Goal: Information Seeking & Learning: Learn about a topic

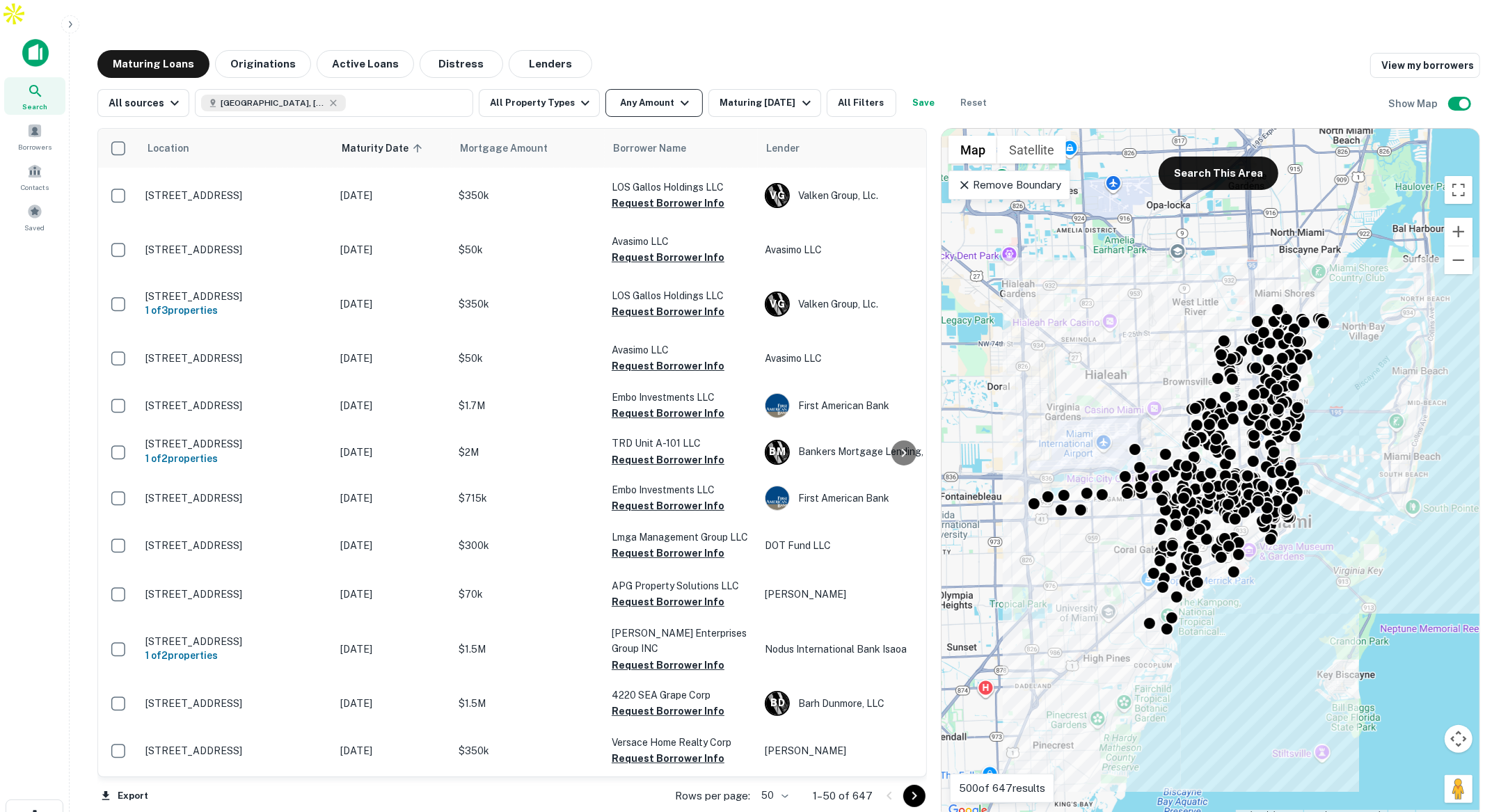
click at [646, 89] on button "Any Amount" at bounding box center [654, 103] width 97 height 27
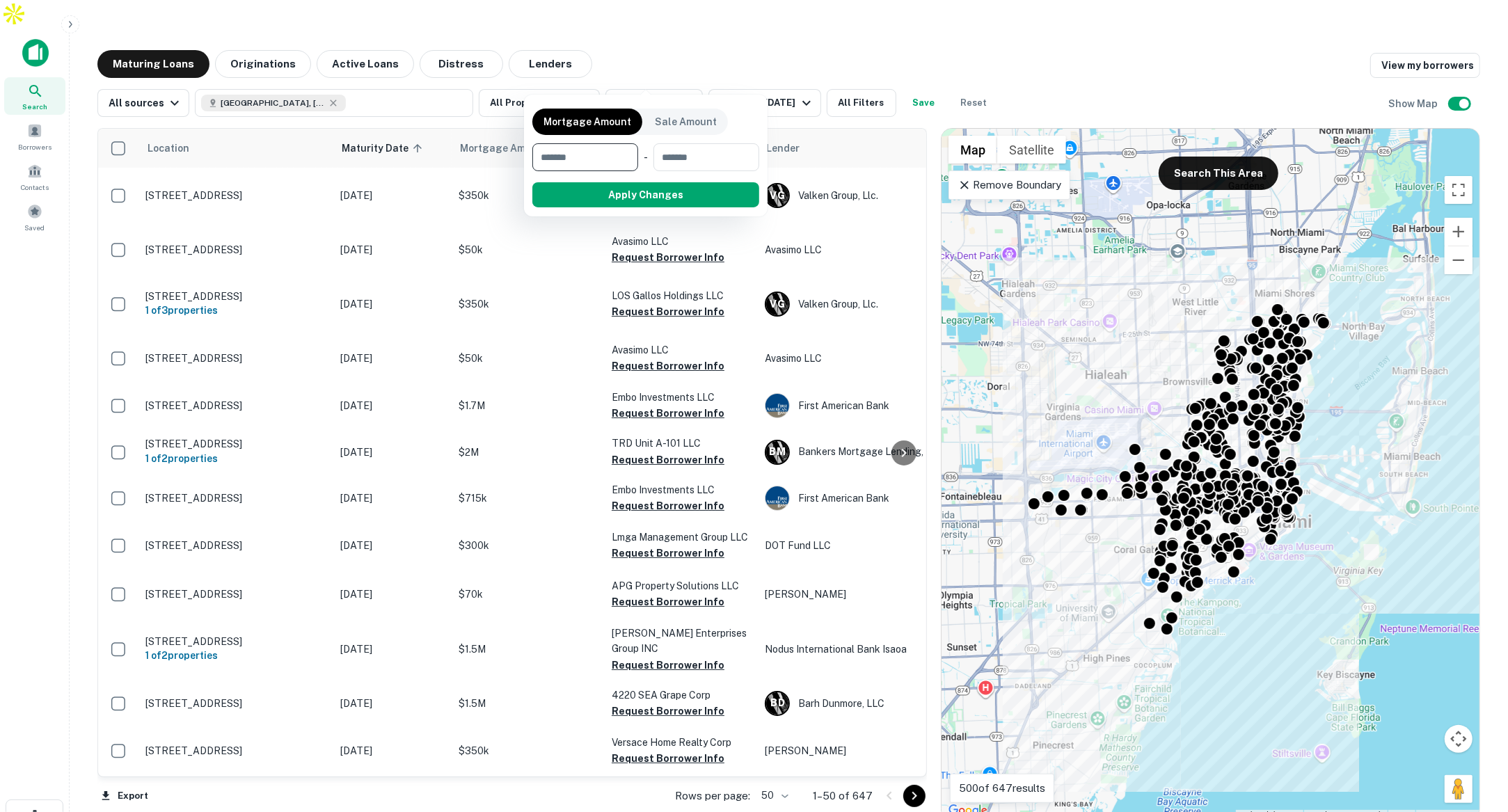
click at [576, 153] on input "number" at bounding box center [580, 157] width 96 height 27
type input "*"
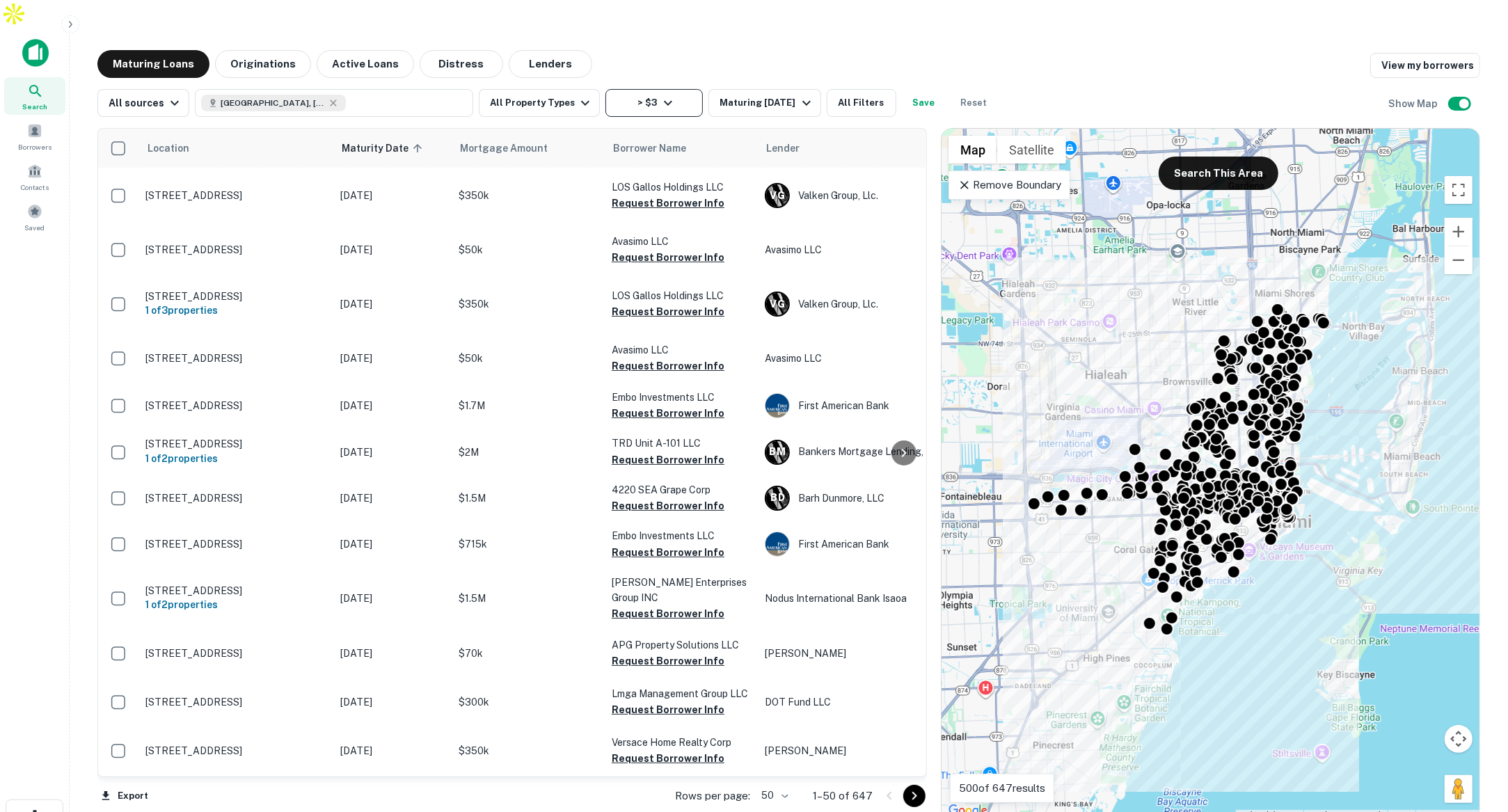
click at [670, 89] on button "> $3" at bounding box center [654, 103] width 97 height 27
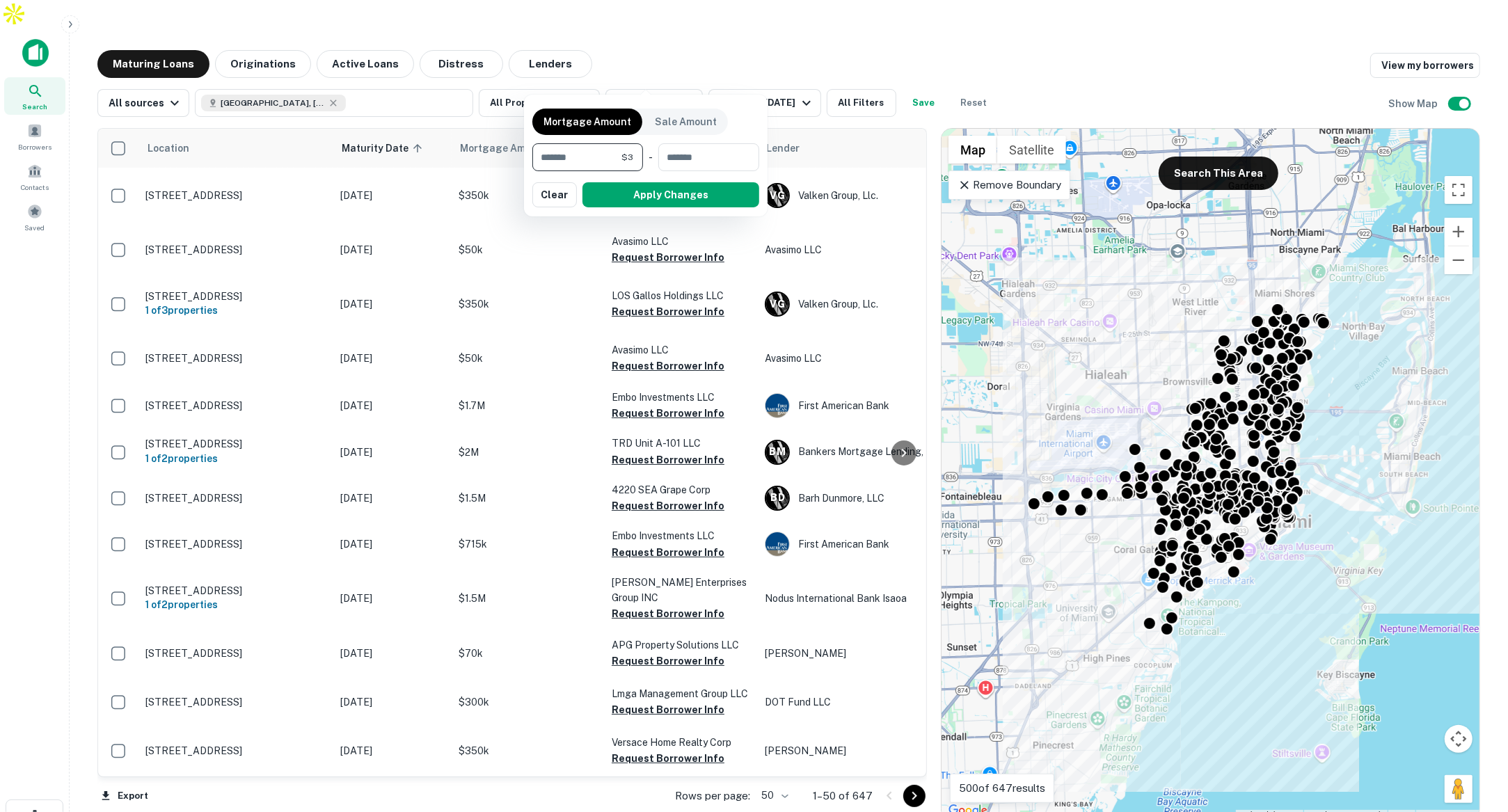
click at [592, 162] on input "*" at bounding box center [576, 157] width 89 height 27
type input "*******"
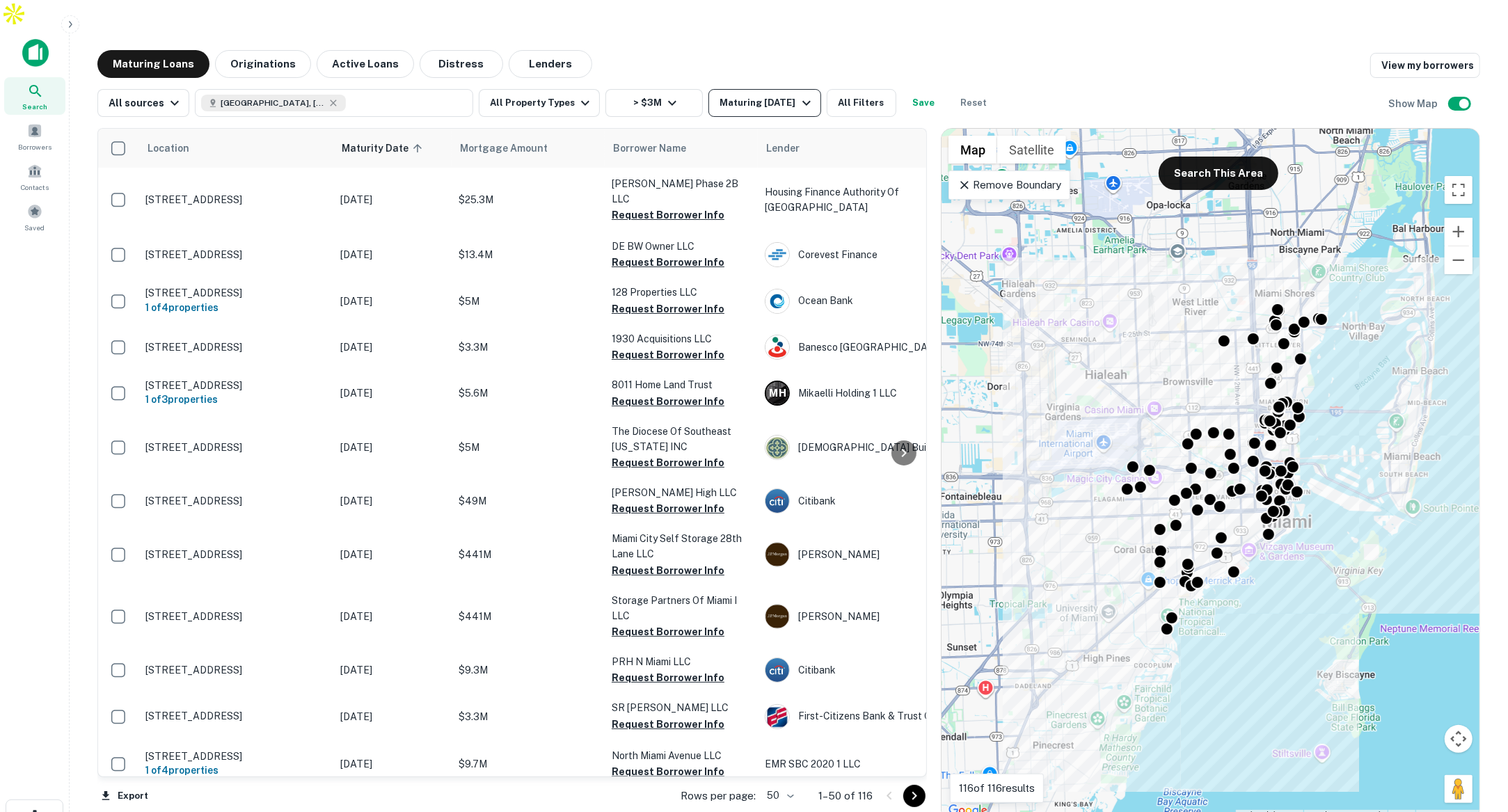
click at [762, 95] on div "Maturing In 1 Year" at bounding box center [766, 103] width 95 height 17
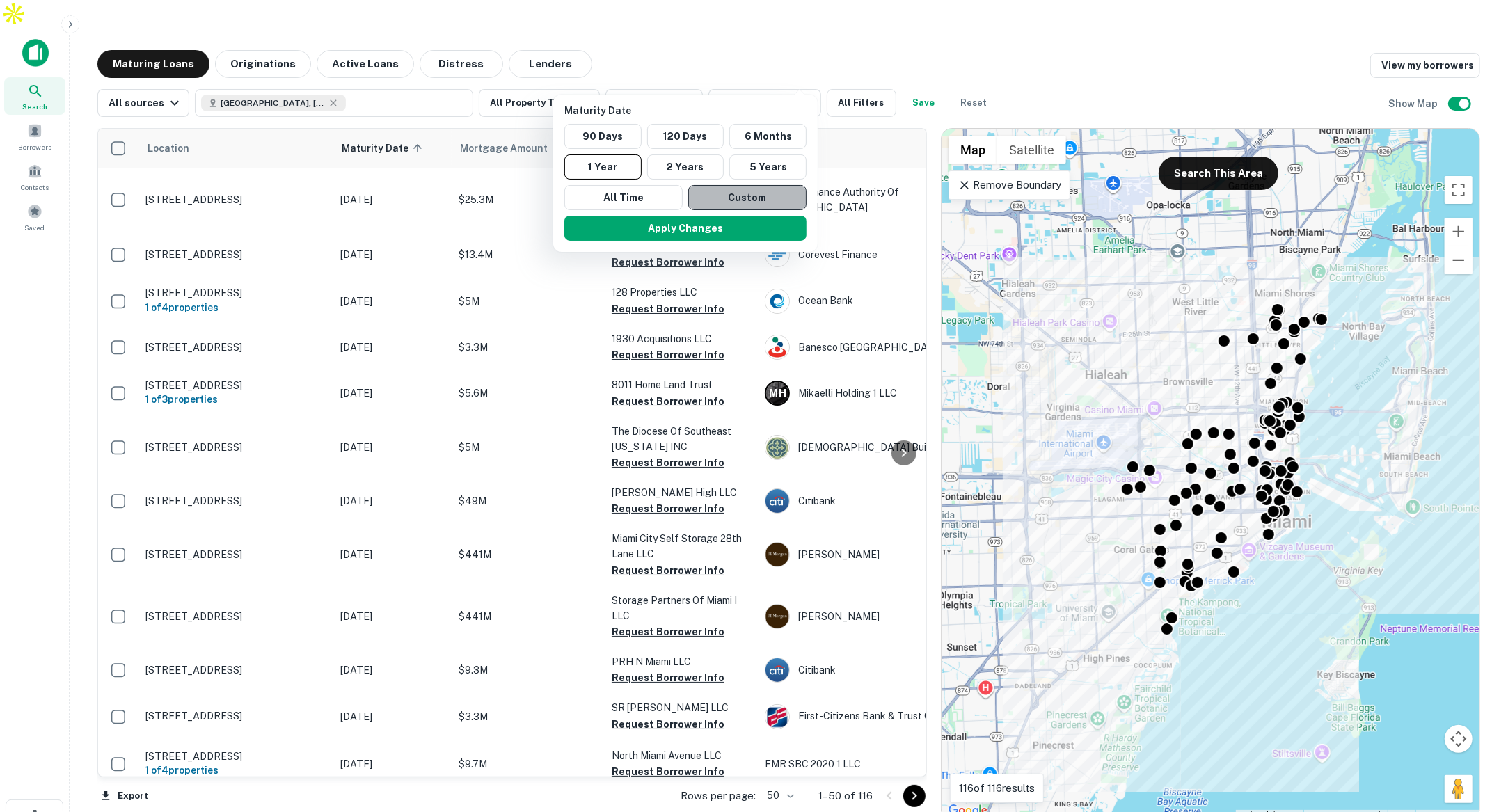
click at [743, 197] on button "Custom" at bounding box center [747, 197] width 119 height 25
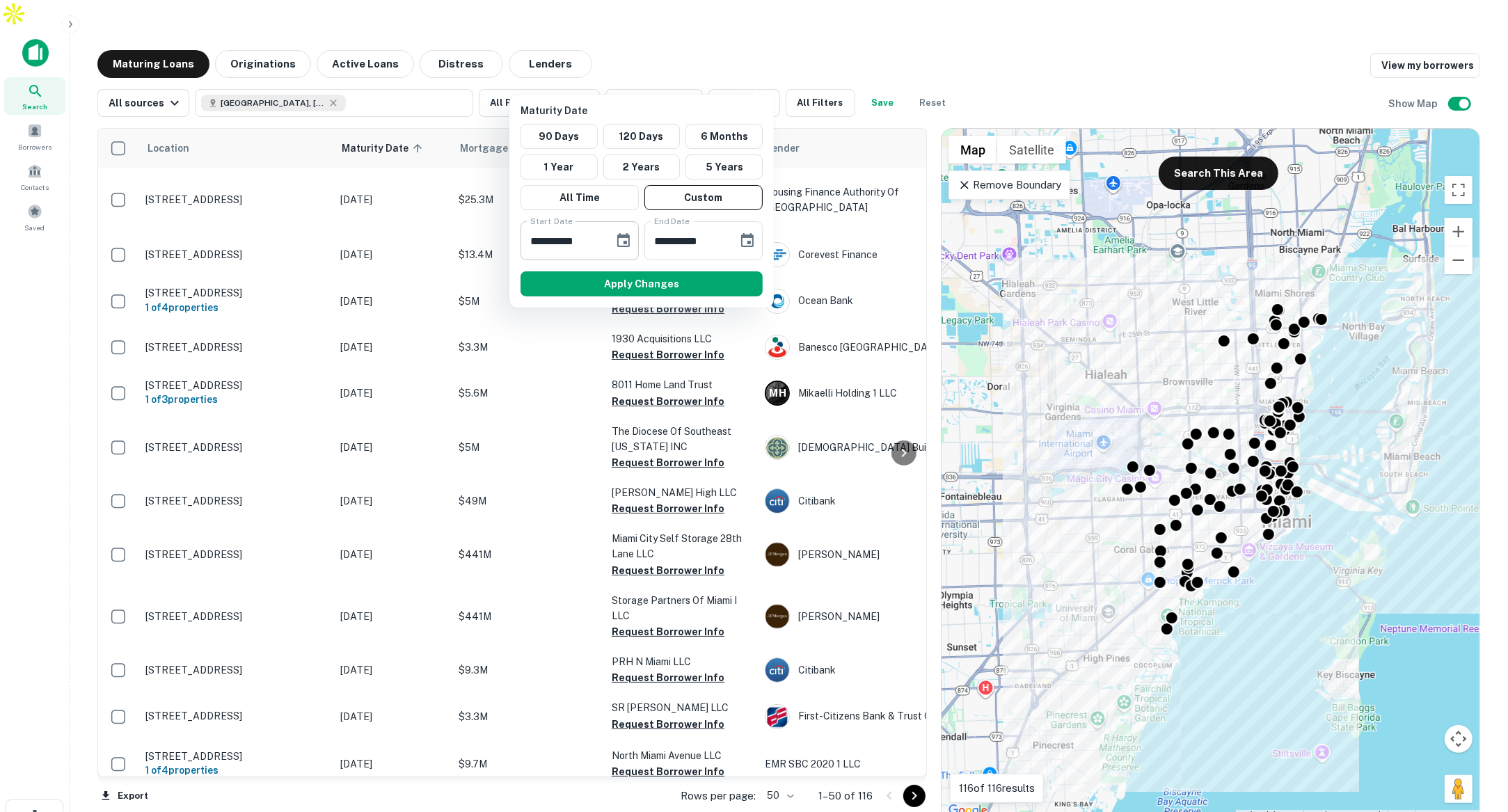
click at [618, 237] on icon "Choose date, selected date is Sep 29, 2025" at bounding box center [623, 240] width 12 height 14
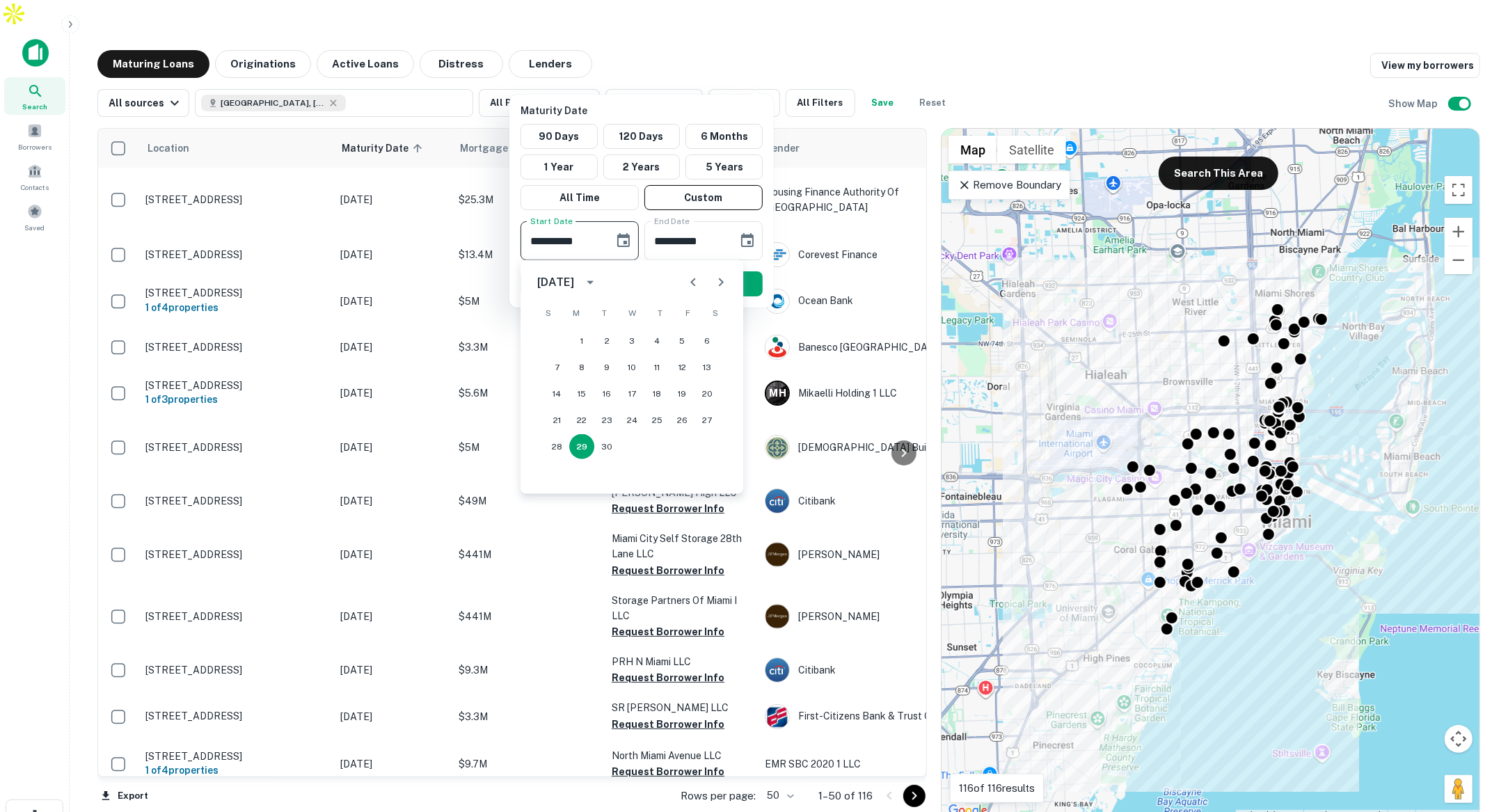
click at [721, 283] on icon "Next month" at bounding box center [722, 282] width 5 height 8
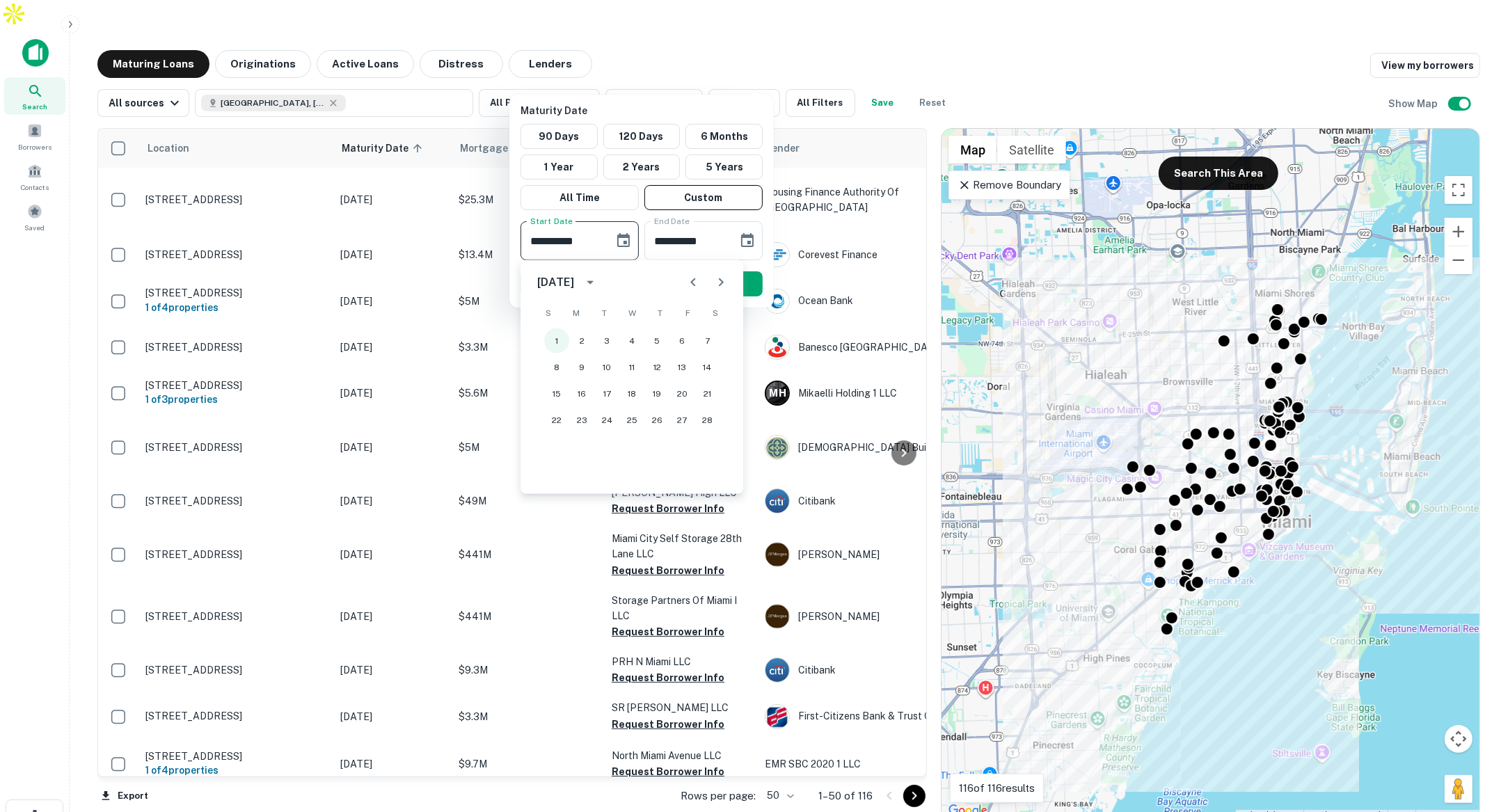
click at [554, 336] on button "1" at bounding box center [556, 341] width 25 height 25
type input "**********"
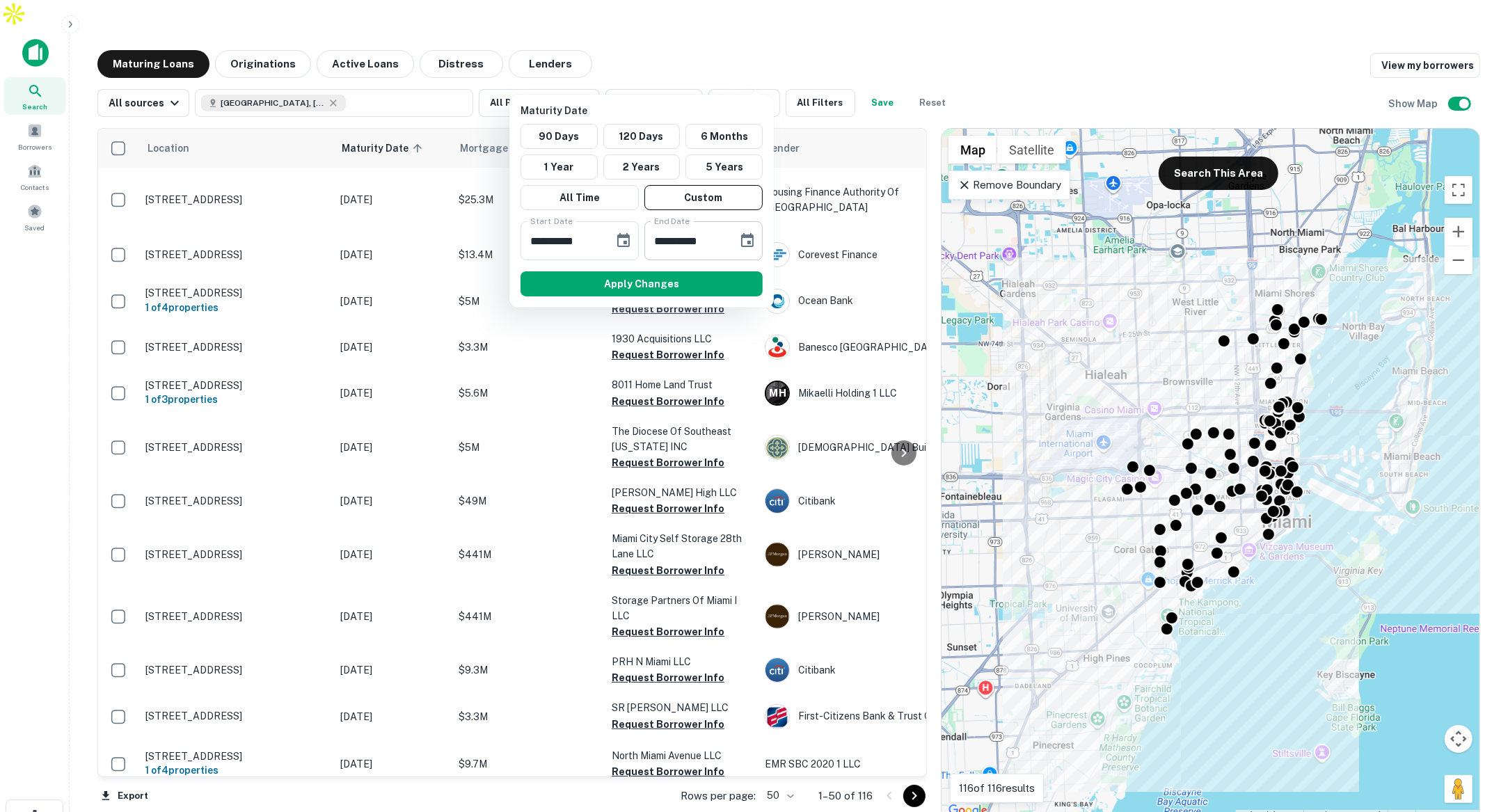
click at [755, 240] on icon "Choose date, selected date is Mar 28, 2026" at bounding box center [746, 240] width 17 height 17
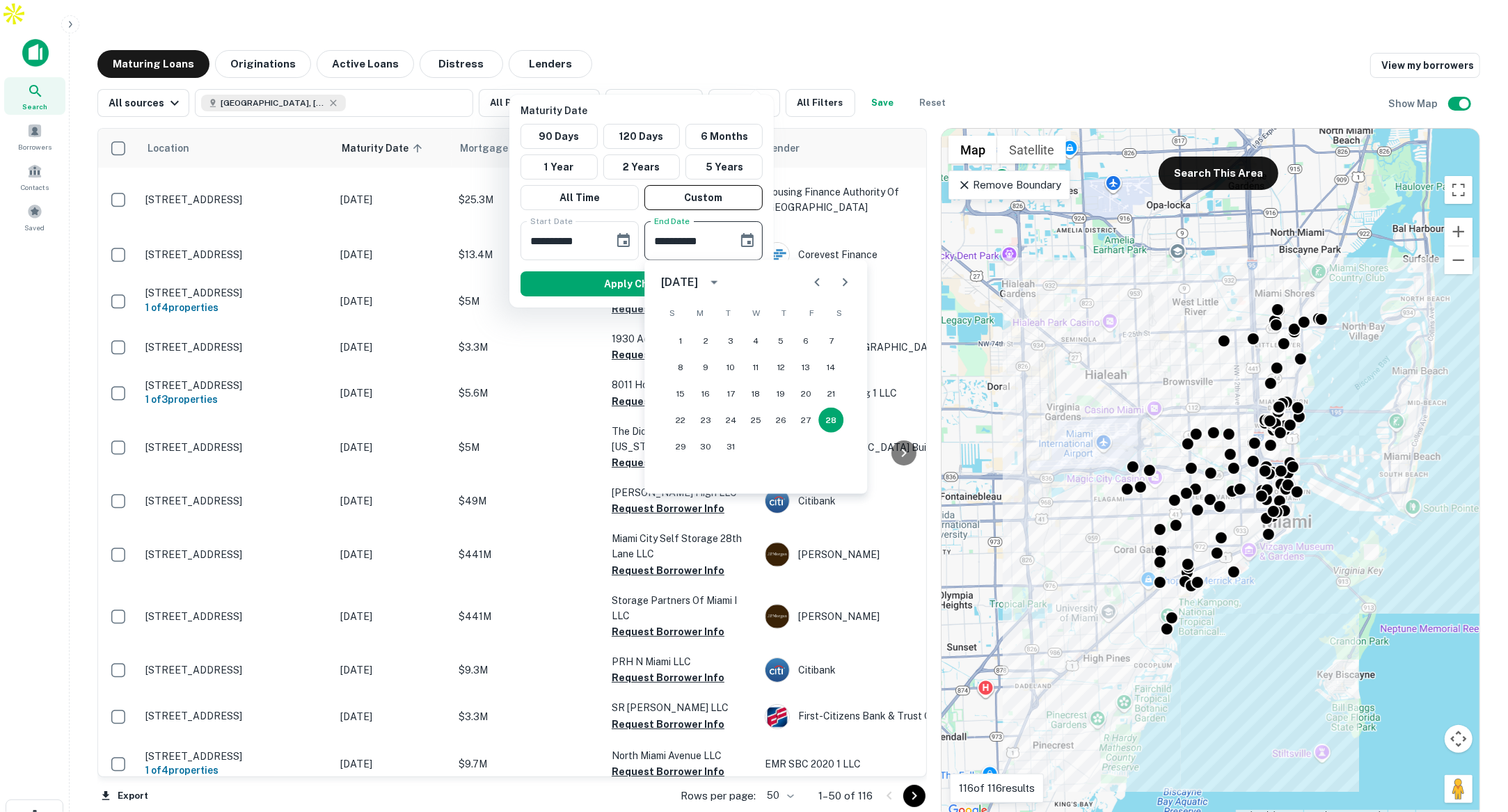
click at [843, 277] on icon "Next month" at bounding box center [844, 282] width 17 height 17
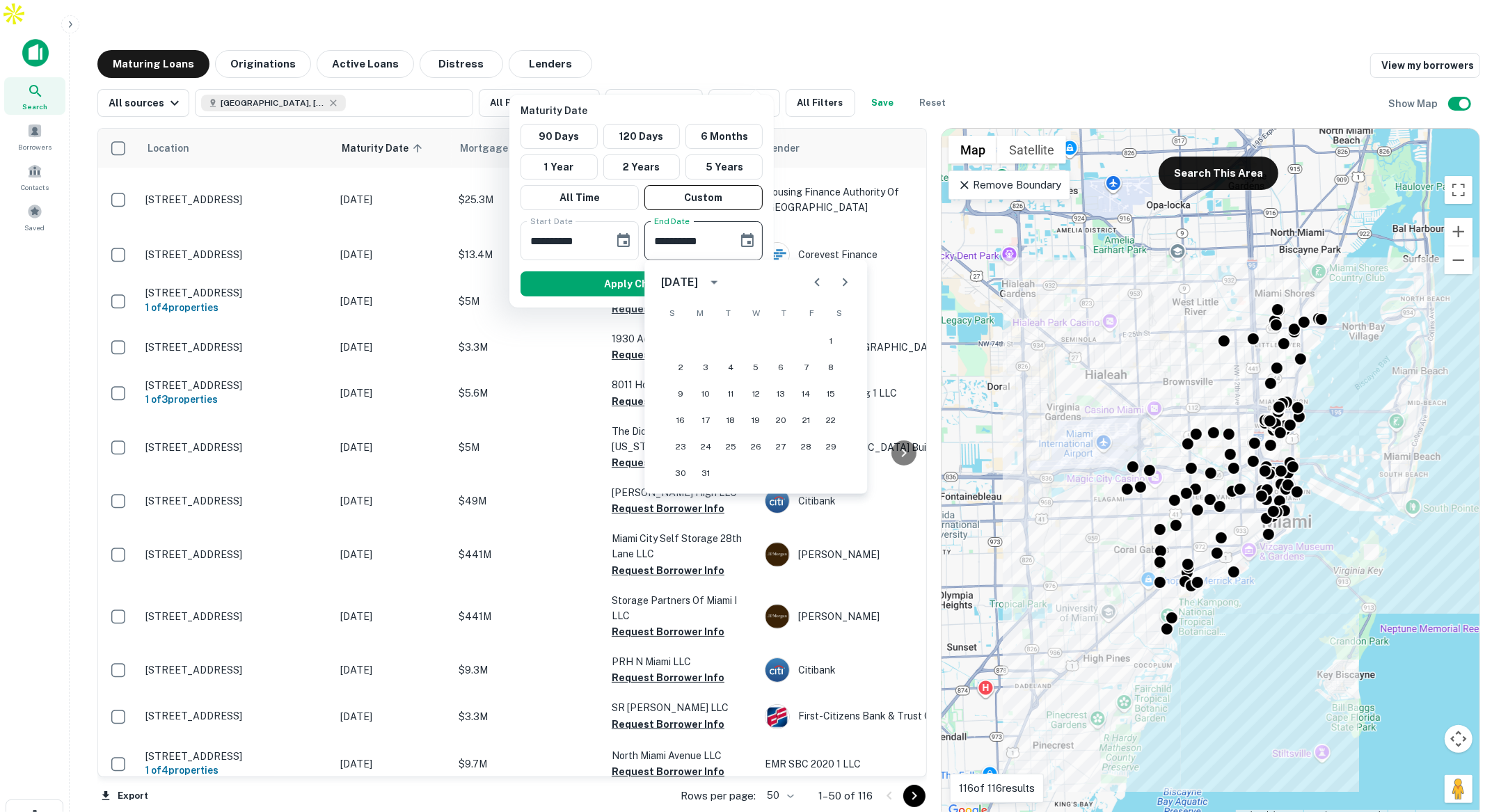
click at [843, 277] on icon "Next month" at bounding box center [844, 282] width 17 height 17
click at [785, 339] on button "1" at bounding box center [780, 341] width 25 height 25
type input "**********"
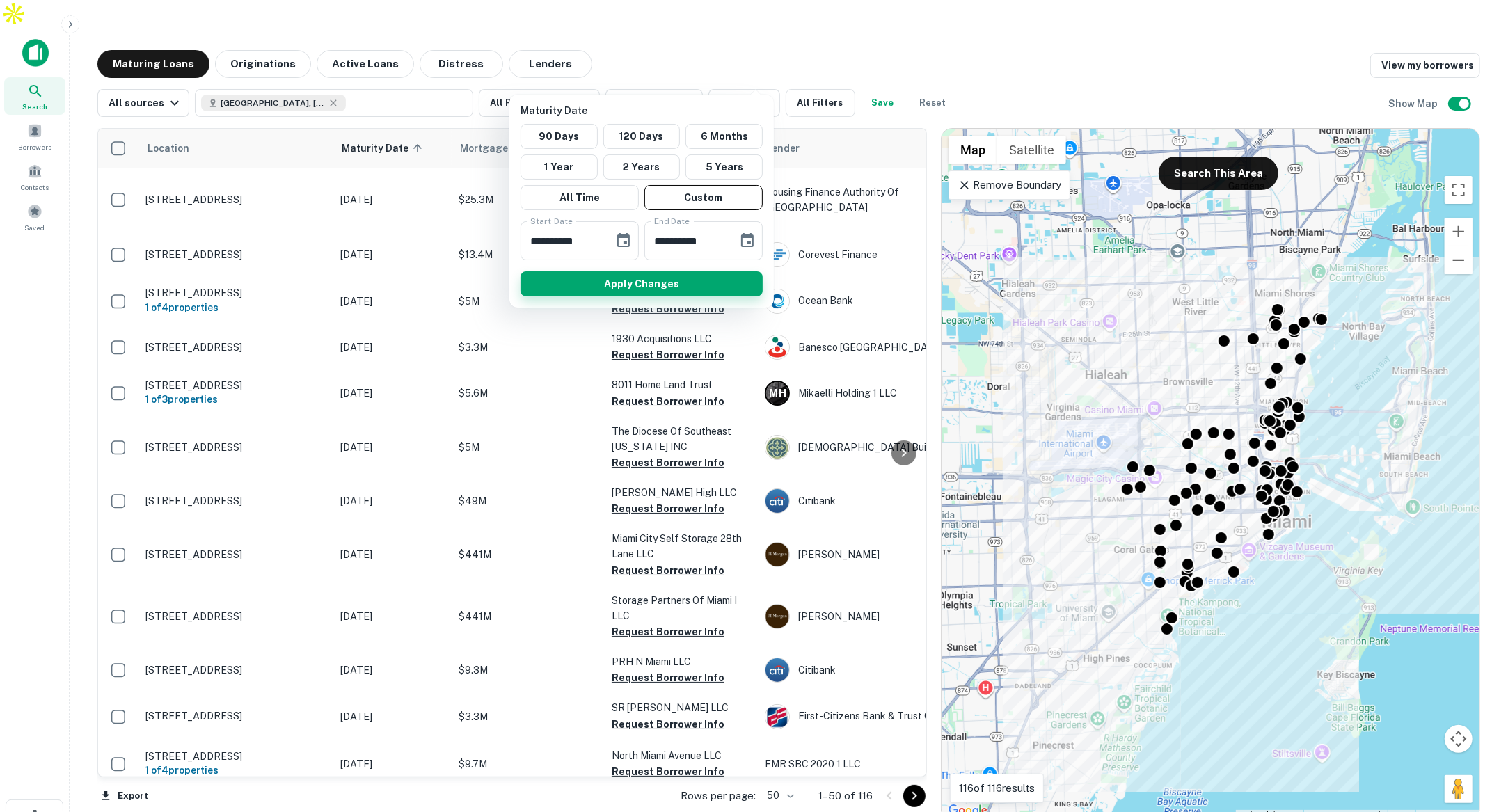
click at [716, 284] on button "Apply Changes" at bounding box center [641, 283] width 242 height 25
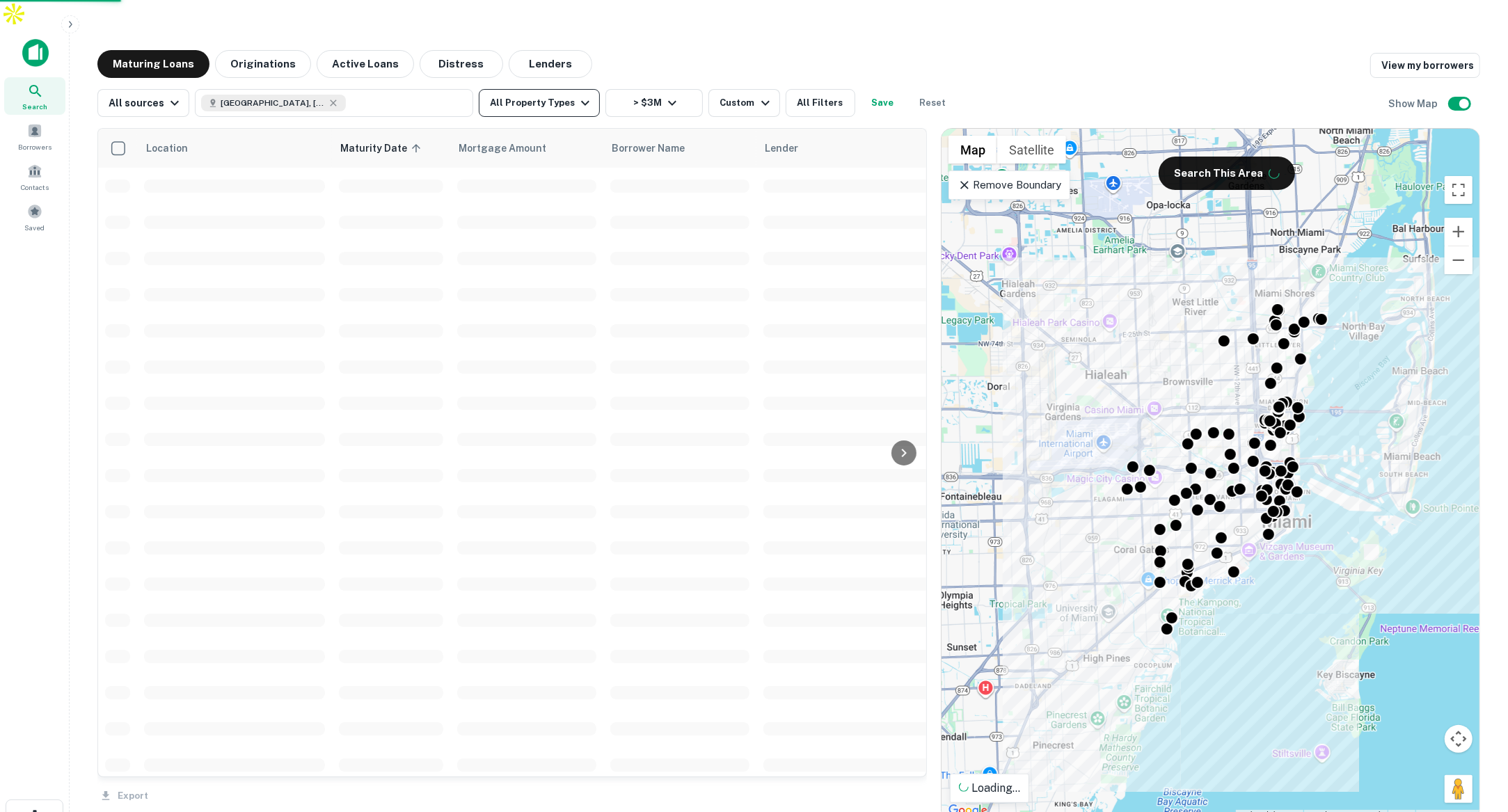
click at [557, 89] on button "All Property Types" at bounding box center [539, 103] width 121 height 27
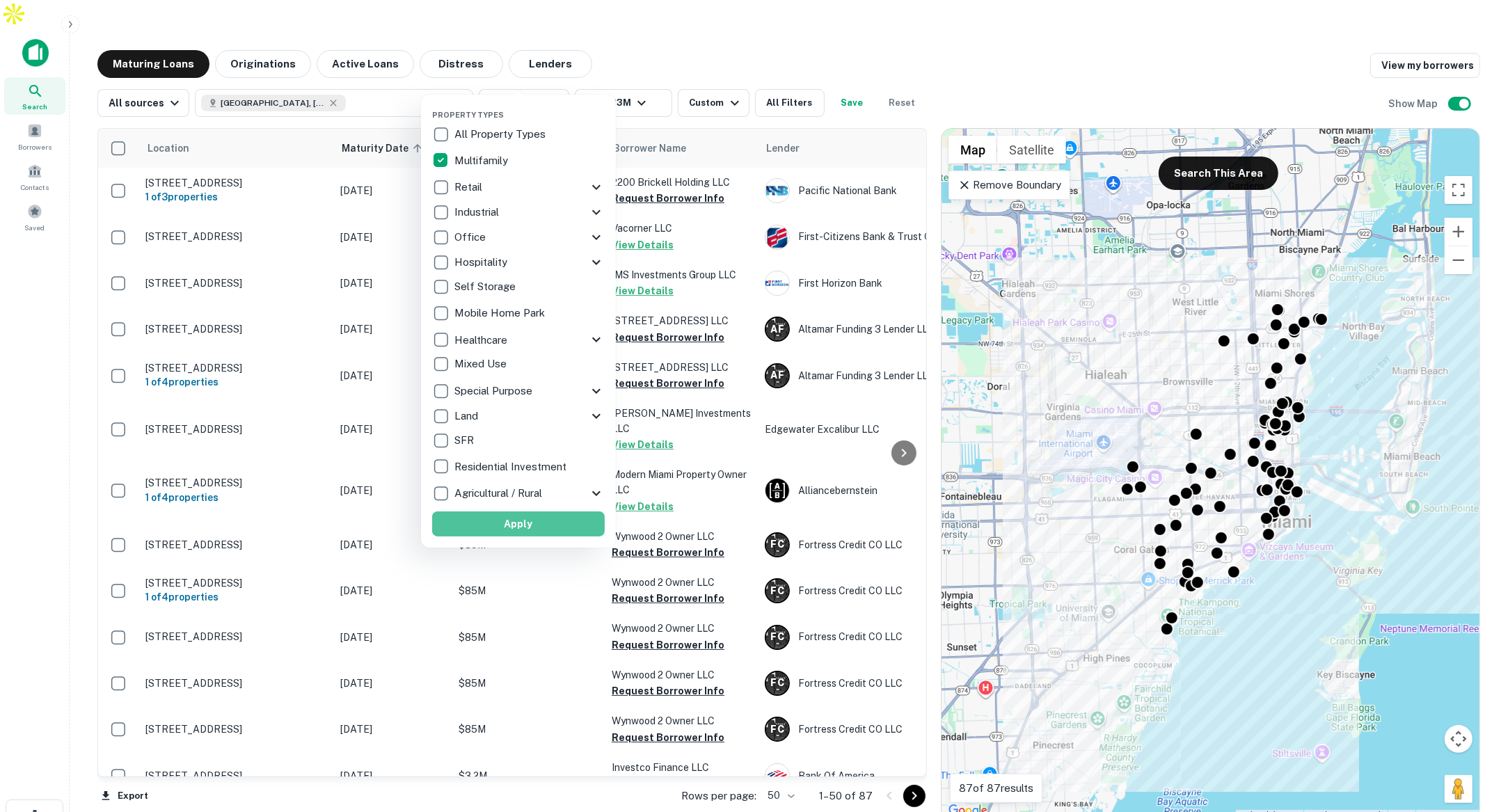
drag, startPoint x: 544, startPoint y: 532, endPoint x: 633, endPoint y: 96, distance: 445.0
click at [542, 531] on button "Apply" at bounding box center [518, 524] width 173 height 25
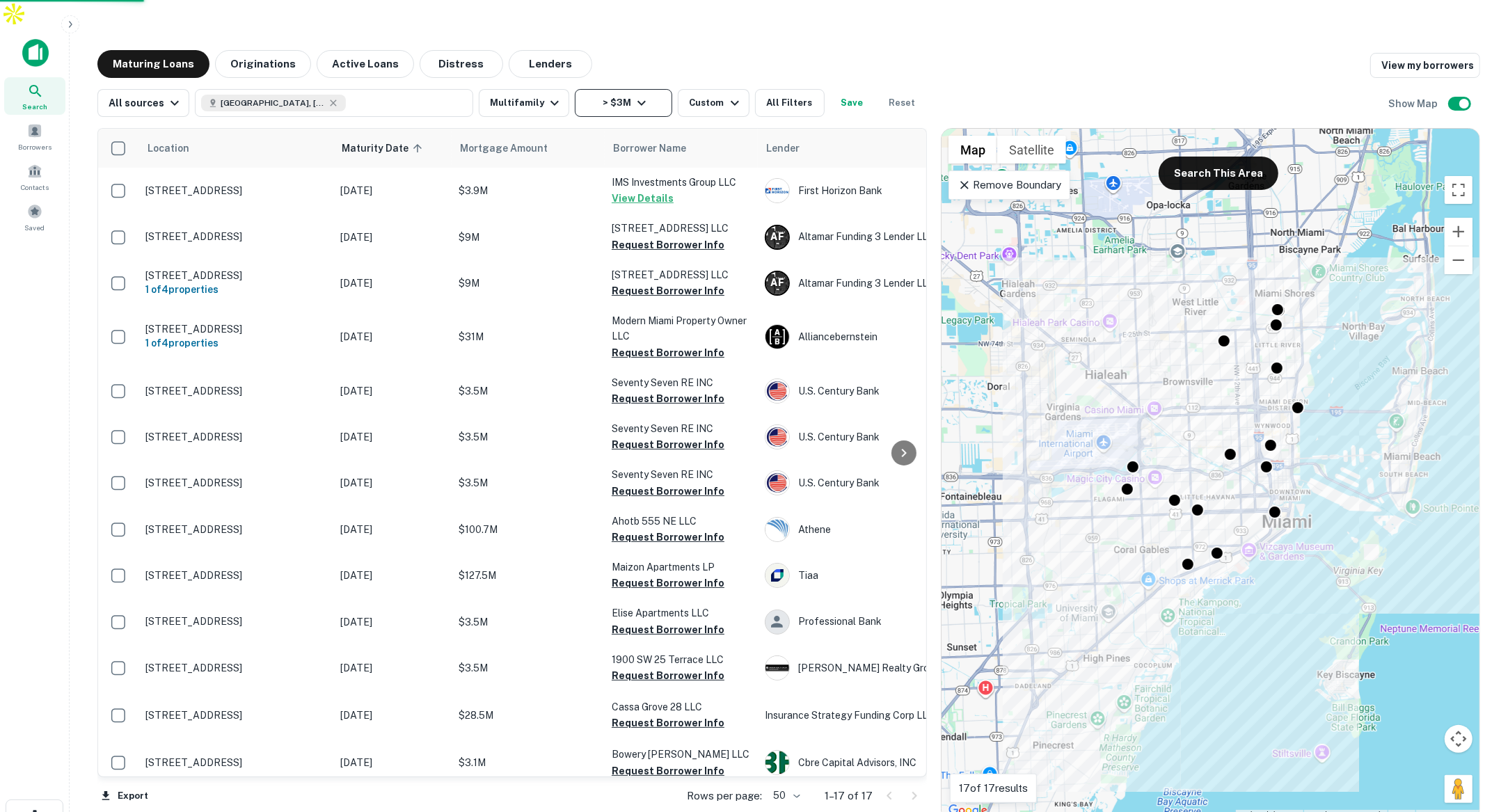
click at [637, 95] on icon "button" at bounding box center [641, 103] width 17 height 17
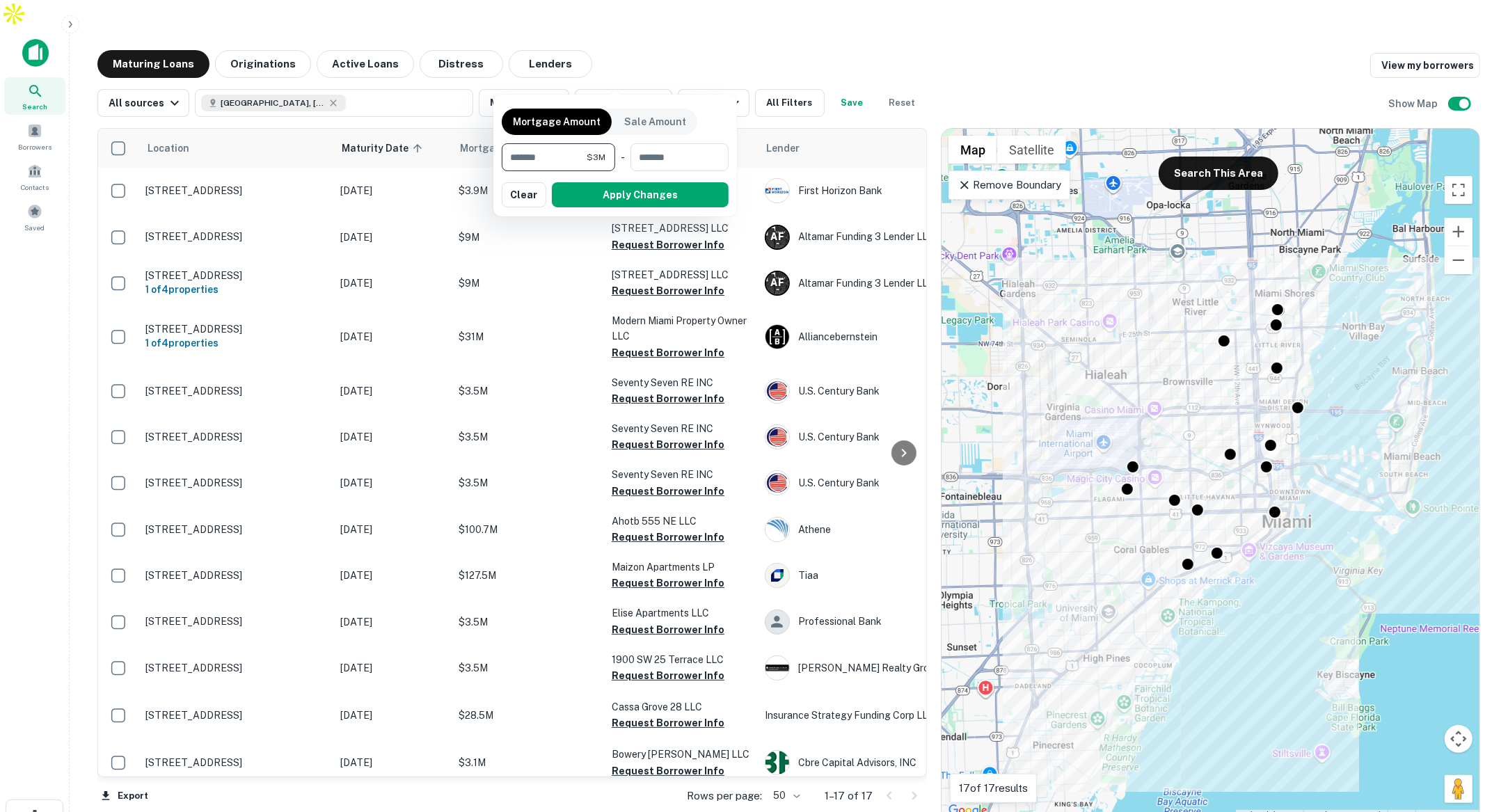
drag, startPoint x: 567, startPoint y: 158, endPoint x: 492, endPoint y: 153, distance: 75.2
click at [493, 153] on div "Mortgage Amount Sale Amount ******* $3M ​ - ​ Apply Changes Clear" at bounding box center [615, 156] width 244 height 122
type input "*******"
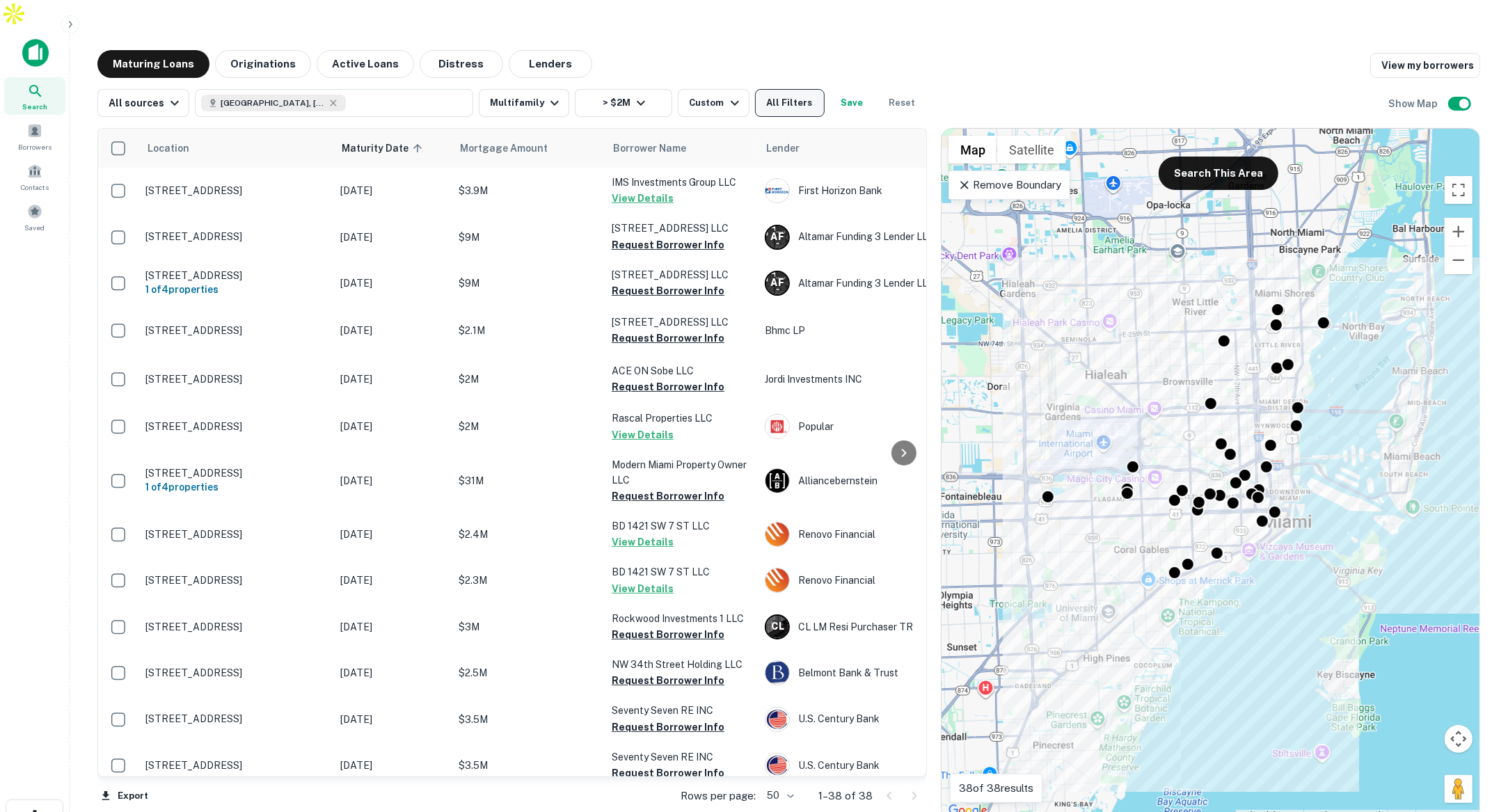
click at [779, 89] on button "All Filters" at bounding box center [790, 103] width 70 height 27
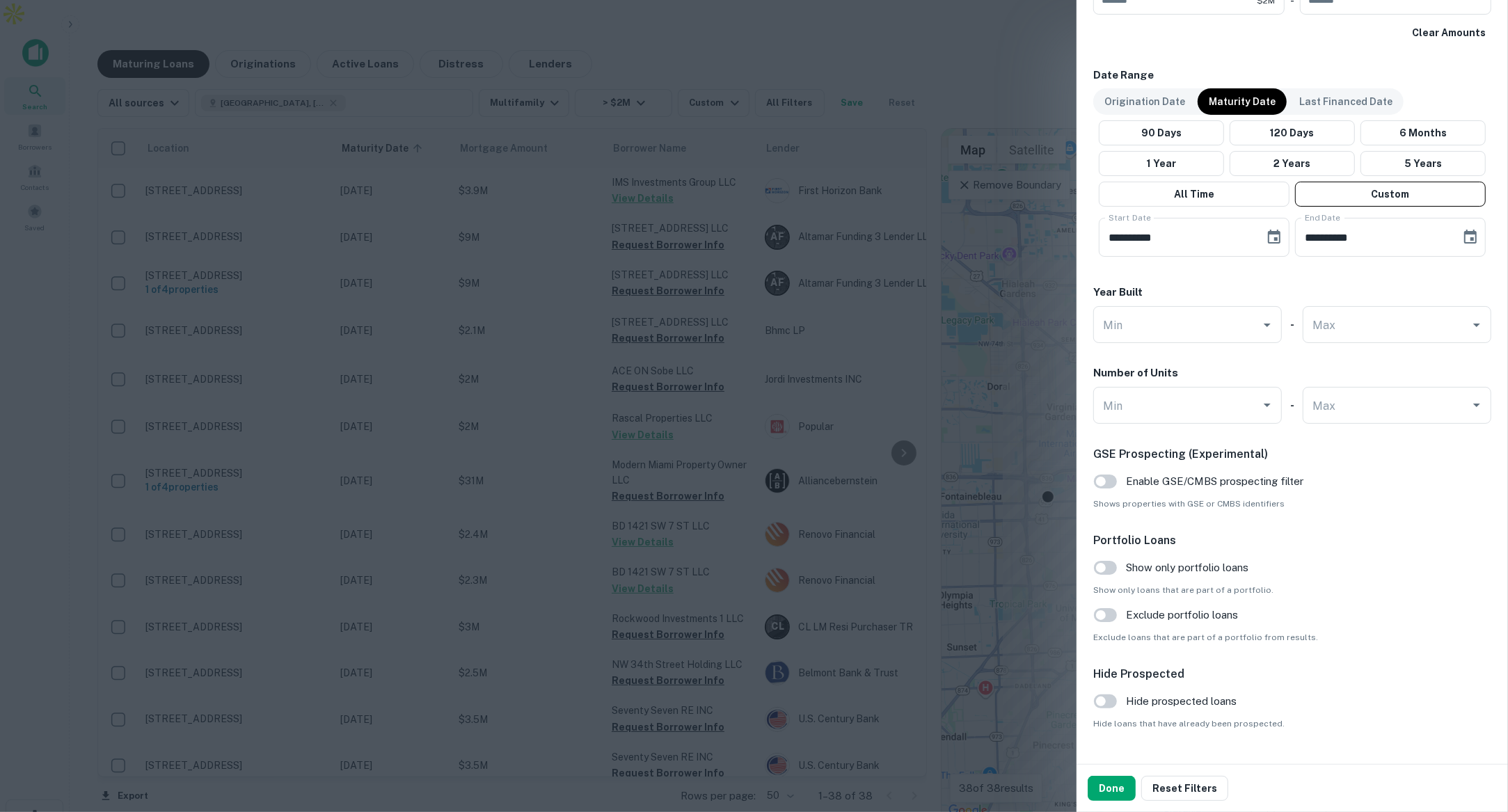
scroll to position [1144, 0]
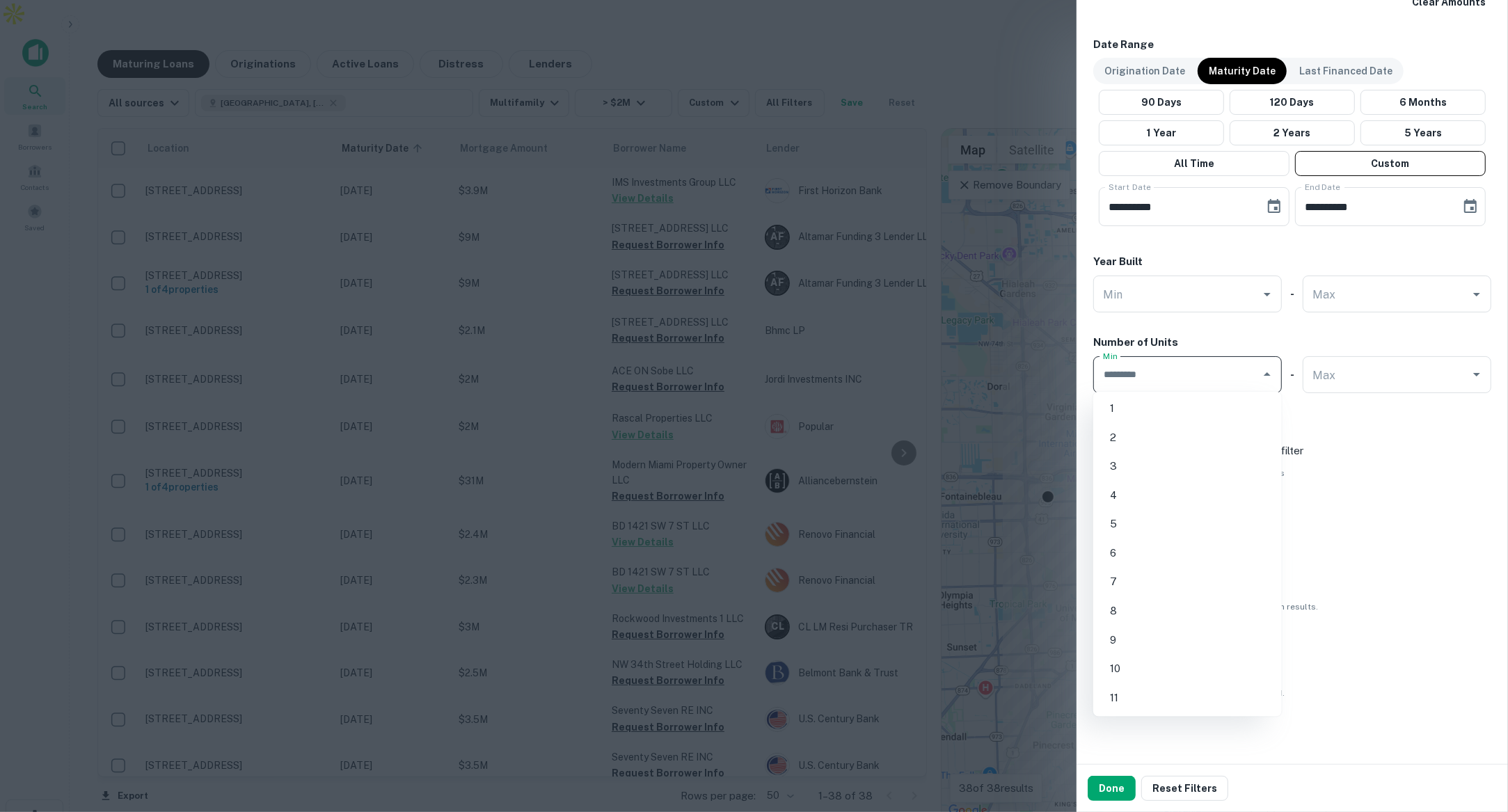
click at [1226, 378] on input "Min" at bounding box center [1176, 375] width 155 height 25
click at [1143, 481] on ul "1 2 3 4 5 6 7 8 9 10 11 12 13 14 15 16 17 18 19 20 21 22 23 24 25 26 27 28 29 3…" at bounding box center [1187, 553] width 189 height 325
click at [1264, 293] on icon "Open" at bounding box center [1266, 294] width 17 height 17
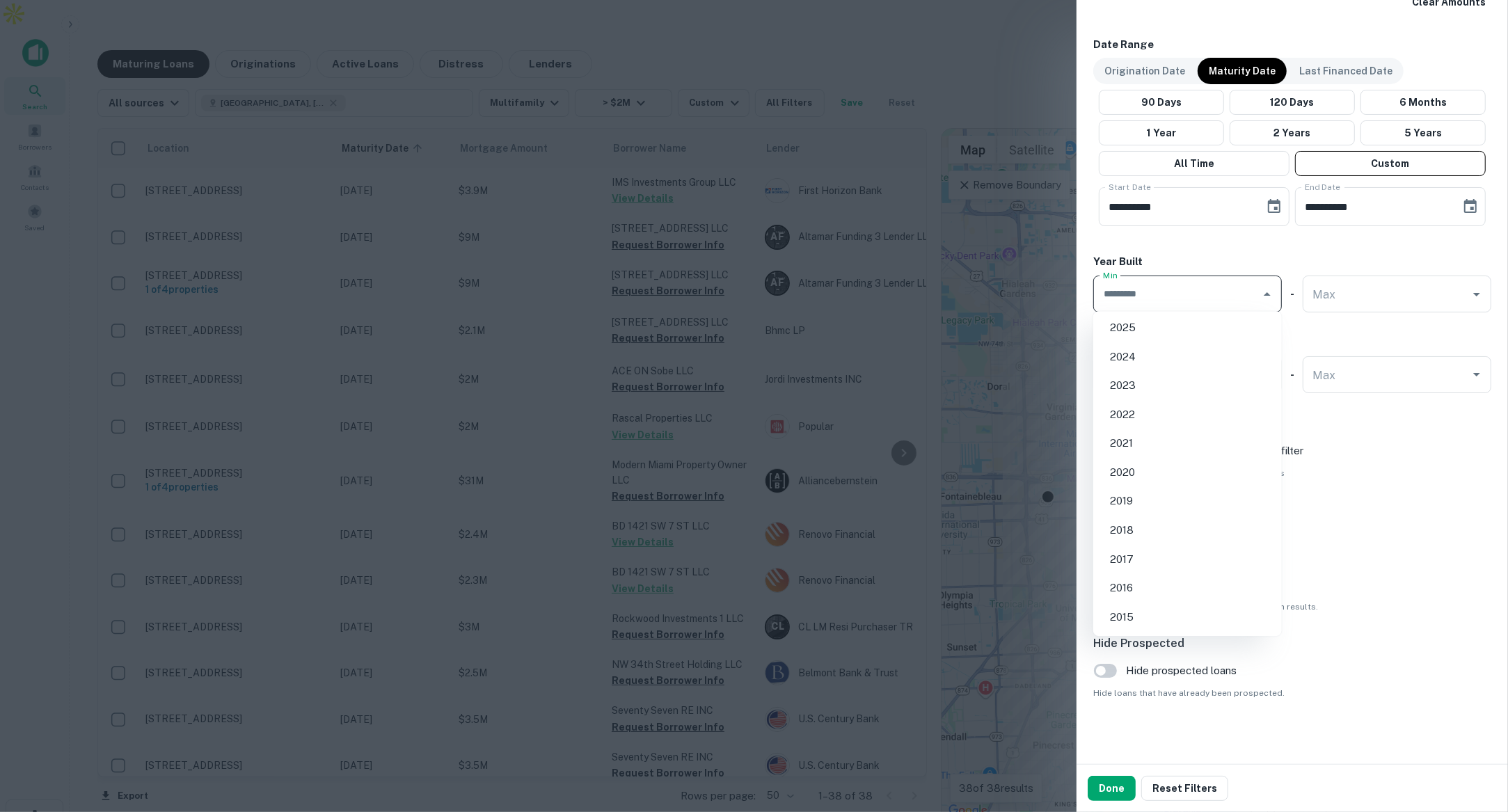
scroll to position [66, 0]
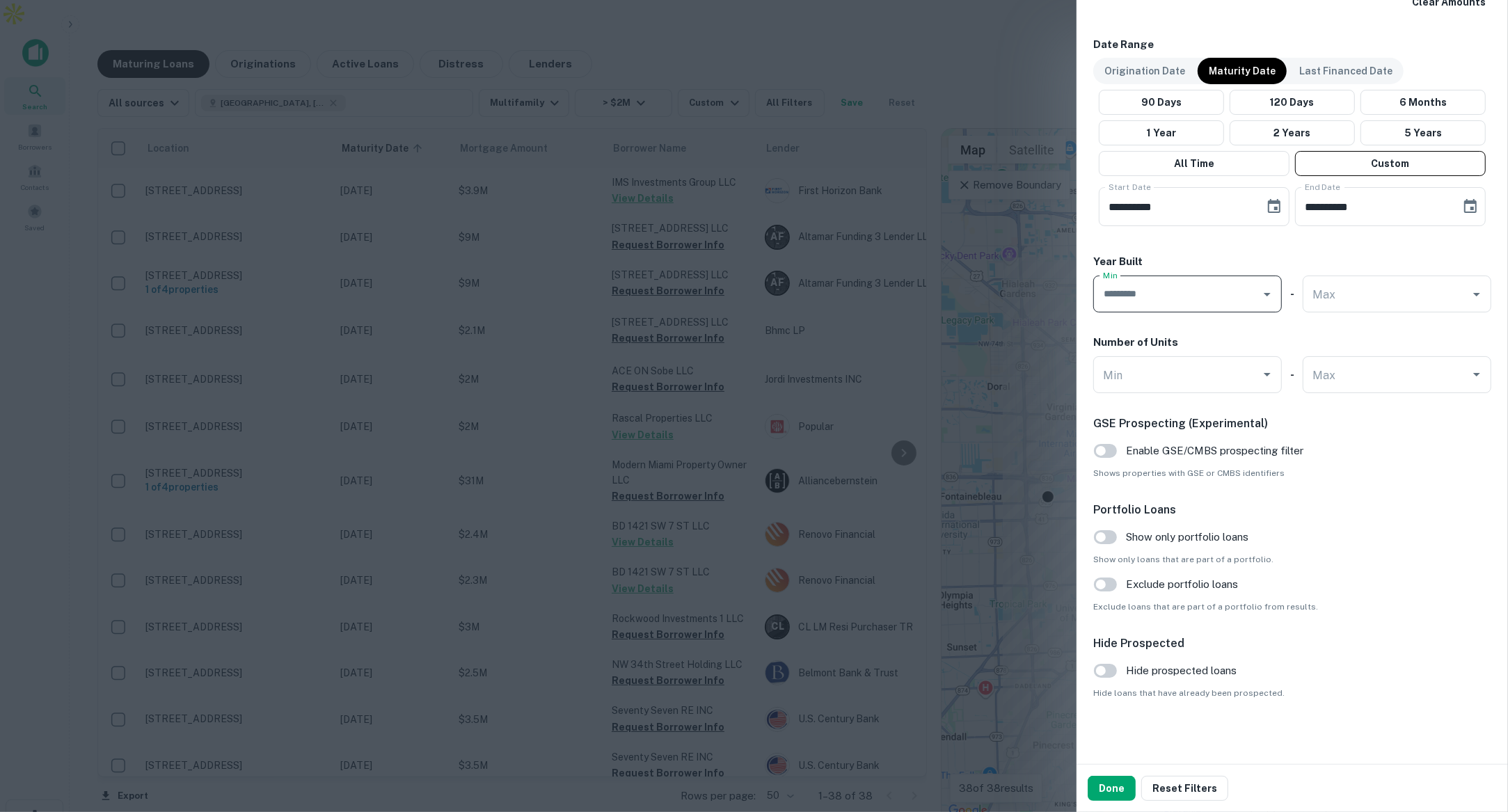
click at [1153, 293] on input "Min" at bounding box center [1176, 294] width 155 height 25
click at [1161, 325] on li "1980" at bounding box center [1187, 328] width 177 height 25
type input "****"
click at [1110, 791] on button "Done" at bounding box center [1111, 788] width 48 height 25
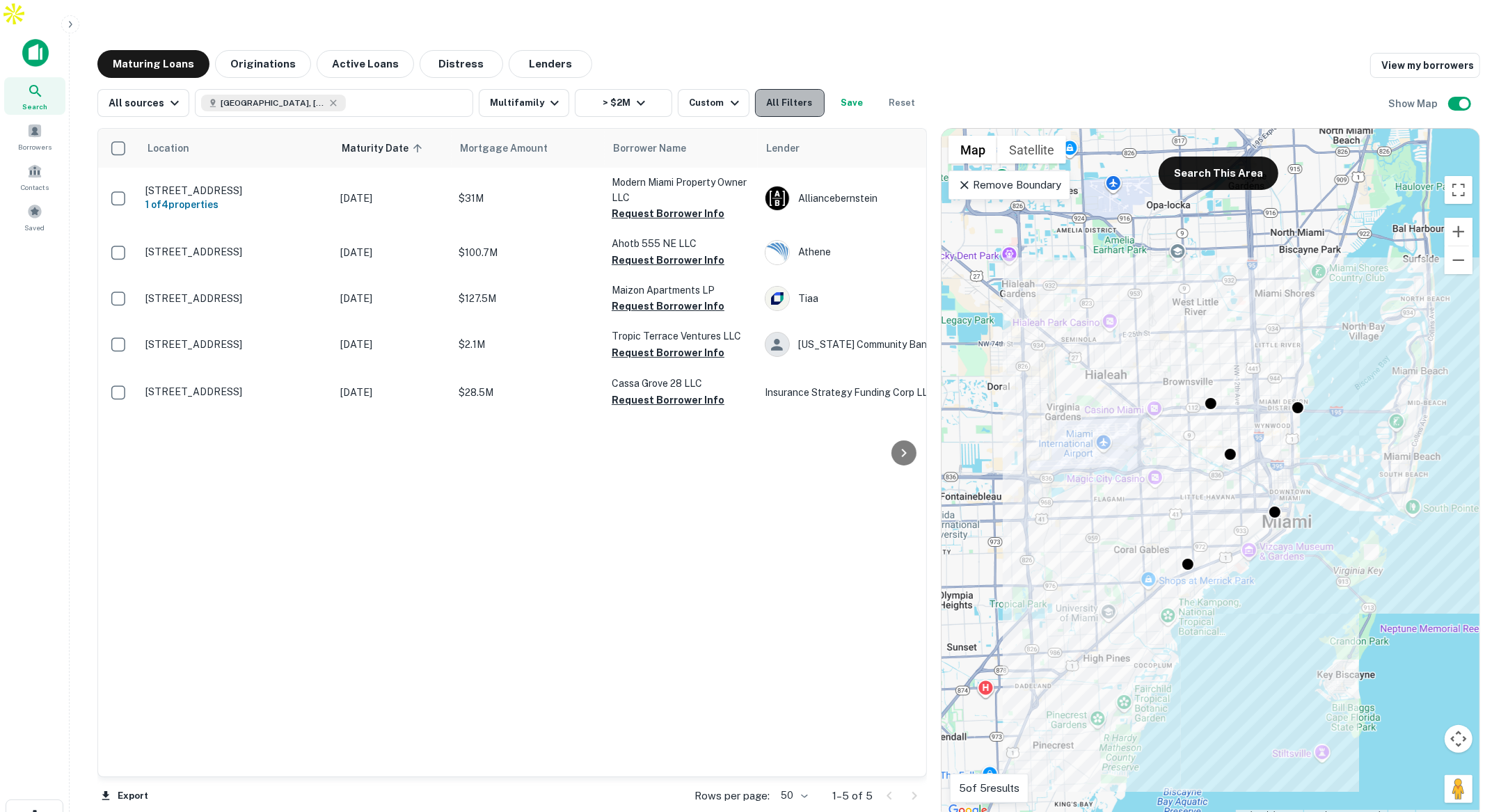
click at [791, 89] on button "All Filters" at bounding box center [790, 103] width 70 height 27
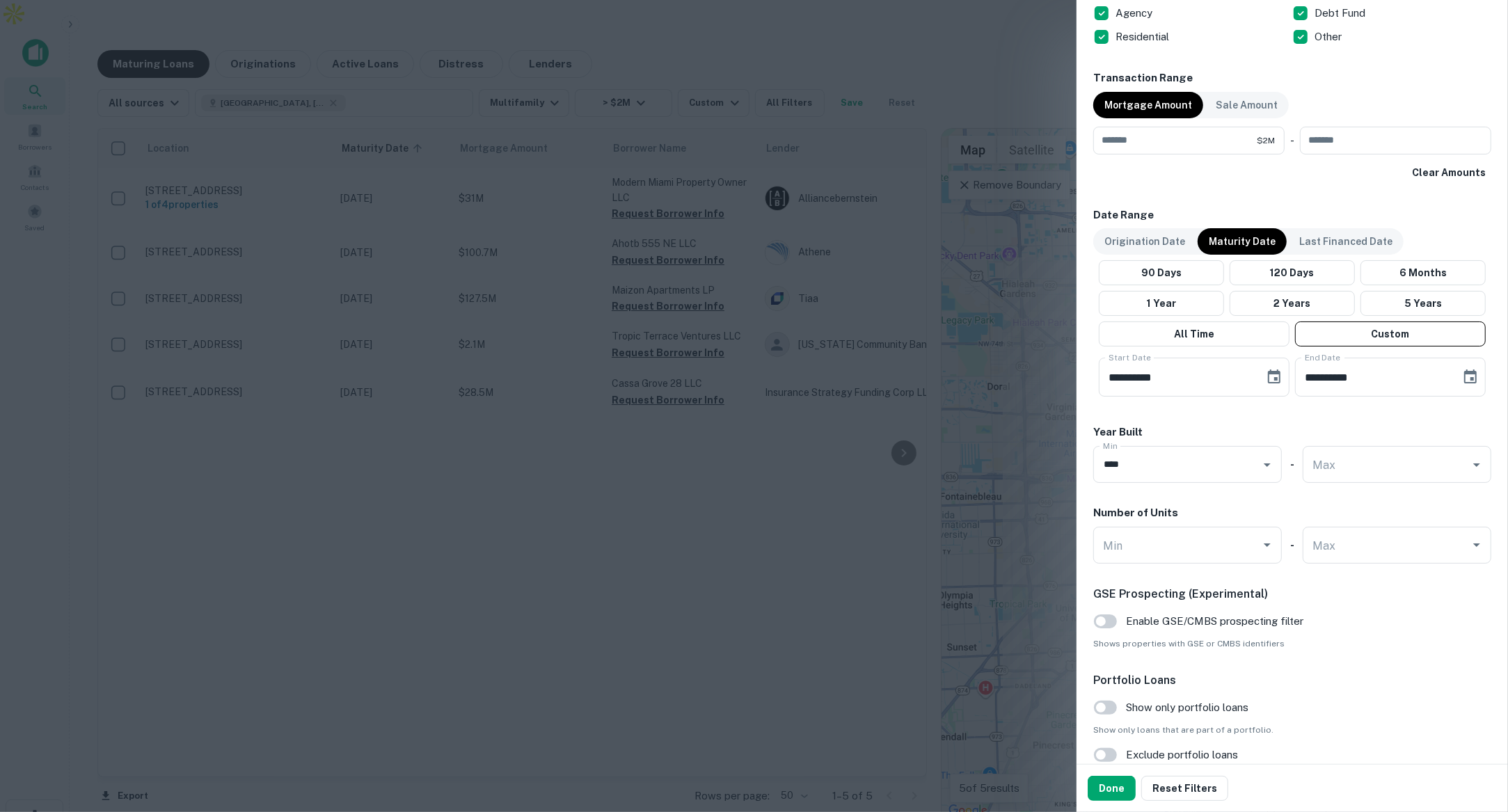
scroll to position [1020, 0]
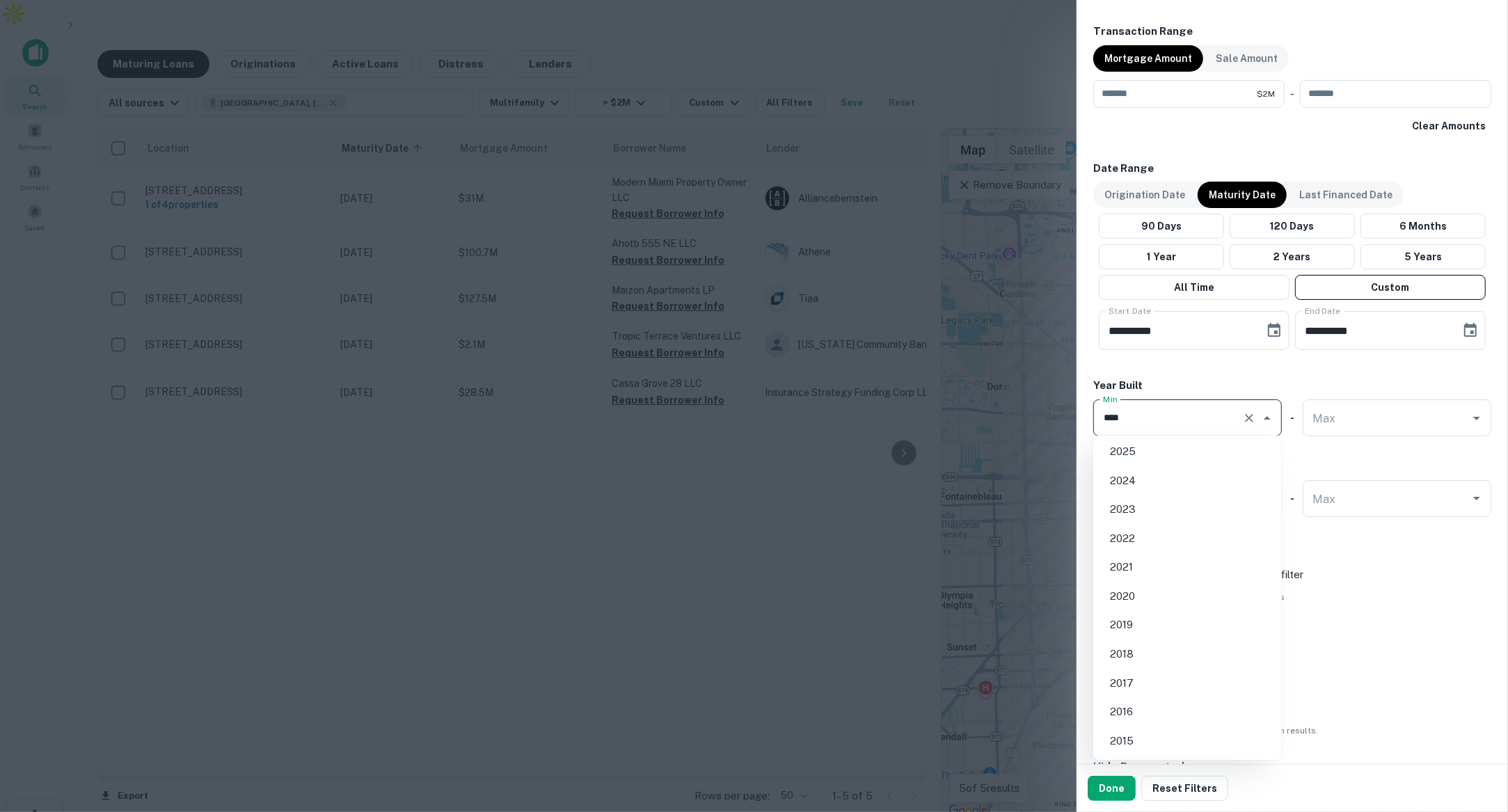
click at [1207, 424] on input "****" at bounding box center [1167, 418] width 137 height 25
click at [1254, 417] on icon "Clear" at bounding box center [1249, 418] width 14 height 14
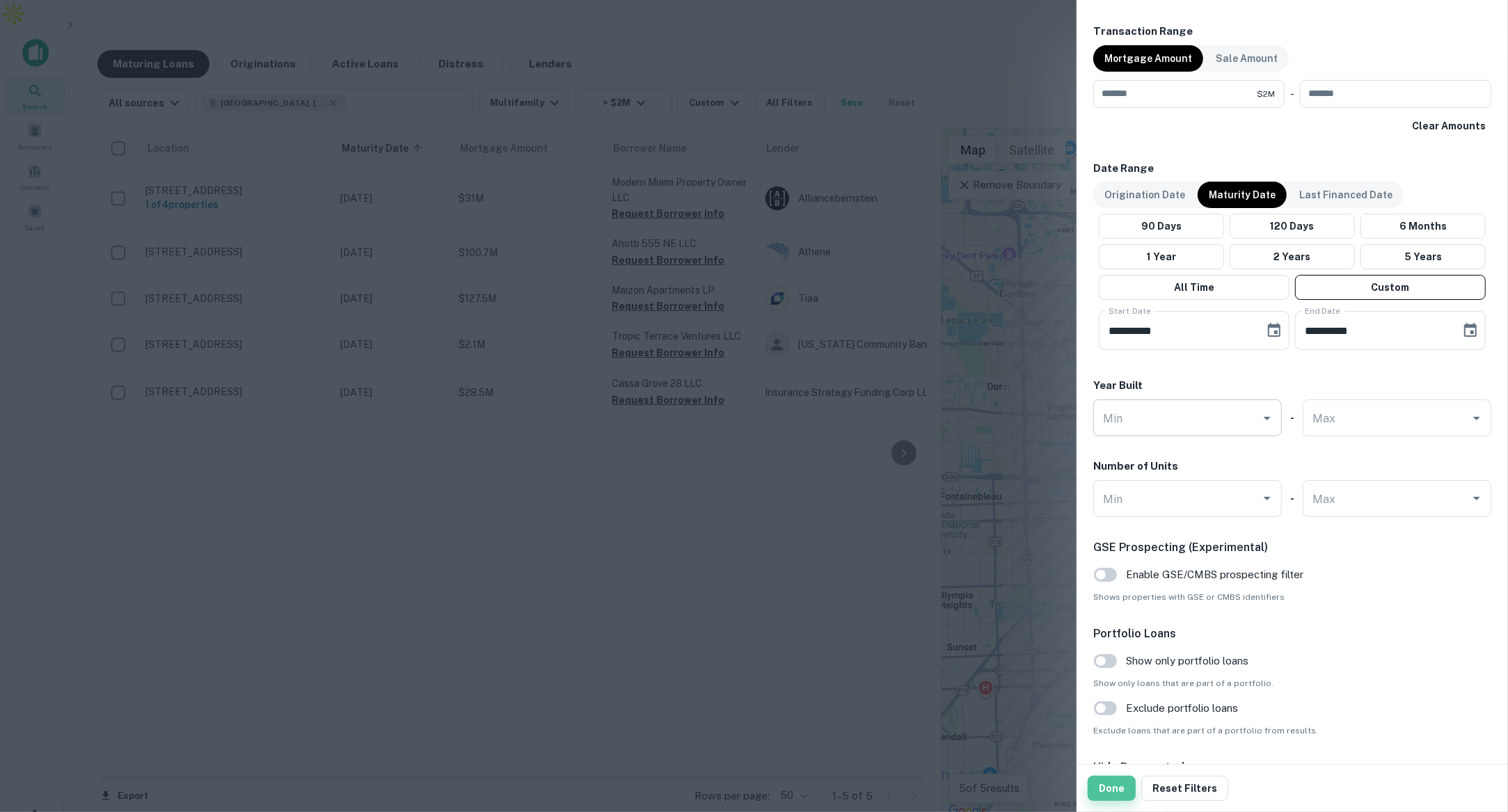
click at [1113, 786] on button "Done" at bounding box center [1111, 788] width 48 height 25
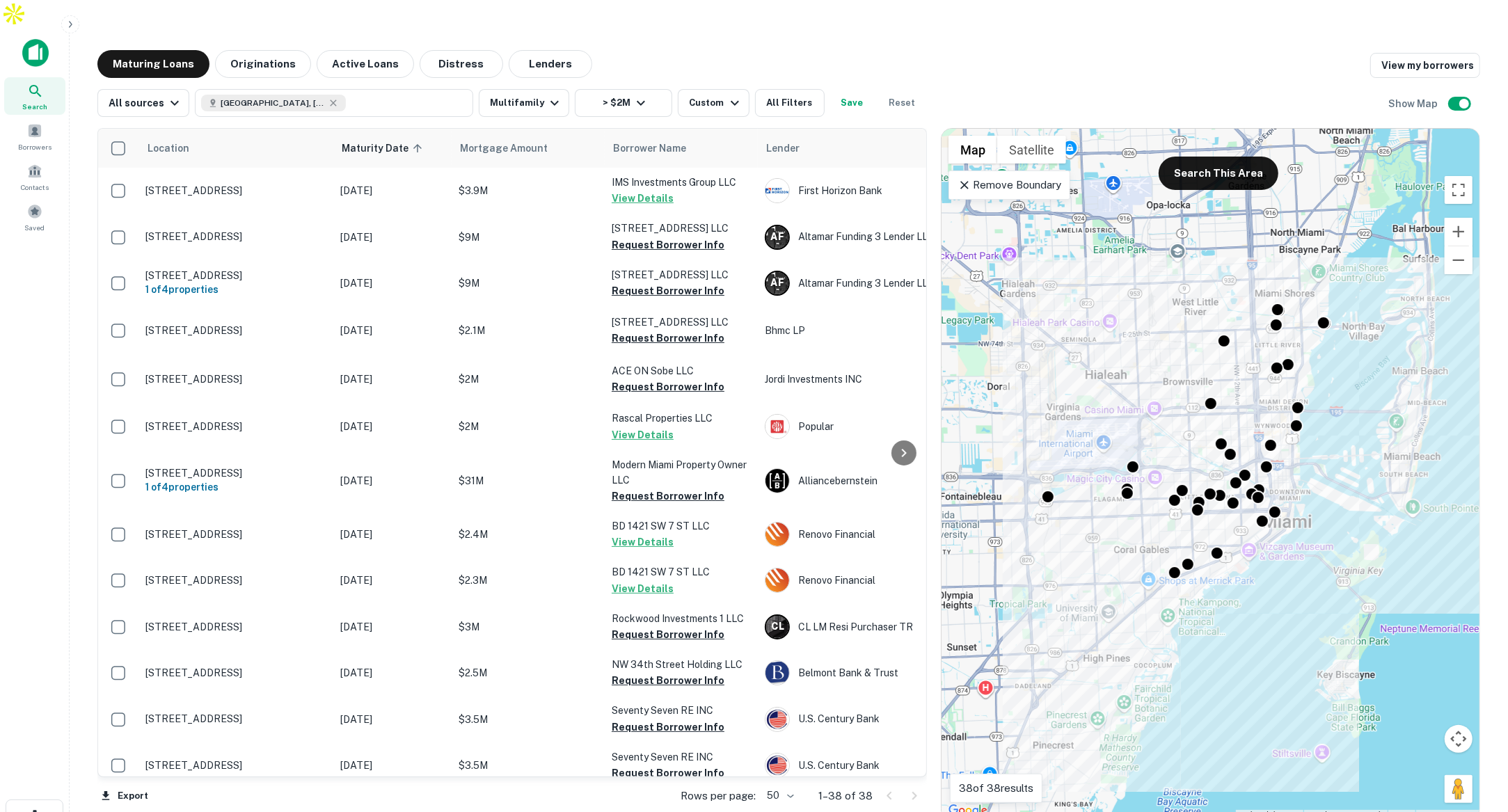
click at [1024, 177] on p "Remove Boundary" at bounding box center [1009, 185] width 104 height 17
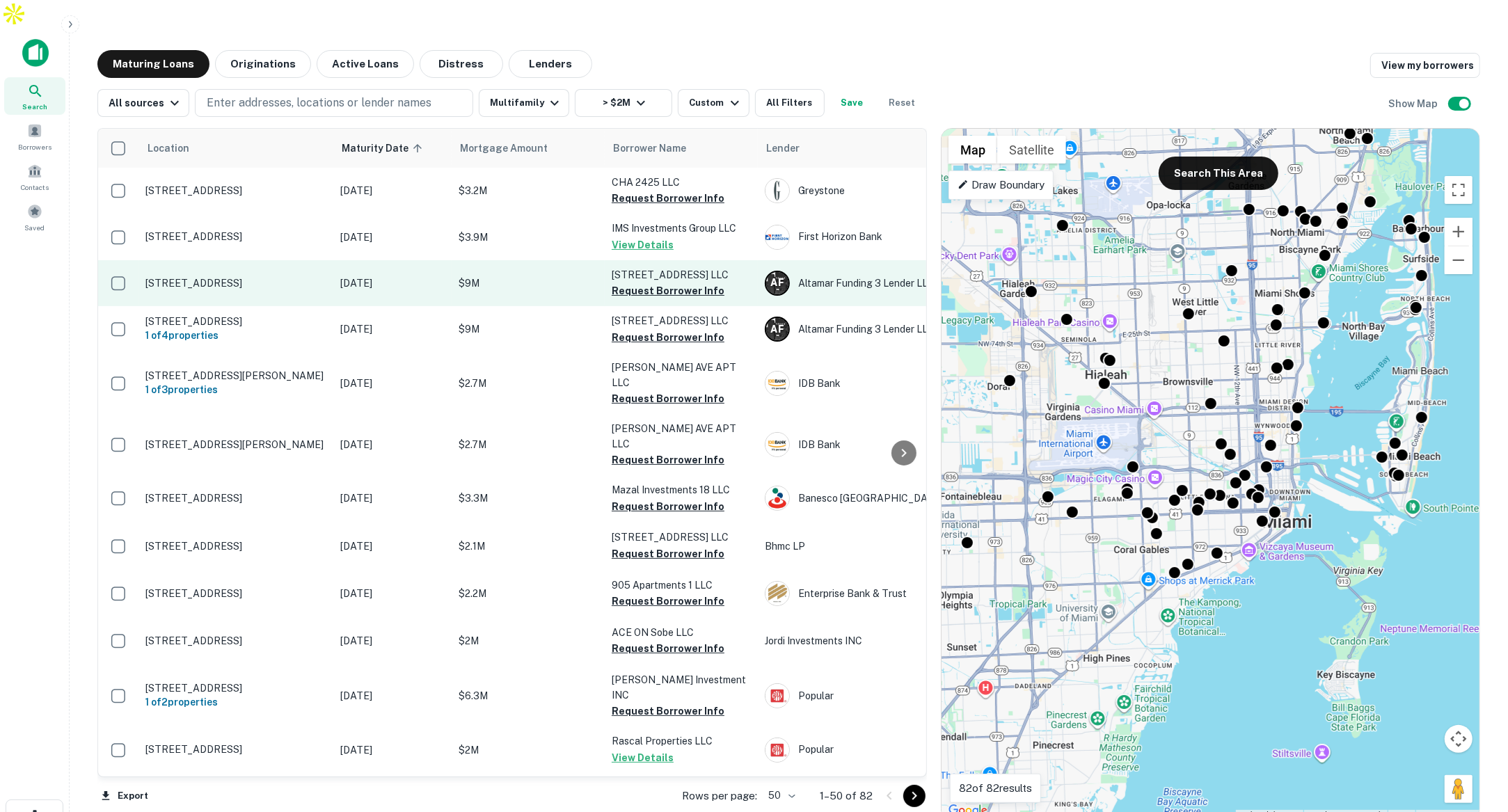
scroll to position [6, 0]
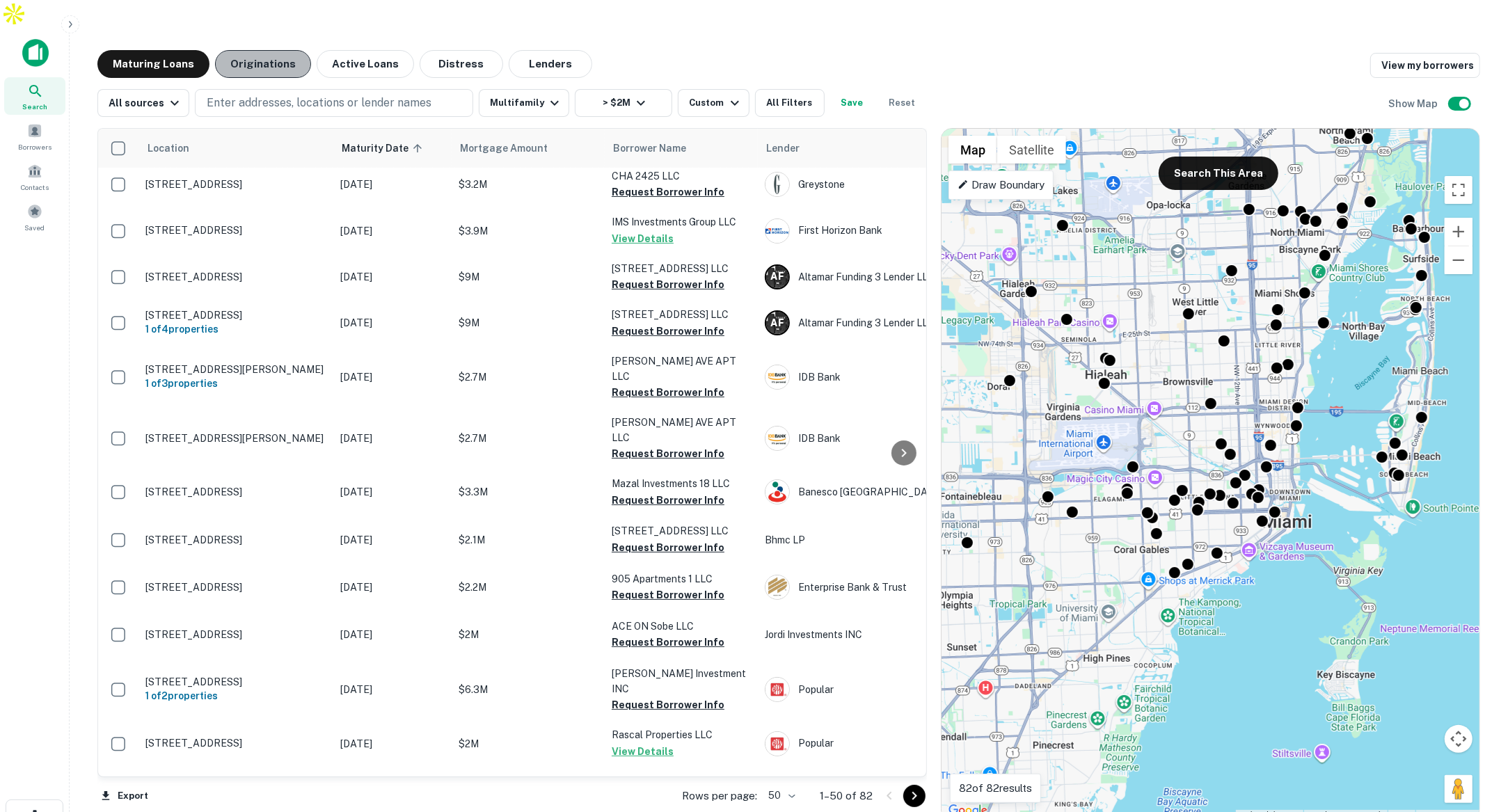
click at [262, 50] on button "Originations" at bounding box center [263, 64] width 96 height 27
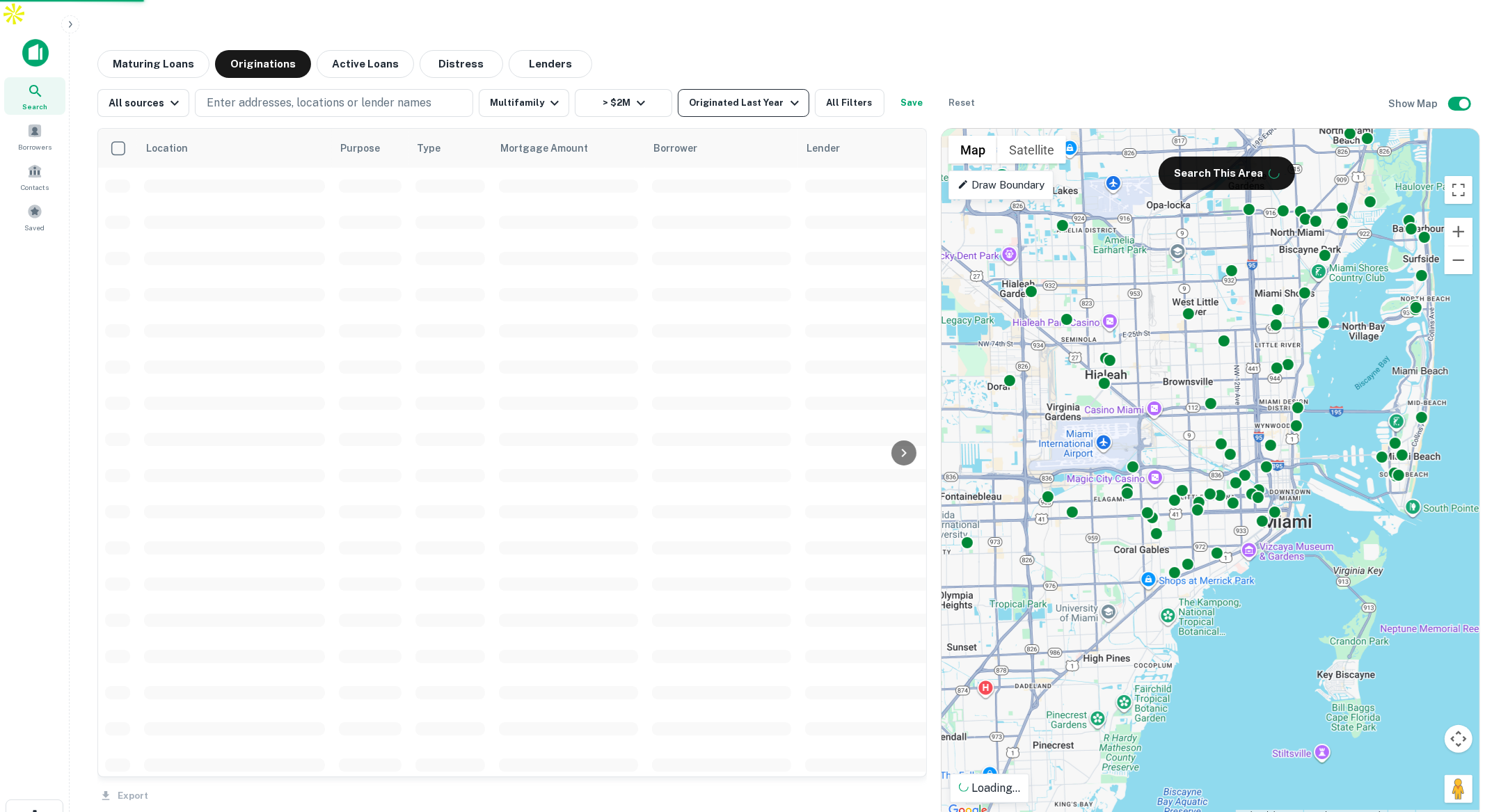
click at [742, 95] on div "Originated Last Year" at bounding box center [746, 103] width 113 height 17
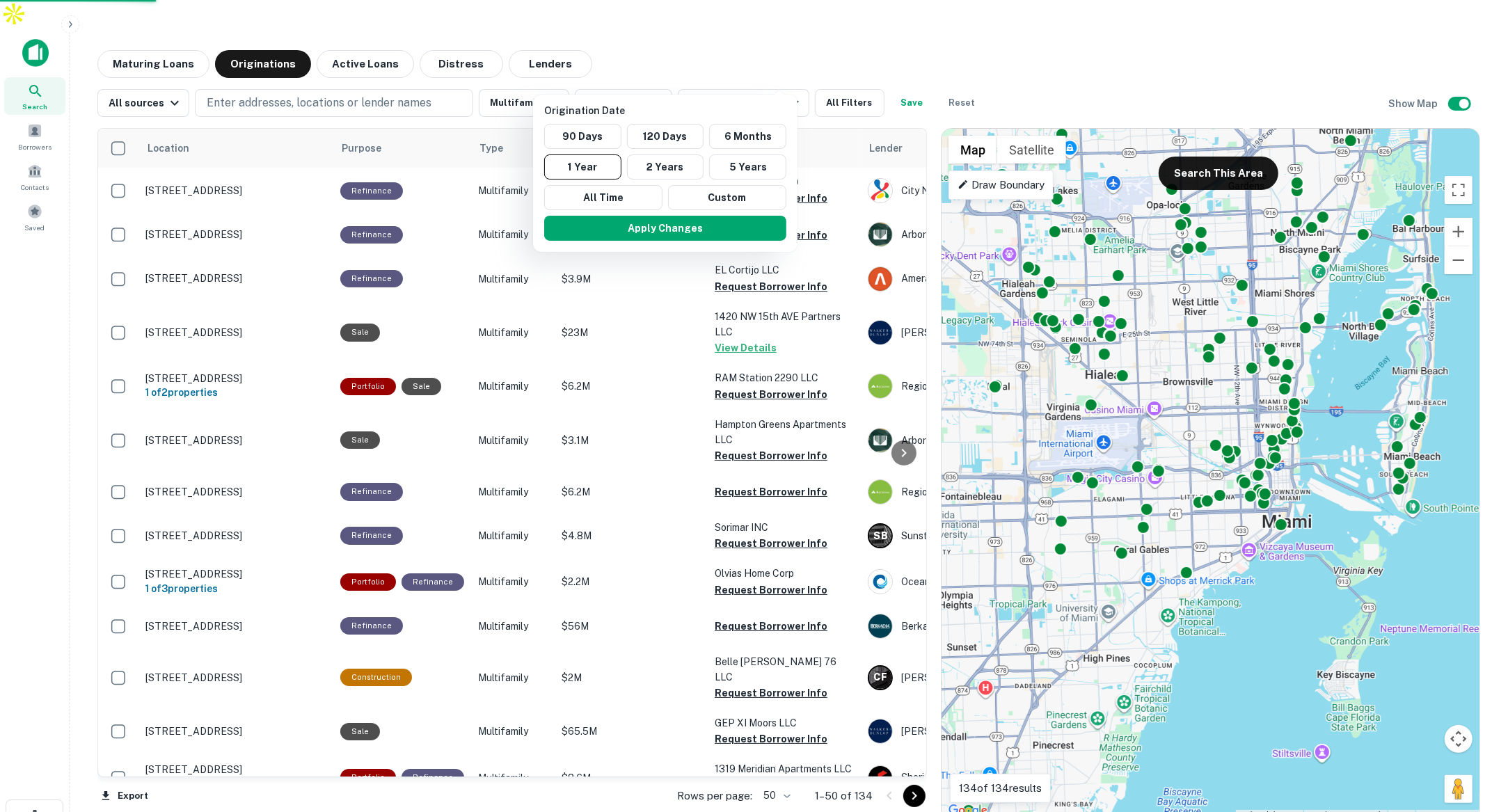
scroll to position [6, 0]
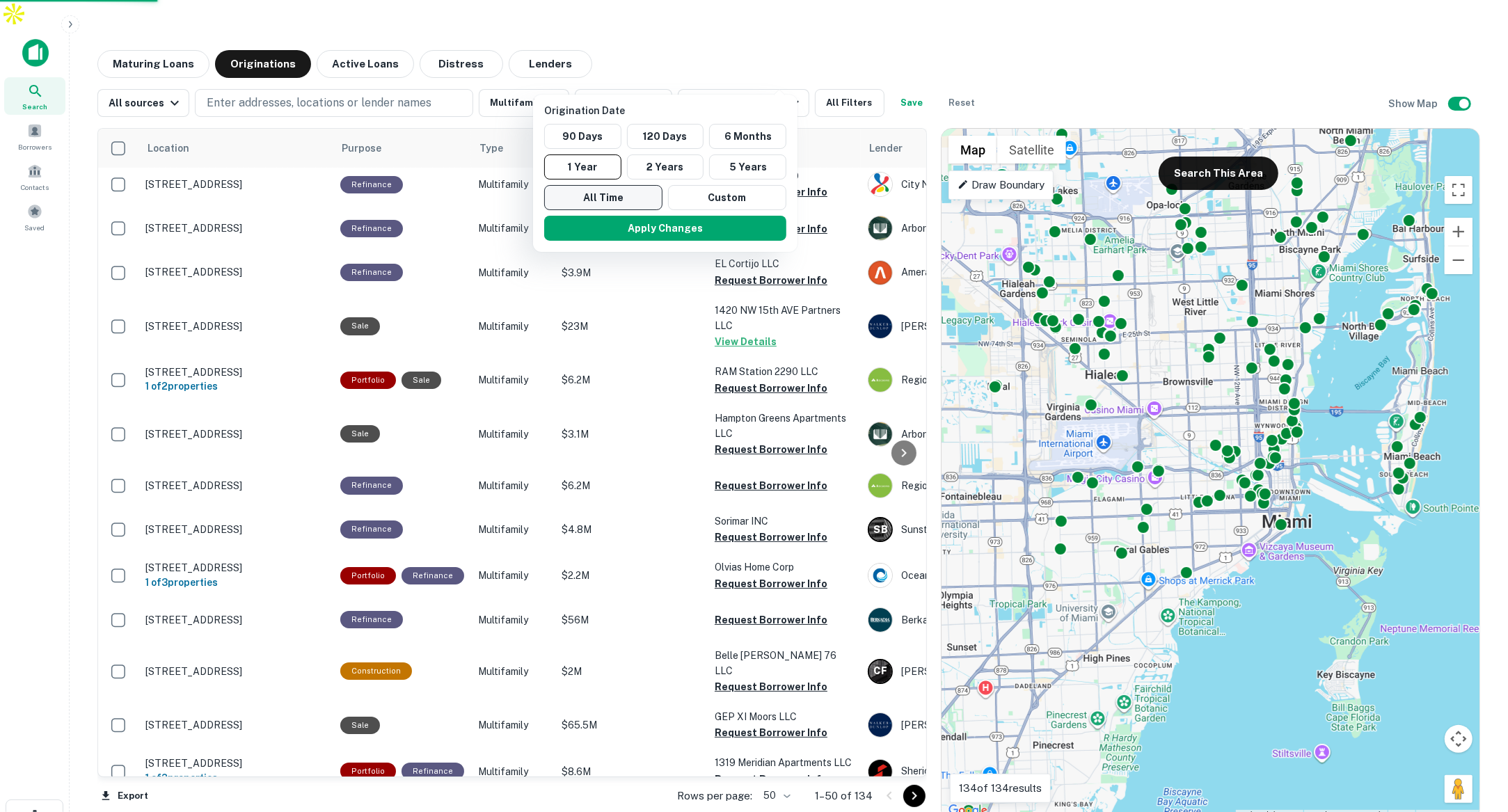
click at [629, 193] on button "All Time" at bounding box center [603, 197] width 119 height 25
drag, startPoint x: 697, startPoint y: 222, endPoint x: 692, endPoint y: 198, distance: 24.5
click at [697, 222] on button "Apply Changes" at bounding box center [661, 228] width 242 height 25
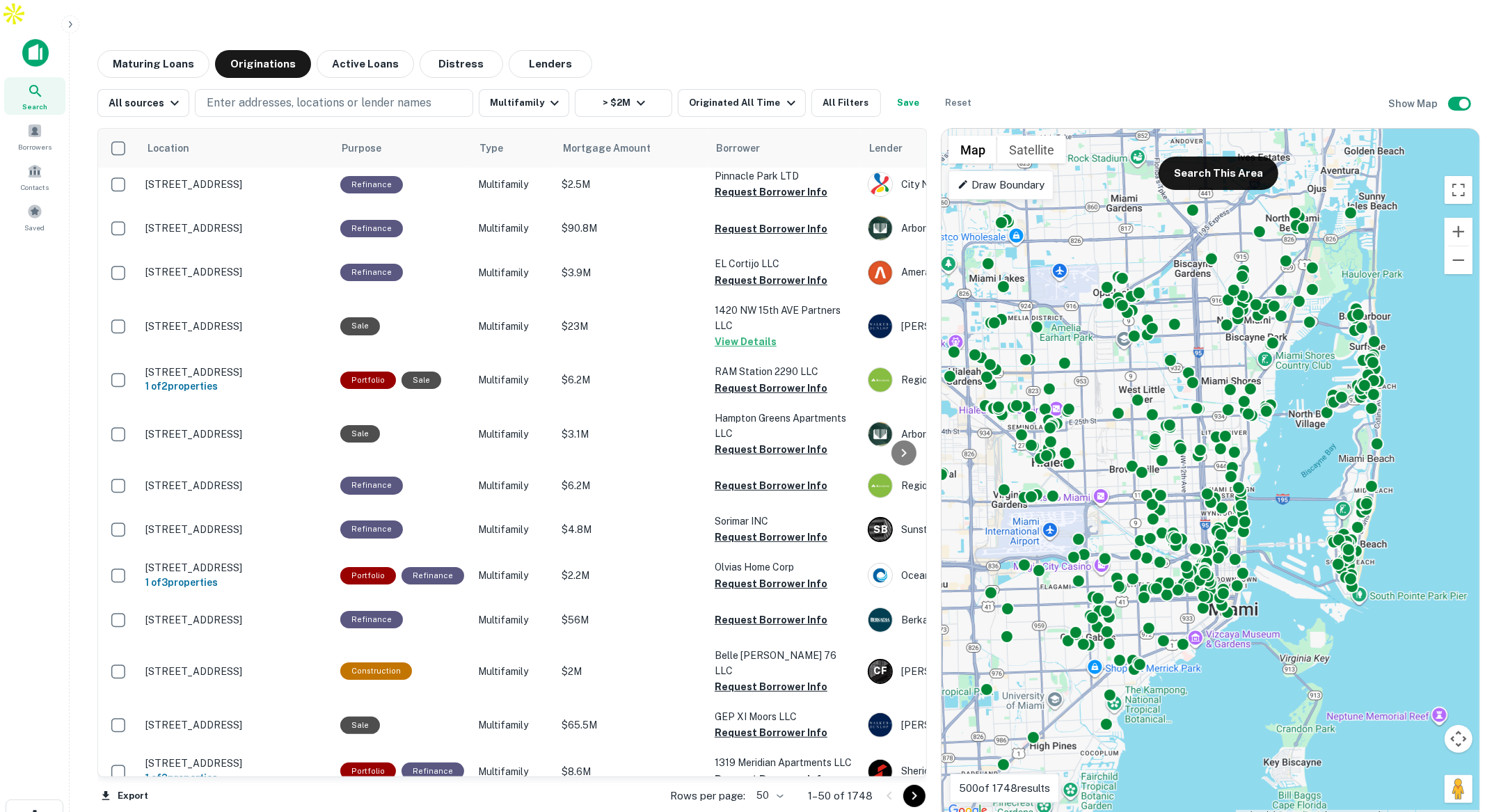
drag, startPoint x: 1358, startPoint y: 278, endPoint x: 1303, endPoint y: 366, distance: 103.8
click at [1303, 366] on div "To activate drag with keyboard, press Alt + Enter. Once in keyboard drag state,…" at bounding box center [1210, 474] width 537 height 691
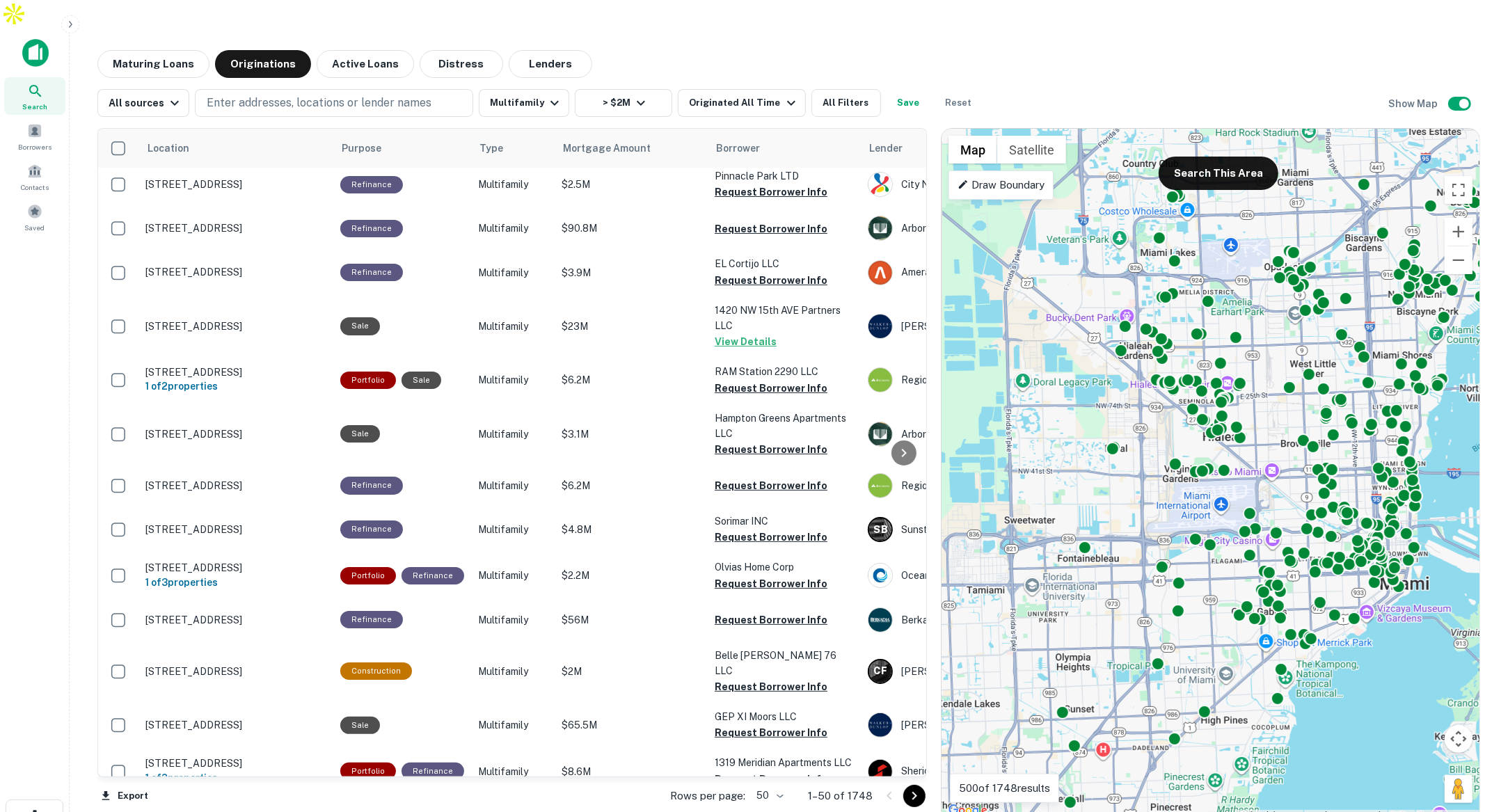
drag, startPoint x: 1204, startPoint y: 326, endPoint x: 1387, endPoint y: 298, distance: 185.1
click at [1387, 298] on div "To activate drag with keyboard, press Alt + Enter. Once in keyboard drag state,…" at bounding box center [1210, 474] width 537 height 691
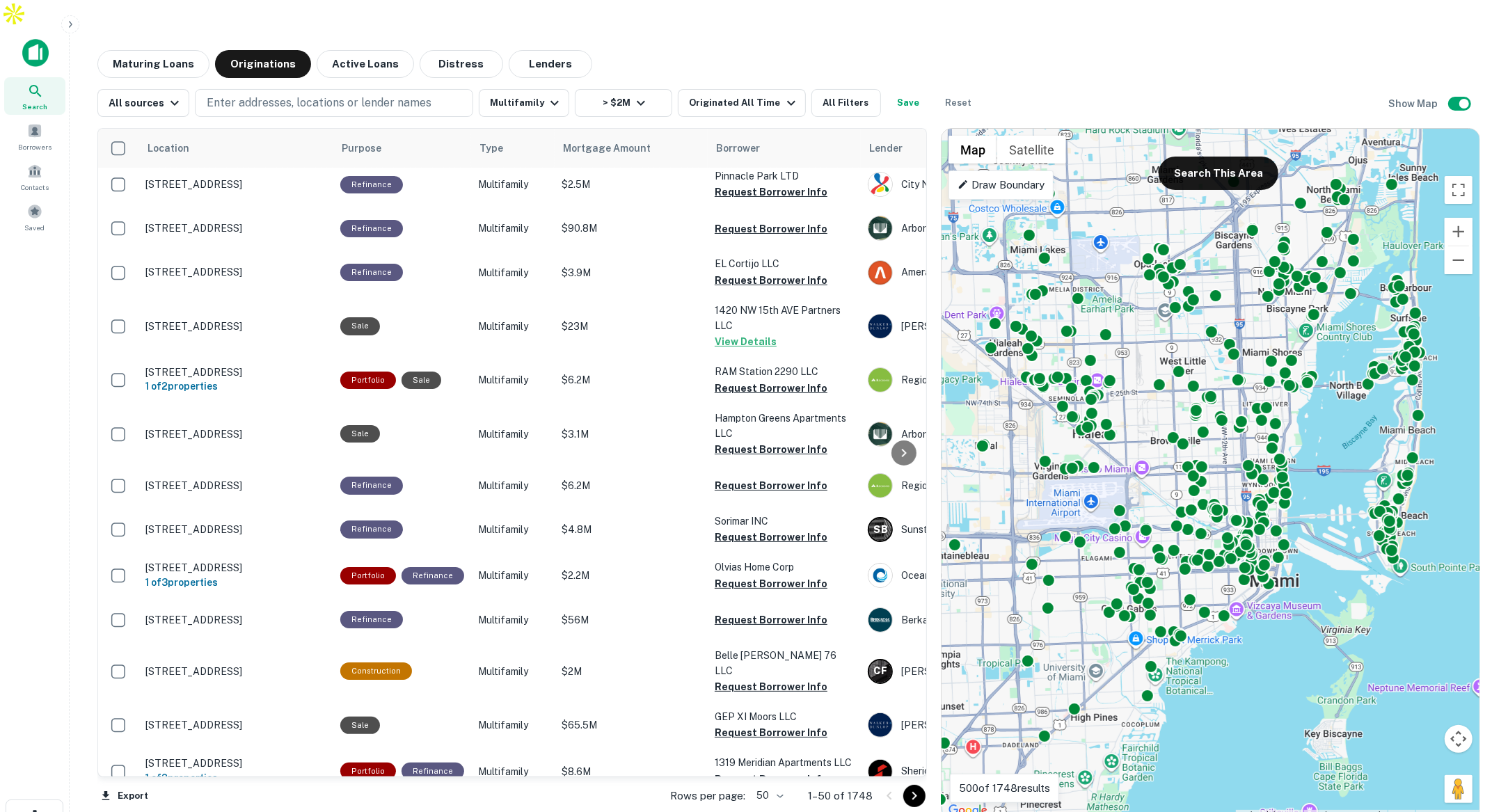
drag, startPoint x: 1262, startPoint y: 313, endPoint x: 1133, endPoint y: 310, distance: 129.0
click at [1133, 310] on div "To activate drag with keyboard, press Alt + Enter. Once in keyboard drag state,…" at bounding box center [1210, 474] width 537 height 691
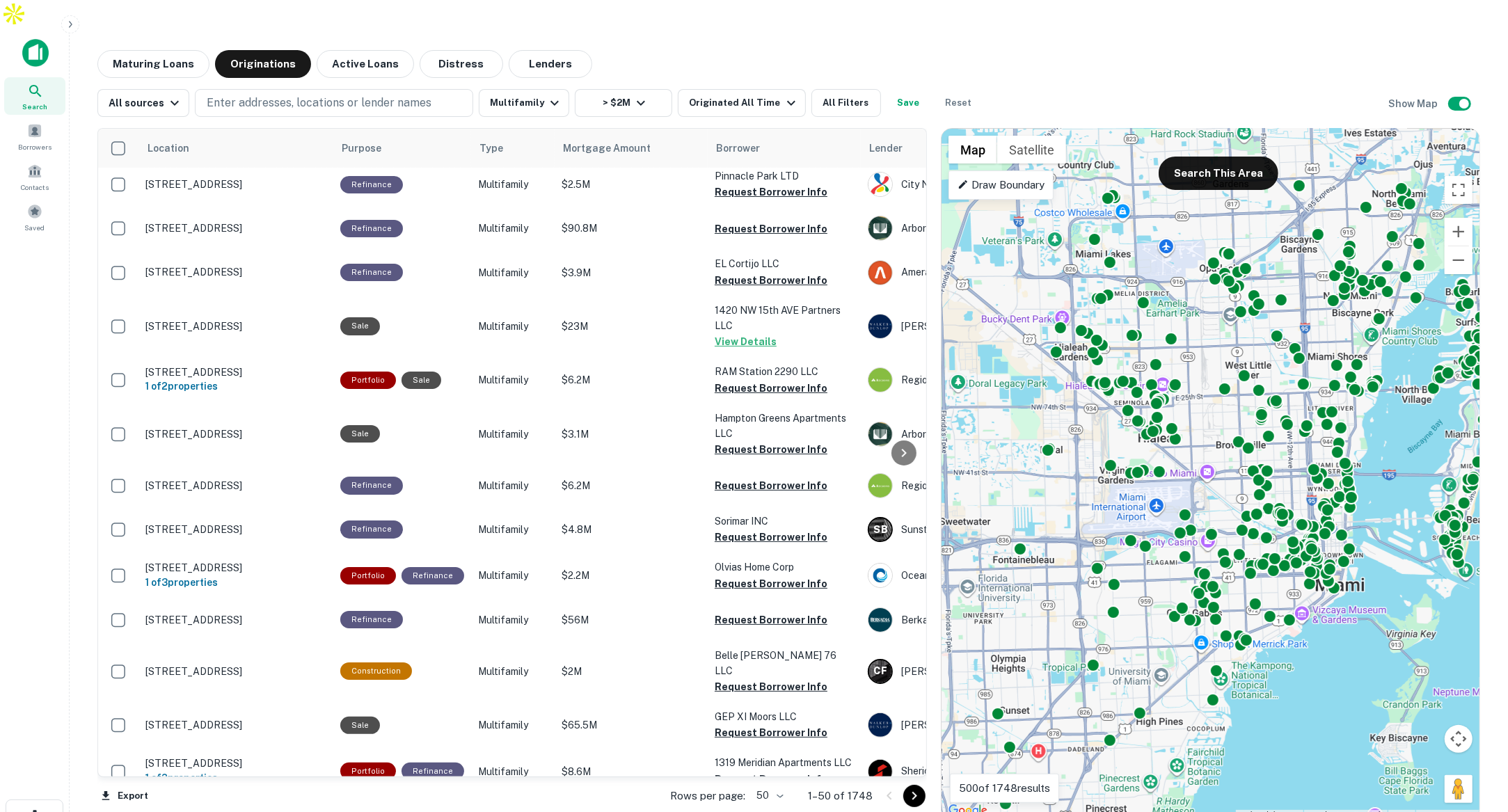
drag, startPoint x: 1095, startPoint y: 600, endPoint x: 1060, endPoint y: 546, distance: 64.4
click at [1161, 605] on div "To activate drag with keyboard, press Alt + Enter. Once in keyboard drag state,…" at bounding box center [1210, 474] width 537 height 691
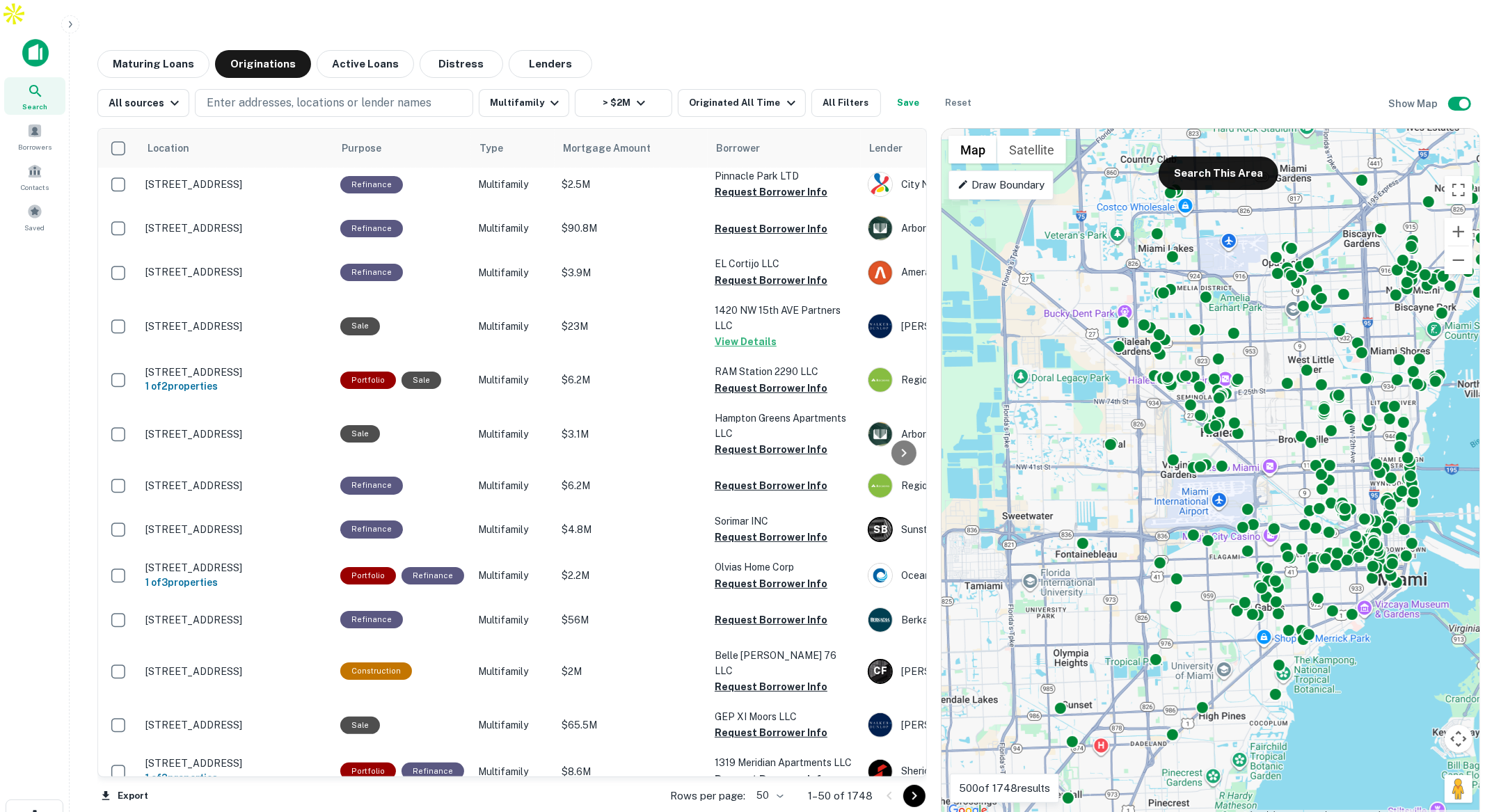
drag, startPoint x: 1190, startPoint y: 572, endPoint x: 1260, endPoint y: 568, distance: 70.1
click at [1260, 568] on div "To activate drag with keyboard, press Alt + Enter. Once in keyboard drag state,…" at bounding box center [1210, 474] width 537 height 691
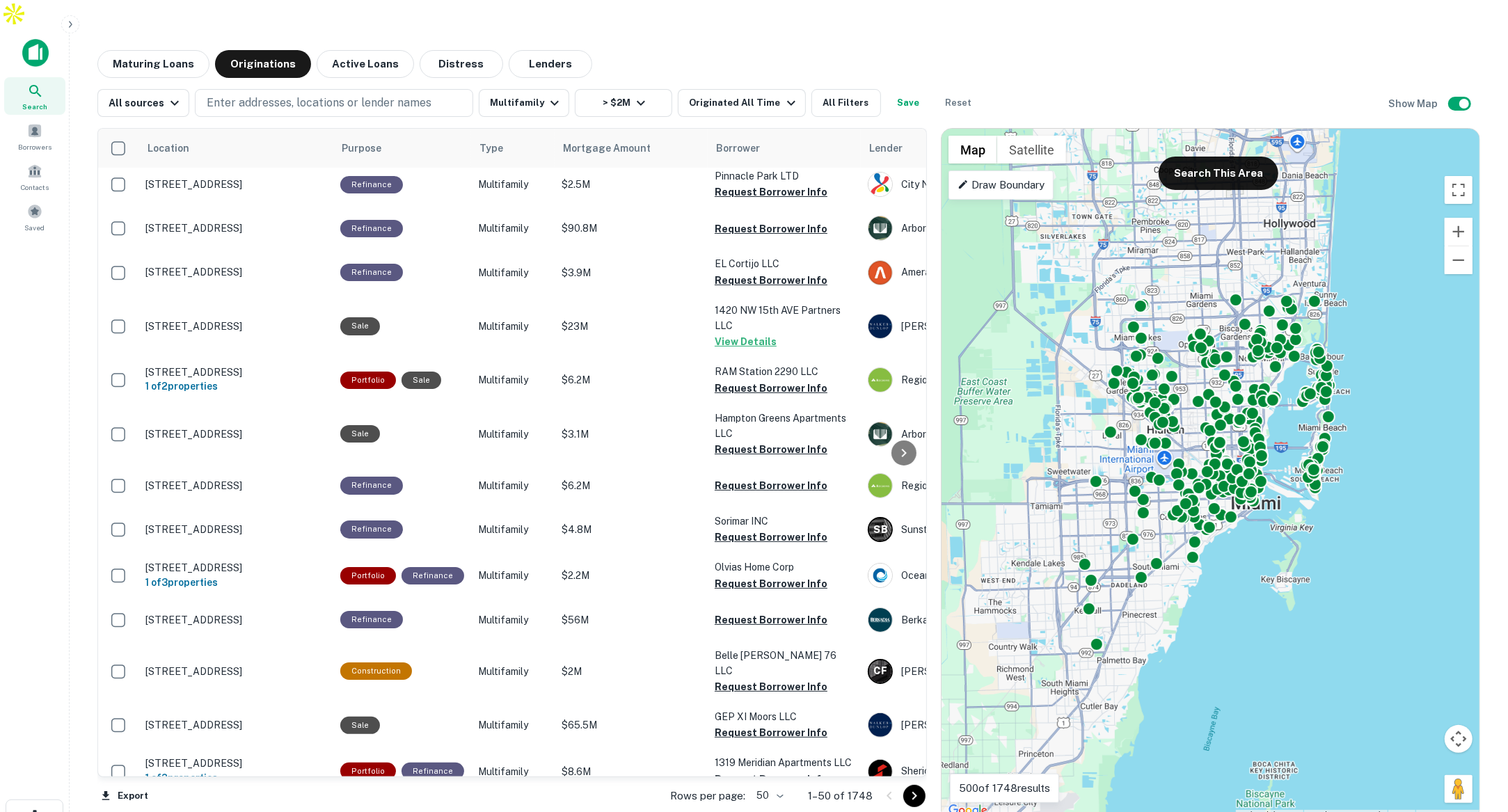
click at [1017, 177] on p "Draw Boundary" at bounding box center [1001, 185] width 87 height 17
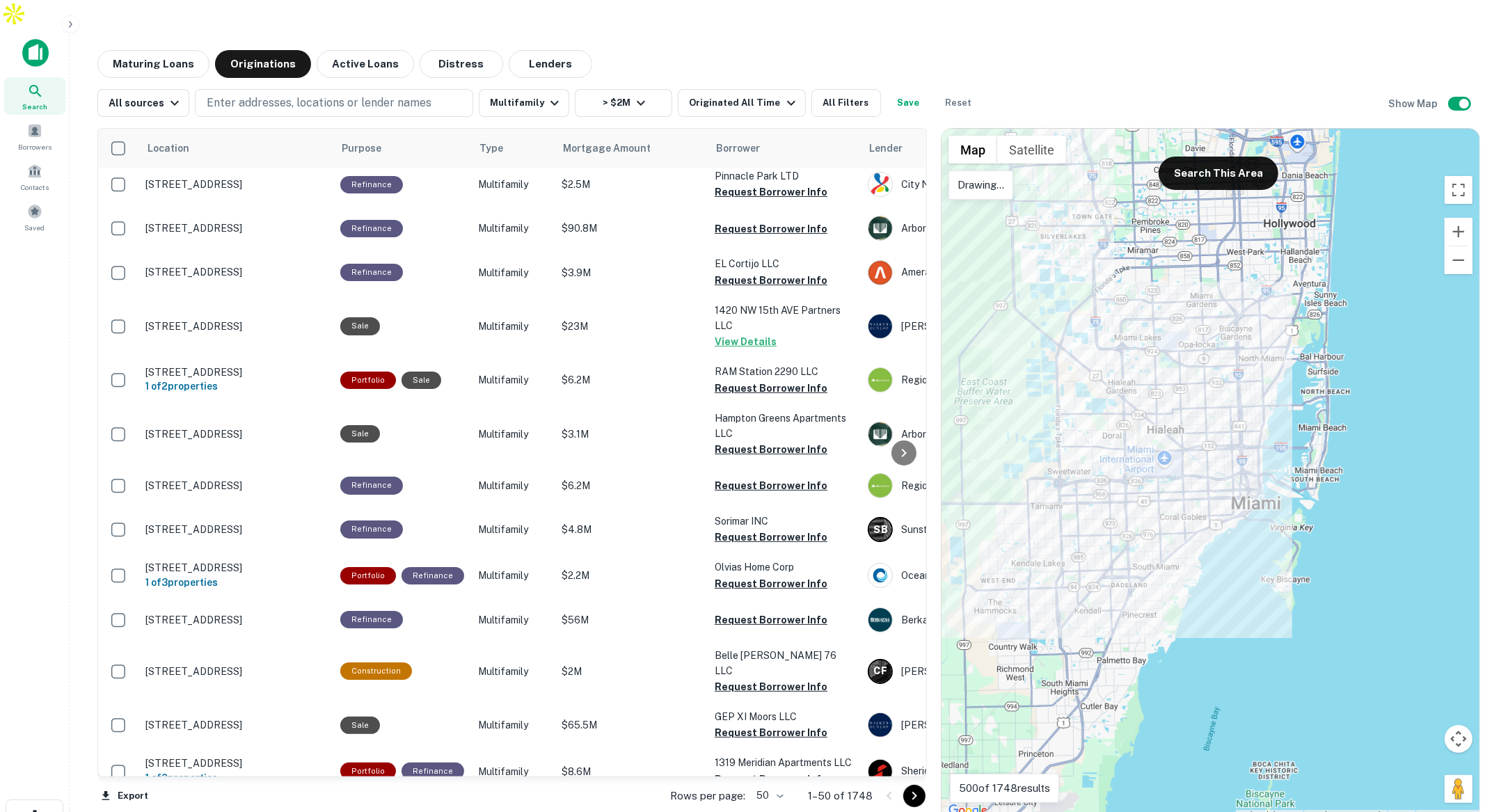
drag, startPoint x: 1095, startPoint y: 420, endPoint x: 1164, endPoint y: 374, distance: 82.9
click at [1093, 424] on div at bounding box center [1210, 474] width 537 height 691
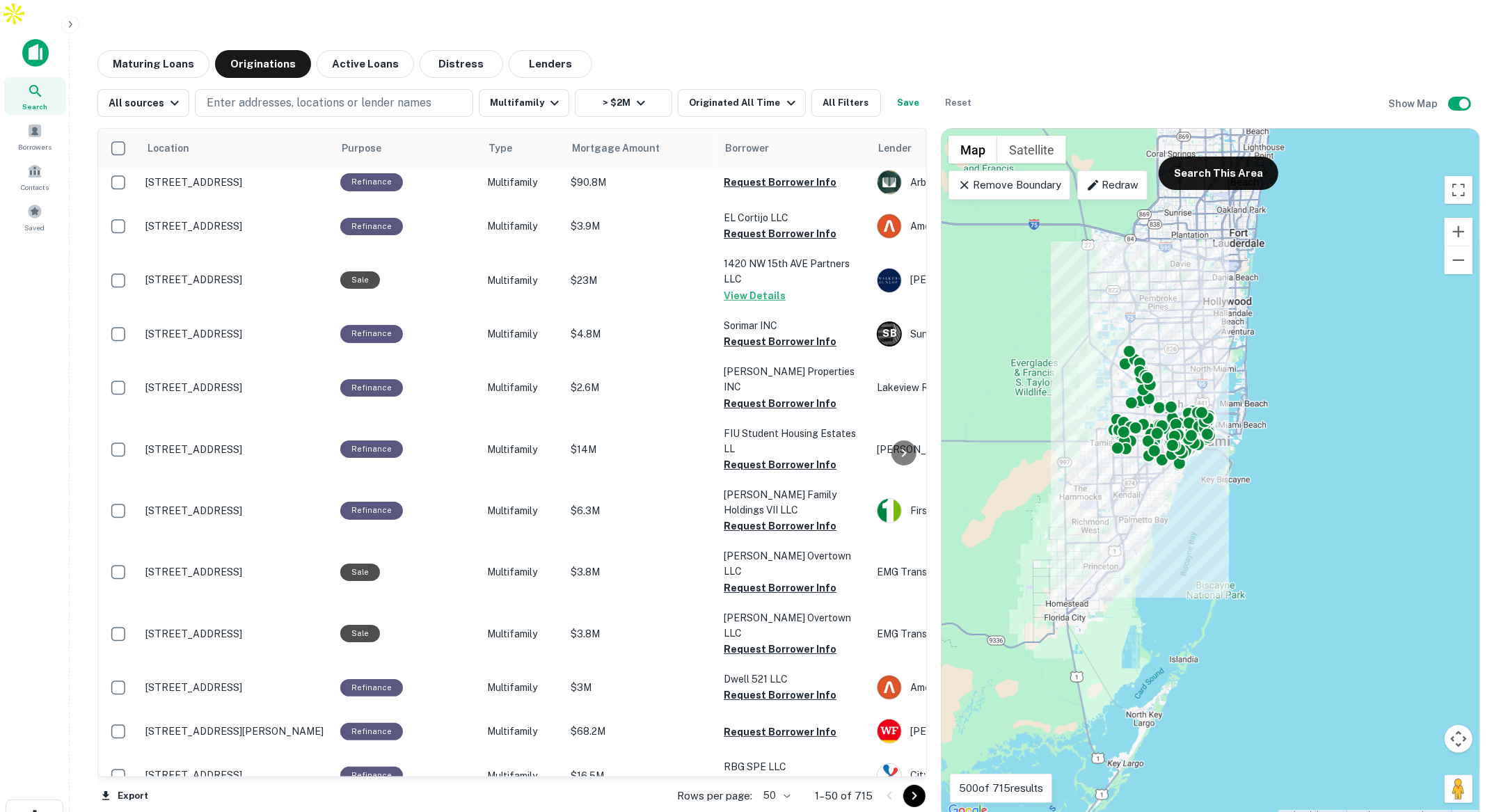
click at [1126, 177] on p "Redraw" at bounding box center [1112, 185] width 52 height 17
drag, startPoint x: 1114, startPoint y: 378, endPoint x: 1167, endPoint y: 376, distance: 53.0
click at [1167, 376] on div at bounding box center [1210, 474] width 537 height 691
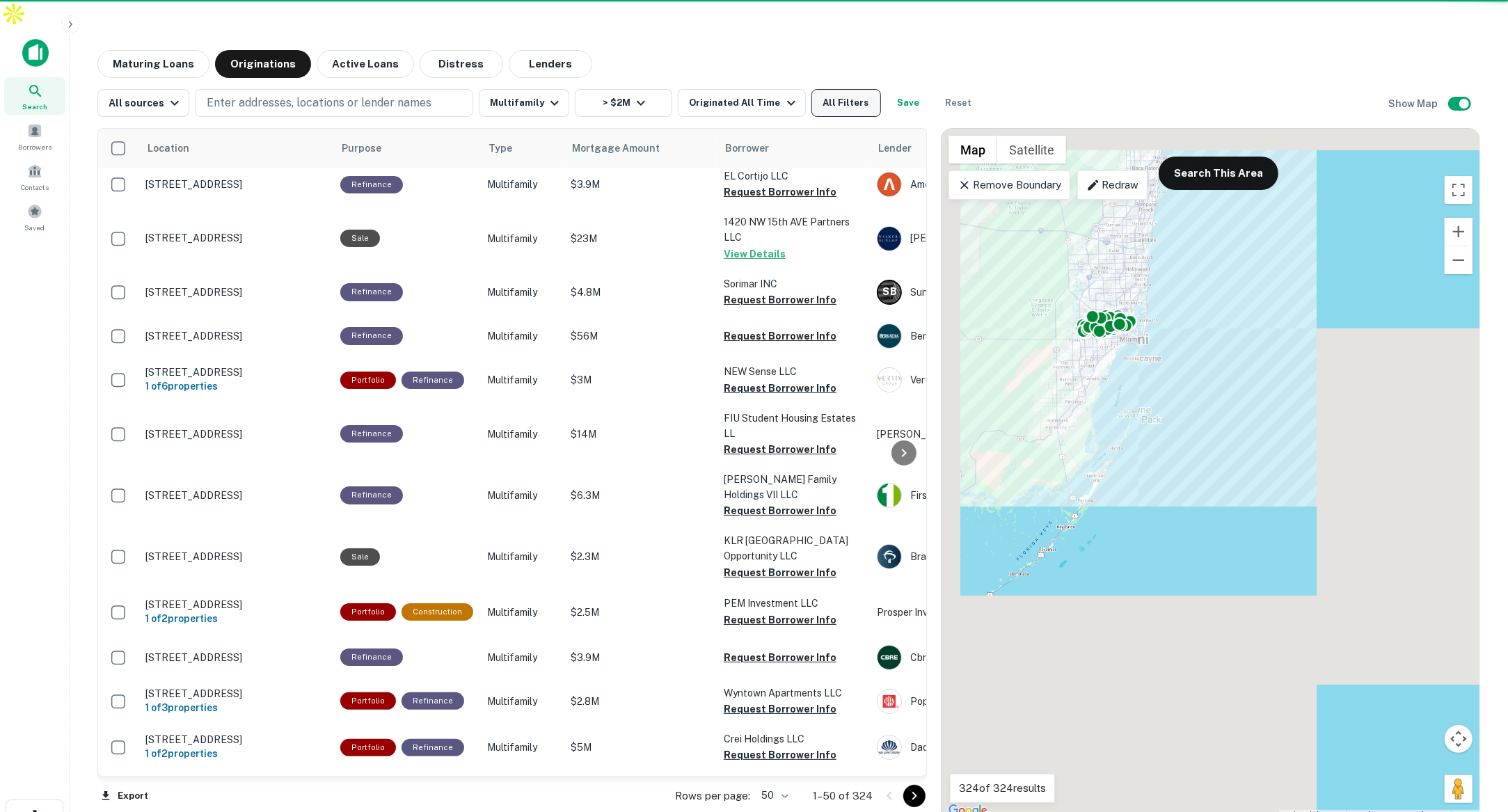
click at [833, 89] on button "All Filters" at bounding box center [846, 103] width 70 height 27
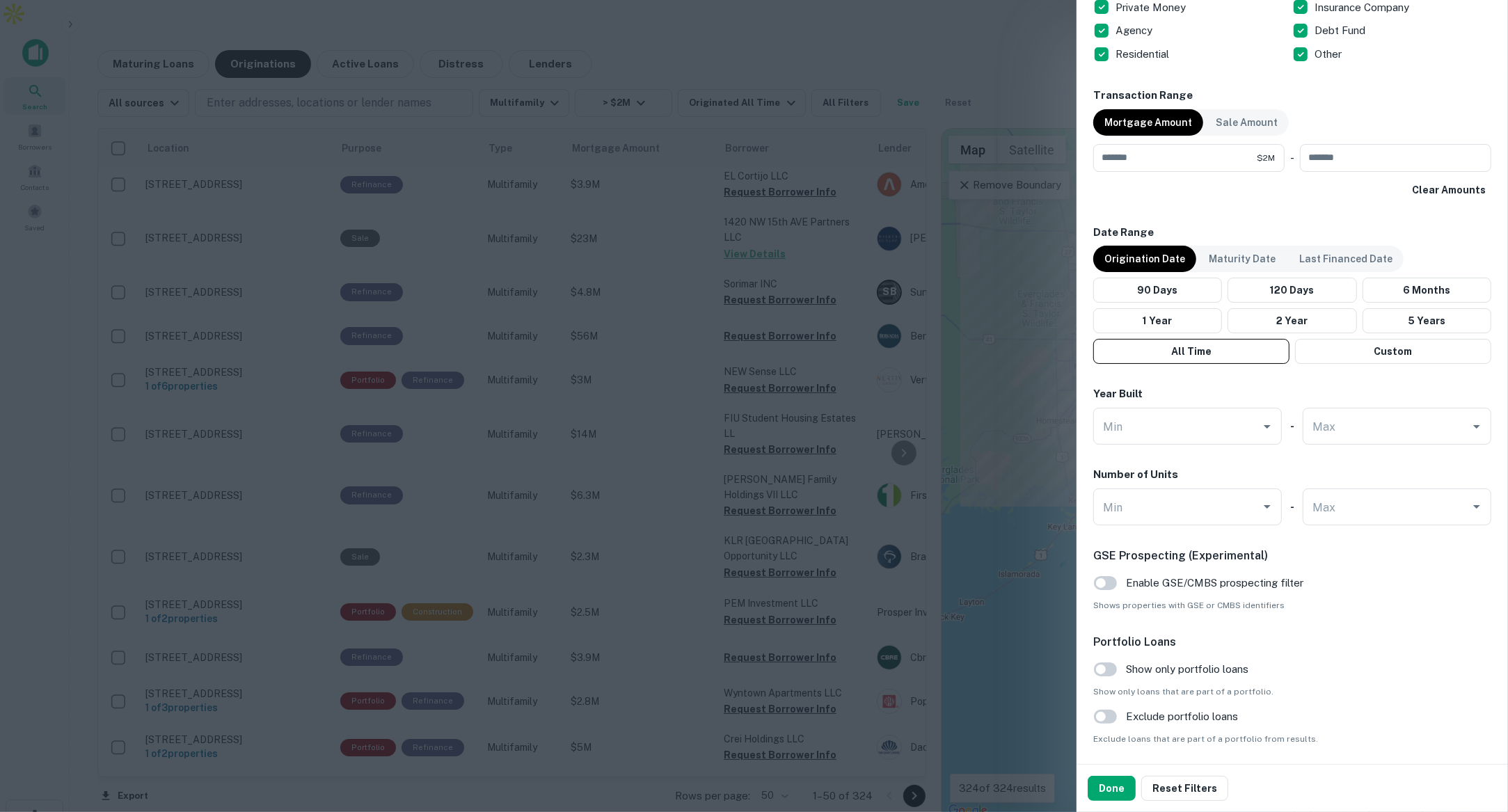
scroll to position [960, 0]
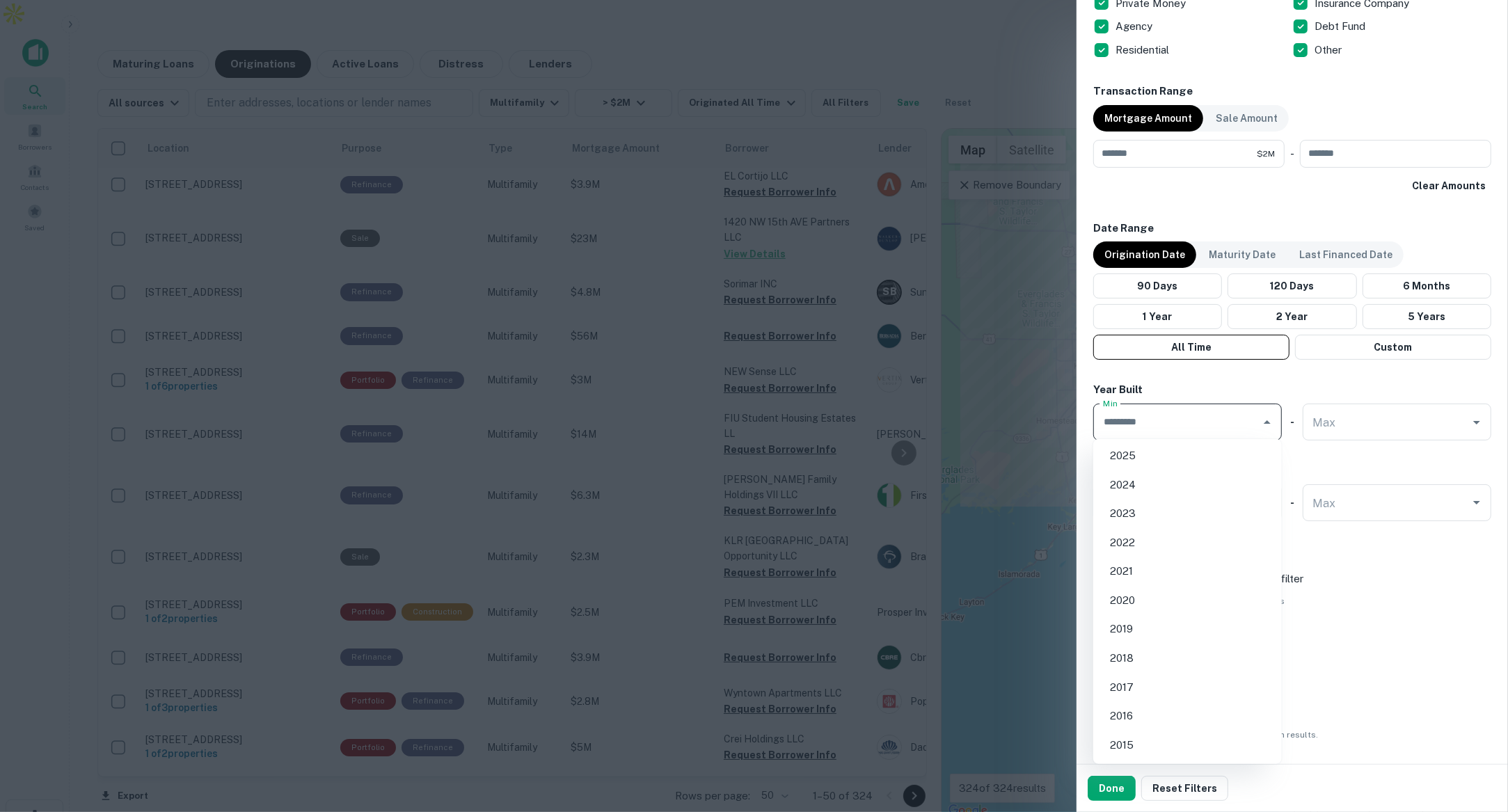
click at [1219, 420] on input "Min" at bounding box center [1176, 422] width 155 height 25
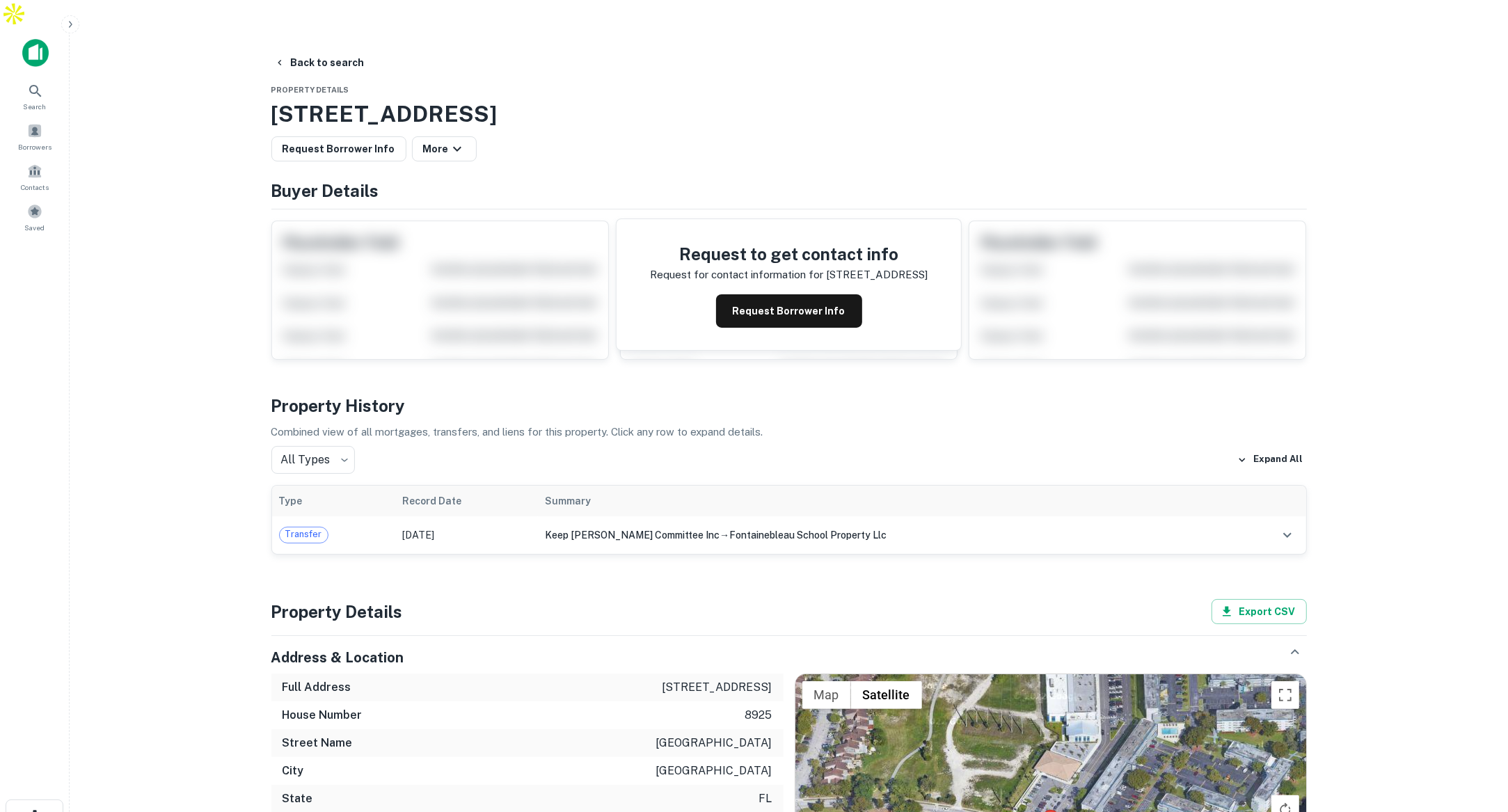
drag, startPoint x: 271, startPoint y: 78, endPoint x: 762, endPoint y: 89, distance: 491.1
click at [762, 97] on h3 "8925 Fontainebleau Blvd, Miami, FL, 33172" at bounding box center [788, 114] width 1035 height 34
click at [306, 50] on button "Back to search" at bounding box center [319, 63] width 102 height 25
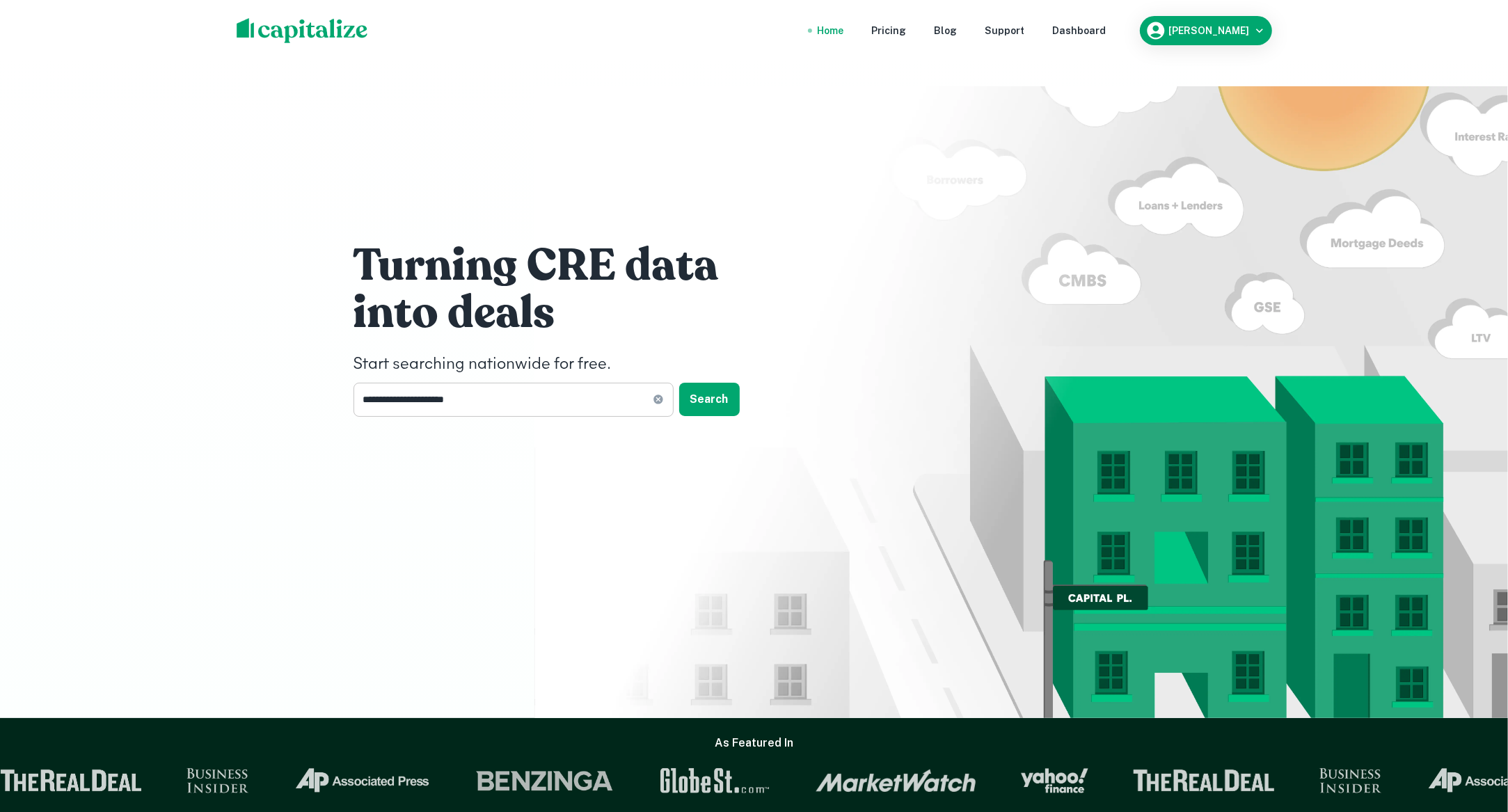
click at [497, 383] on input "**********" at bounding box center [503, 399] width 299 height 35
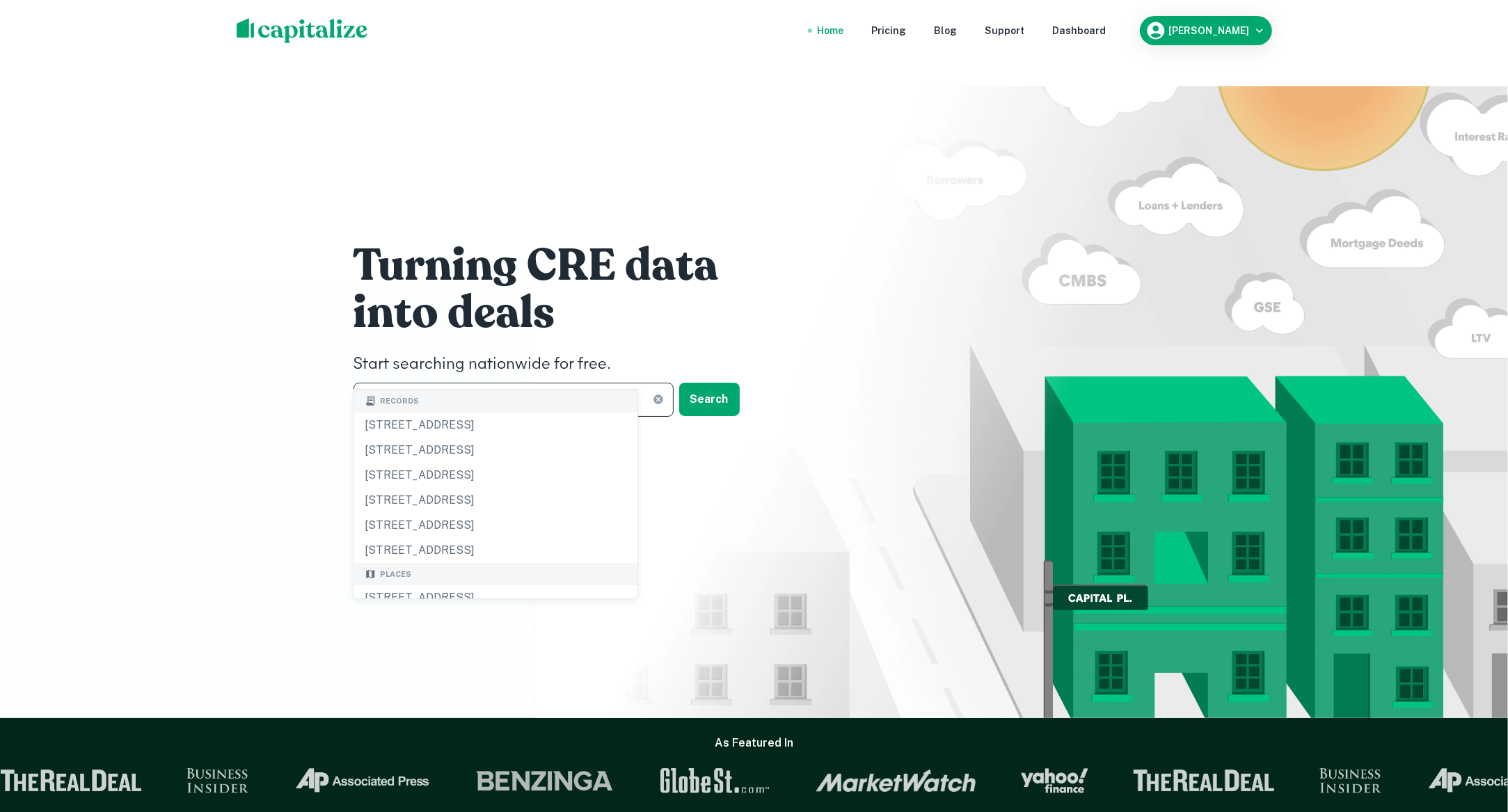
click at [389, 383] on input "**********" at bounding box center [503, 399] width 299 height 35
click at [502, 383] on input "**********" at bounding box center [503, 399] width 299 height 35
drag, startPoint x: 521, startPoint y: 371, endPoint x: 349, endPoint y: 368, distance: 172.0
click at [349, 368] on div "**********" at bounding box center [754, 332] width 835 height 609
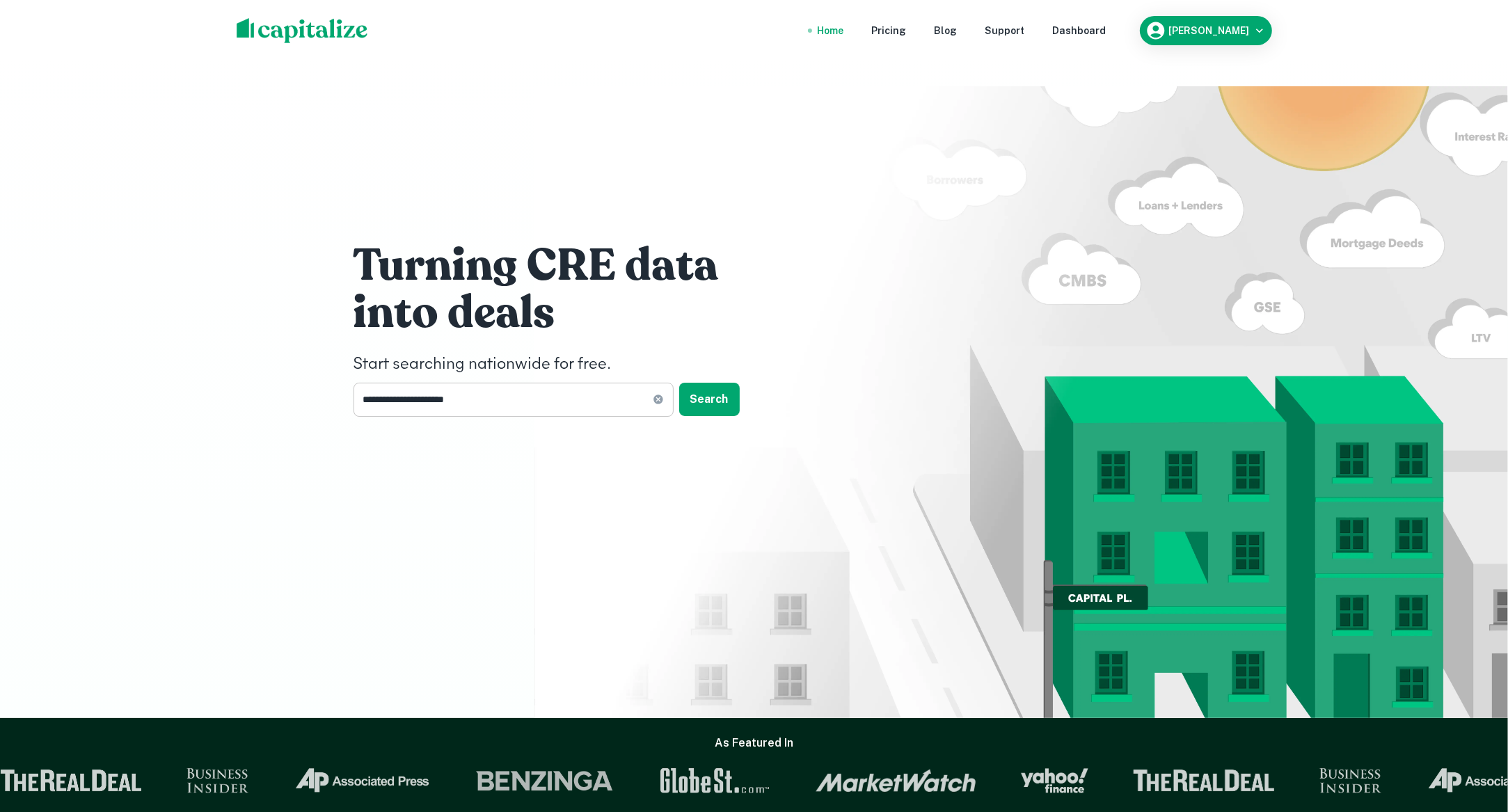
click at [501, 383] on input "**********" at bounding box center [503, 399] width 299 height 35
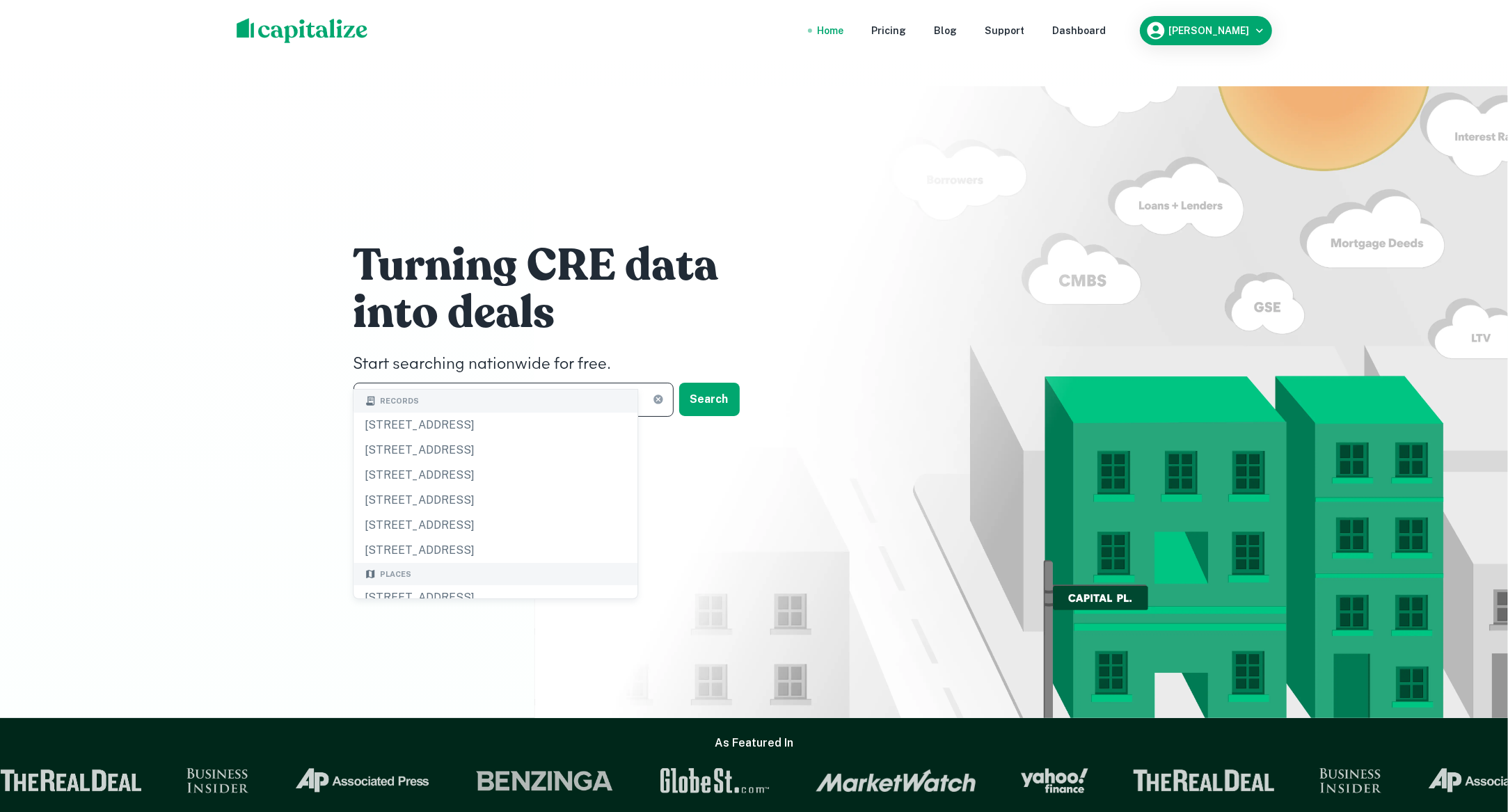
click at [501, 383] on input "**********" at bounding box center [503, 399] width 299 height 35
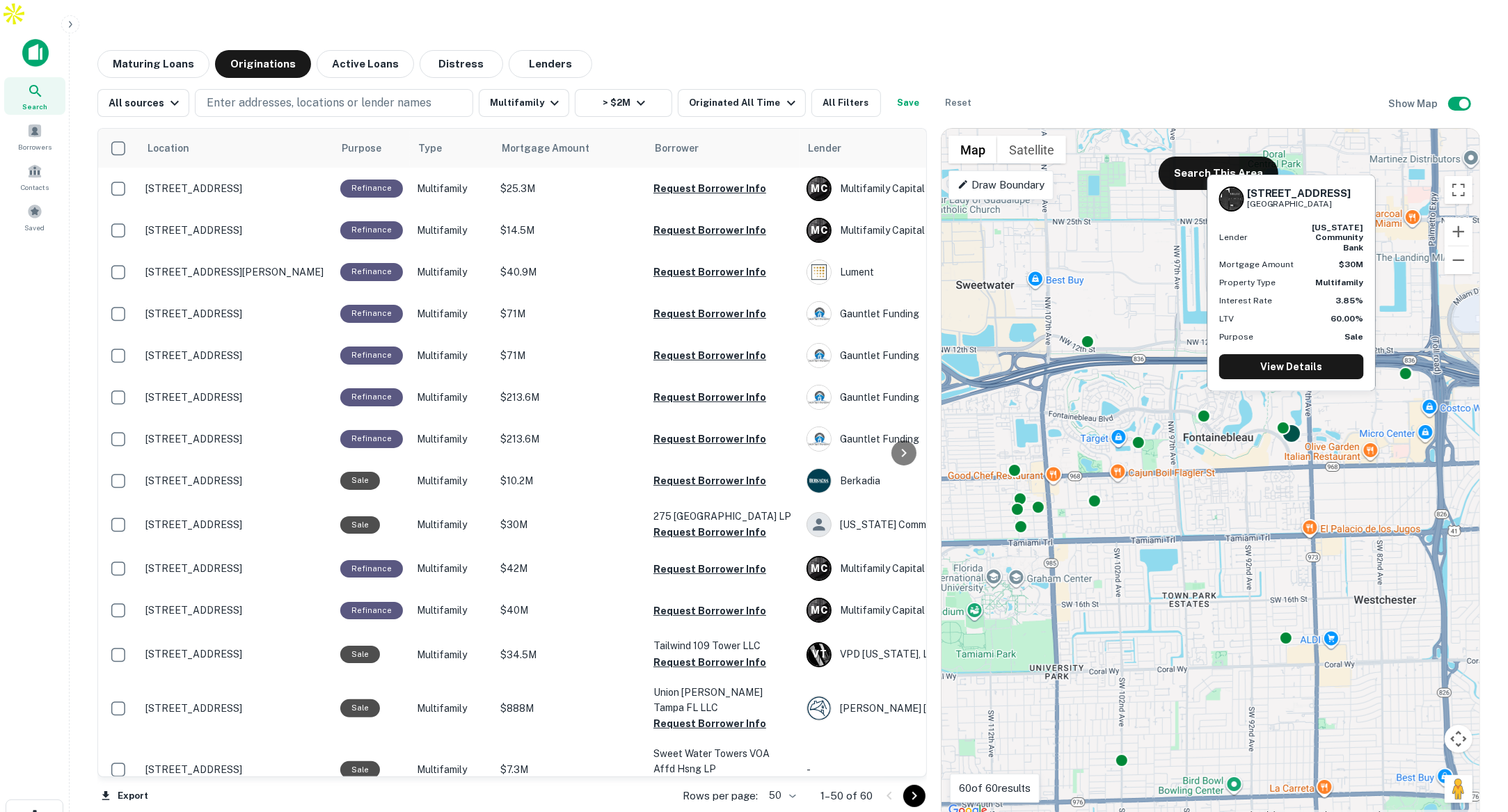
click at [1294, 423] on div at bounding box center [1291, 433] width 20 height 20
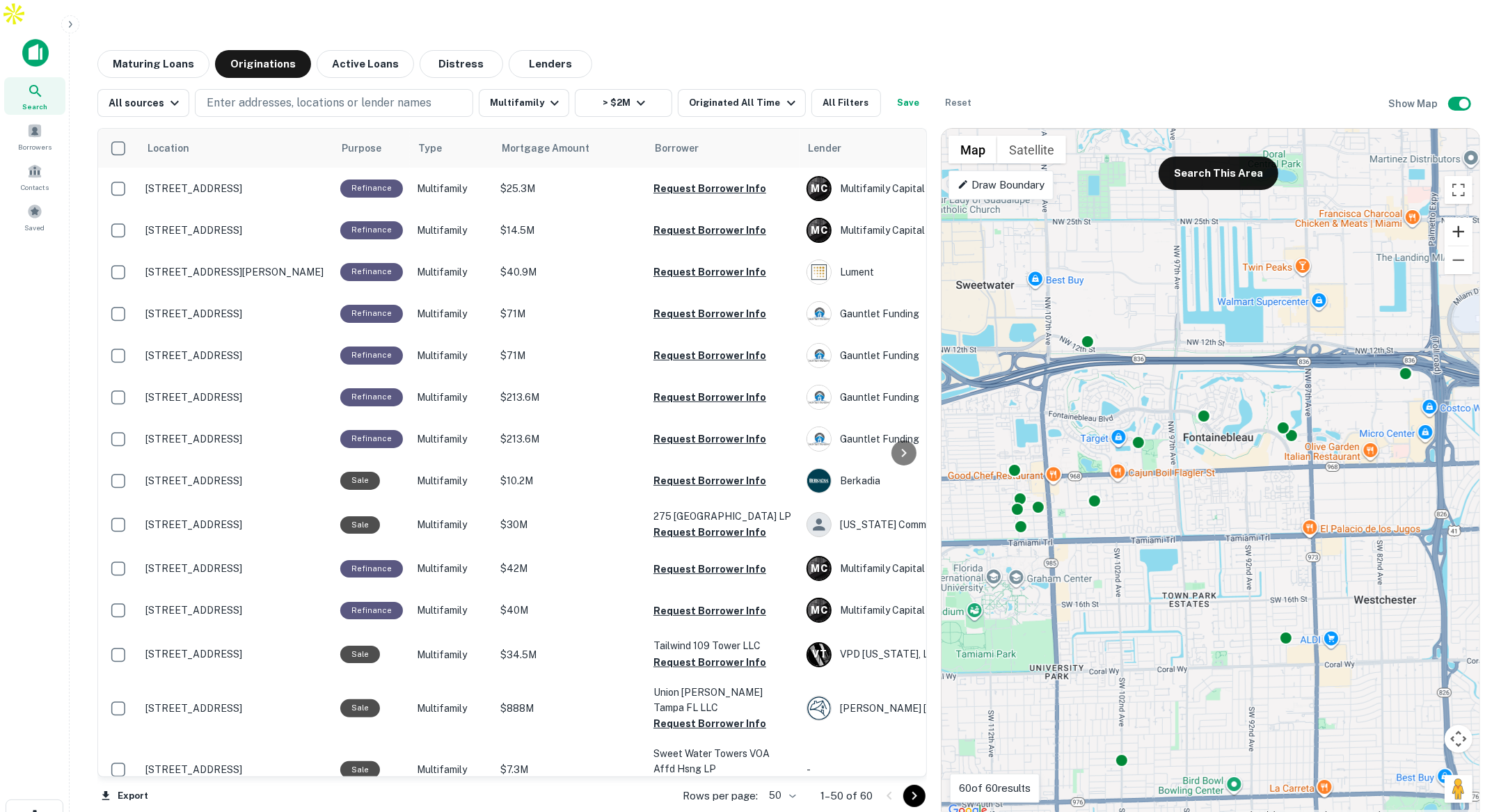
click at [1463, 218] on button "Zoom in" at bounding box center [1458, 231] width 27 height 27
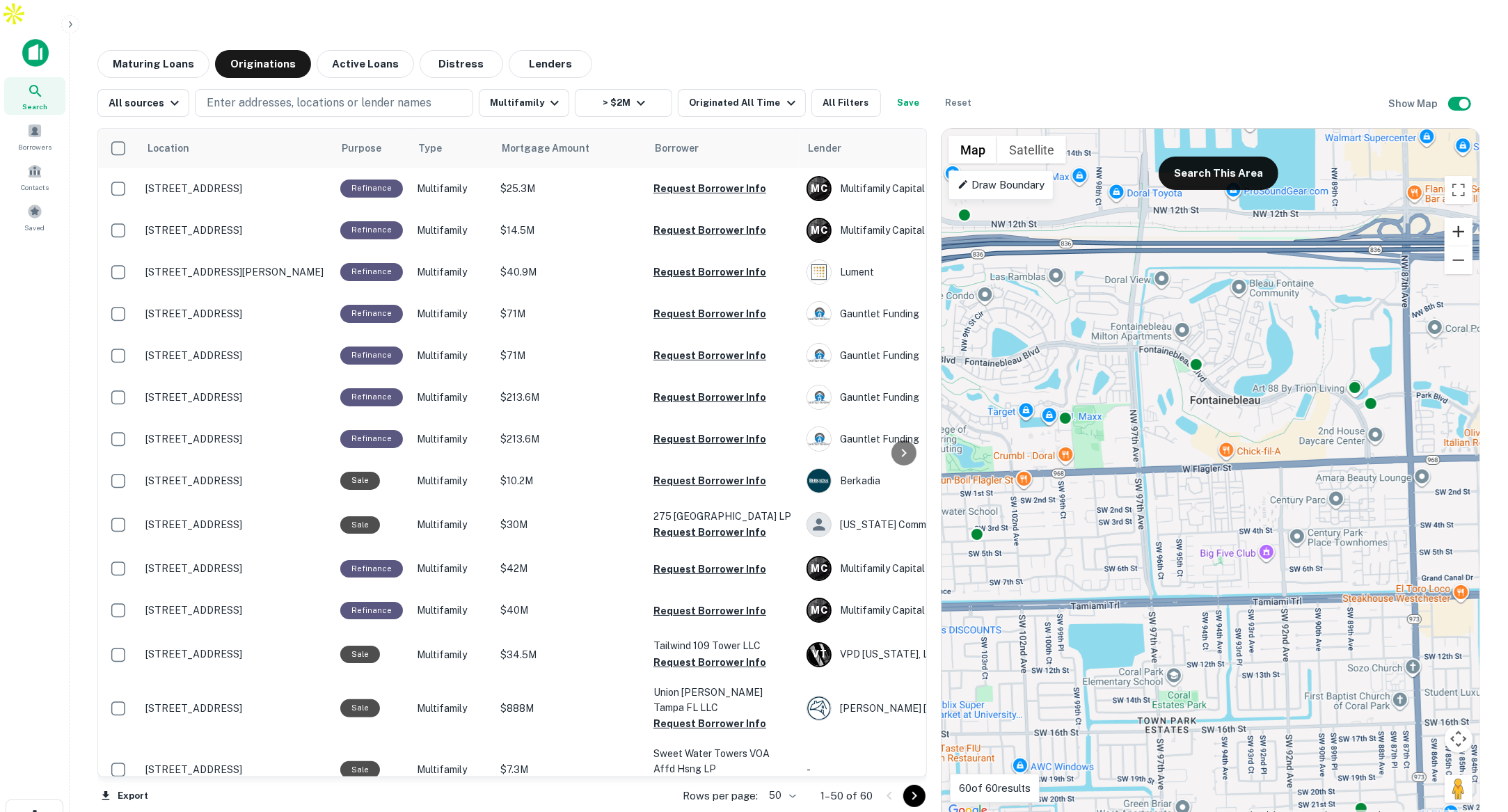
click at [1463, 218] on button "Zoom in" at bounding box center [1458, 231] width 27 height 27
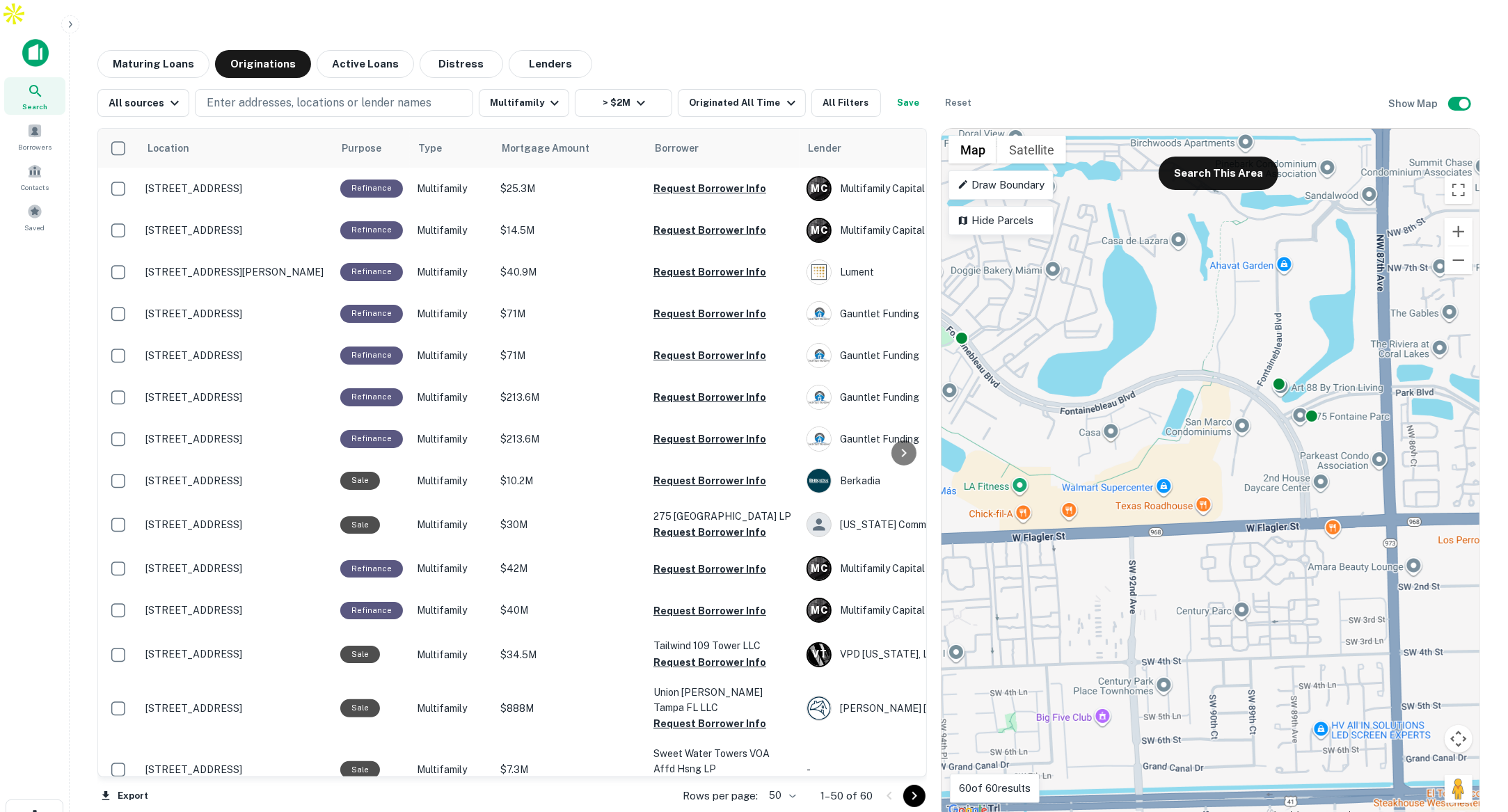
drag, startPoint x: 1390, startPoint y: 310, endPoint x: 1161, endPoint y: 391, distance: 242.9
click at [1161, 391] on div "To activate drag with keyboard, press Alt + Enter. Once in keyboard drag state,…" at bounding box center [1210, 474] width 537 height 691
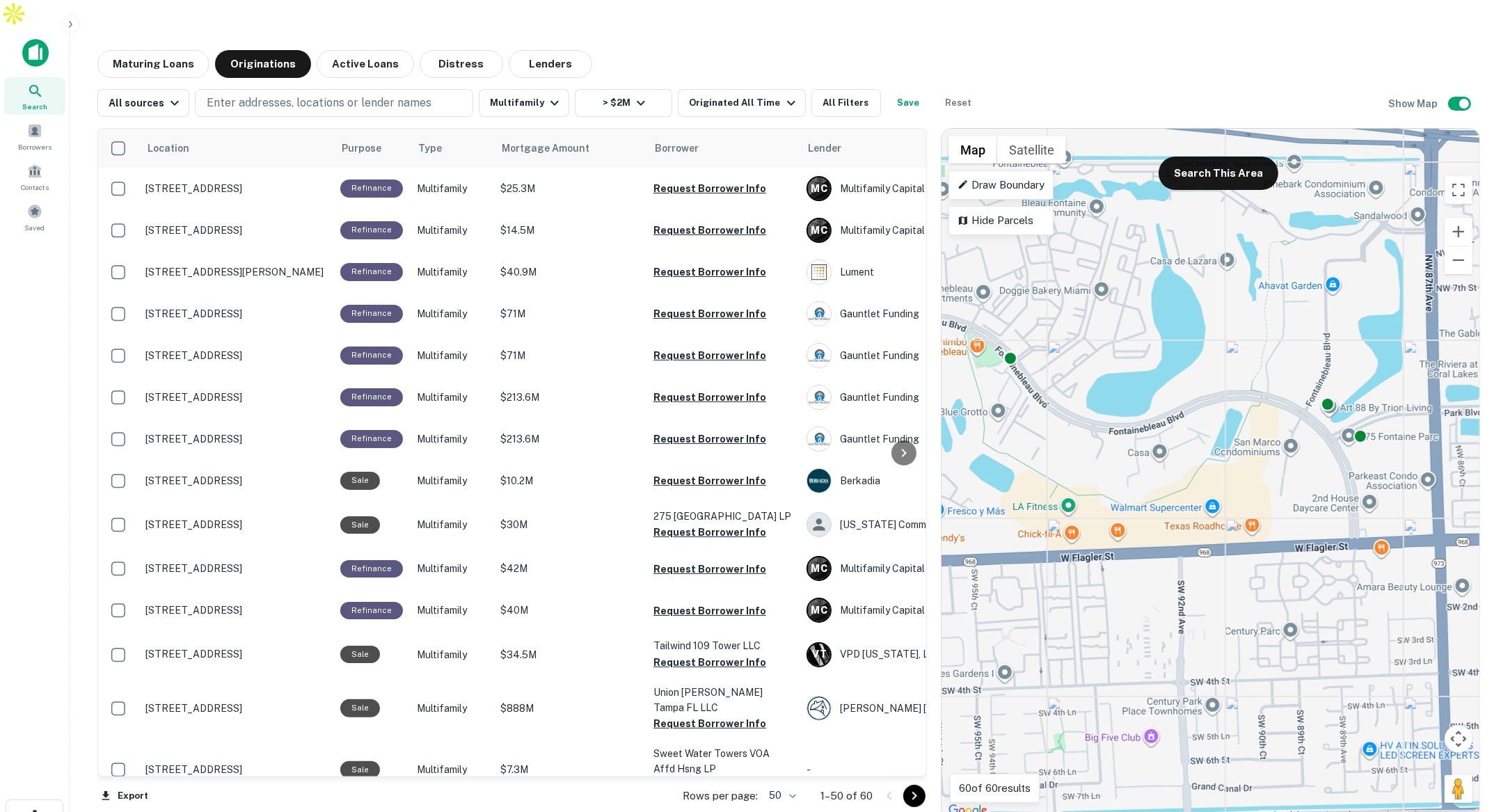
drag, startPoint x: 1190, startPoint y: 391, endPoint x: 1239, endPoint y: 411, distance: 52.9
click at [1239, 411] on div "To activate drag with keyboard, press Alt + Enter. Once in keyboard drag state,…" at bounding box center [1210, 474] width 537 height 691
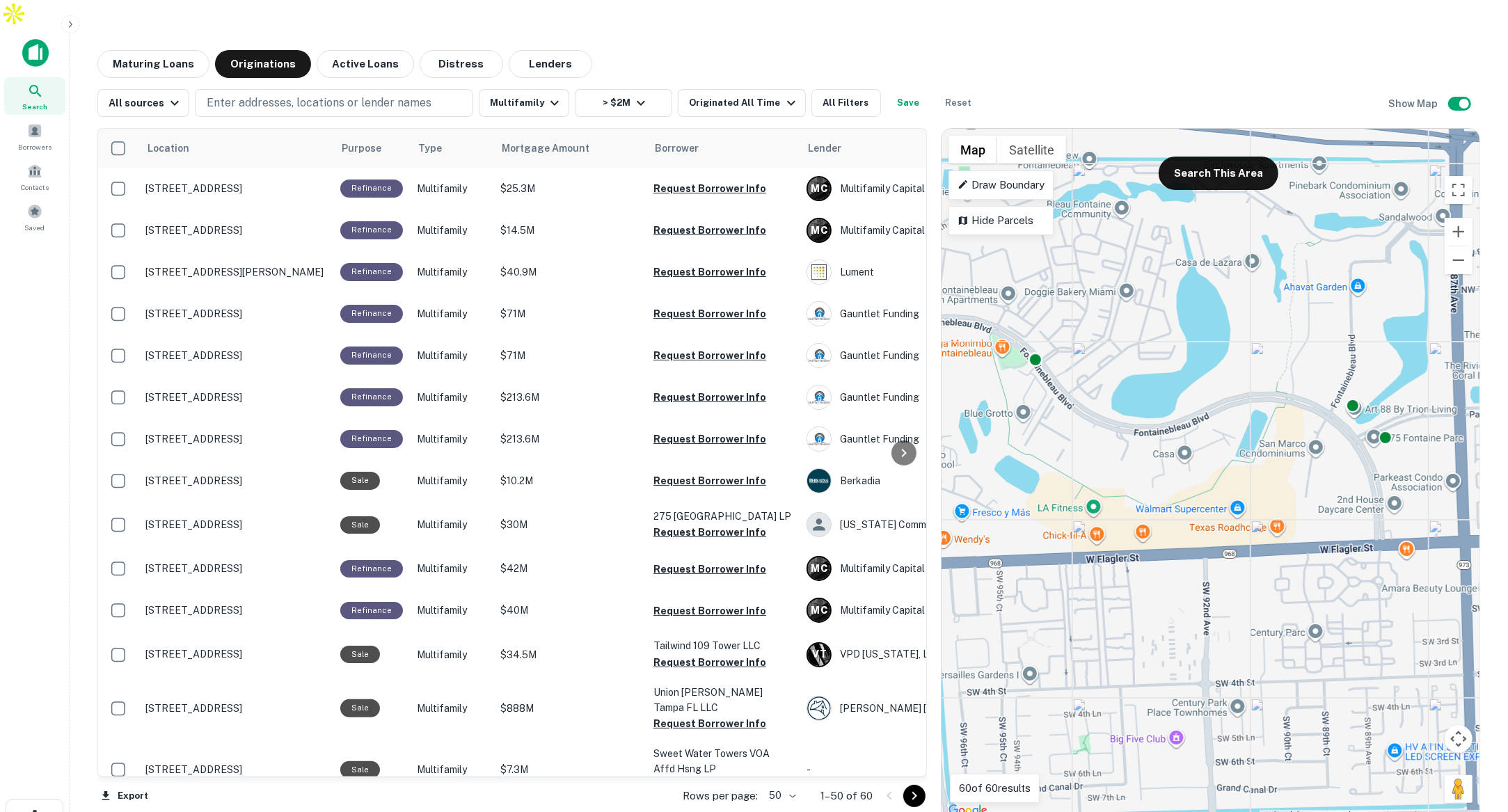
drag, startPoint x: 1179, startPoint y: 330, endPoint x: 1209, endPoint y: 333, distance: 30.1
click at [1209, 333] on div "To activate drag with keyboard, press Alt + Enter. Once in keyboard drag state,…" at bounding box center [1210, 474] width 537 height 691
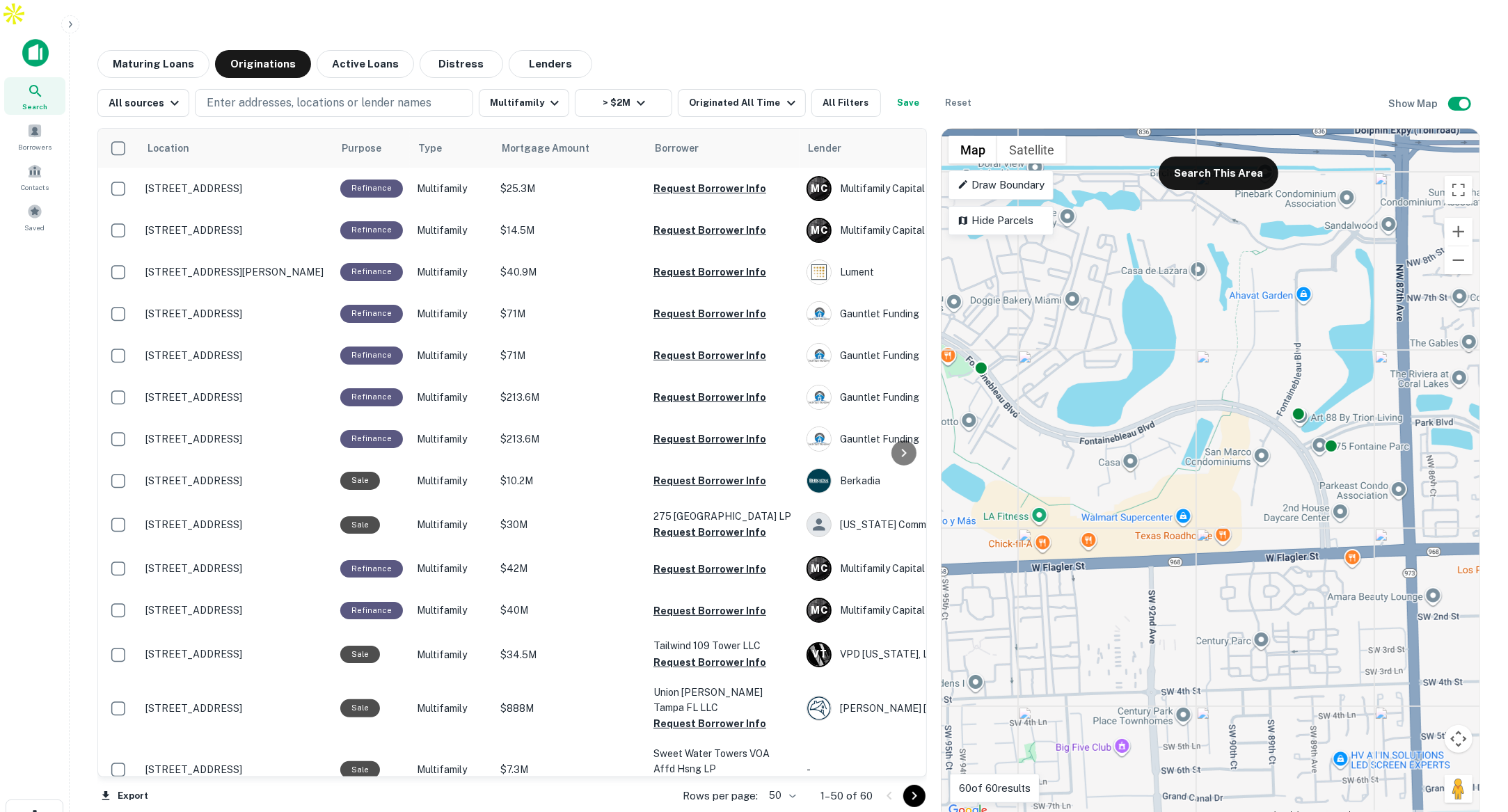
drag, startPoint x: 1256, startPoint y: 437, endPoint x: 1196, endPoint y: 446, distance: 60.7
click at [1196, 446] on div "To activate drag with keyboard, press Alt + Enter. Once in keyboard drag state,…" at bounding box center [1210, 474] width 537 height 691
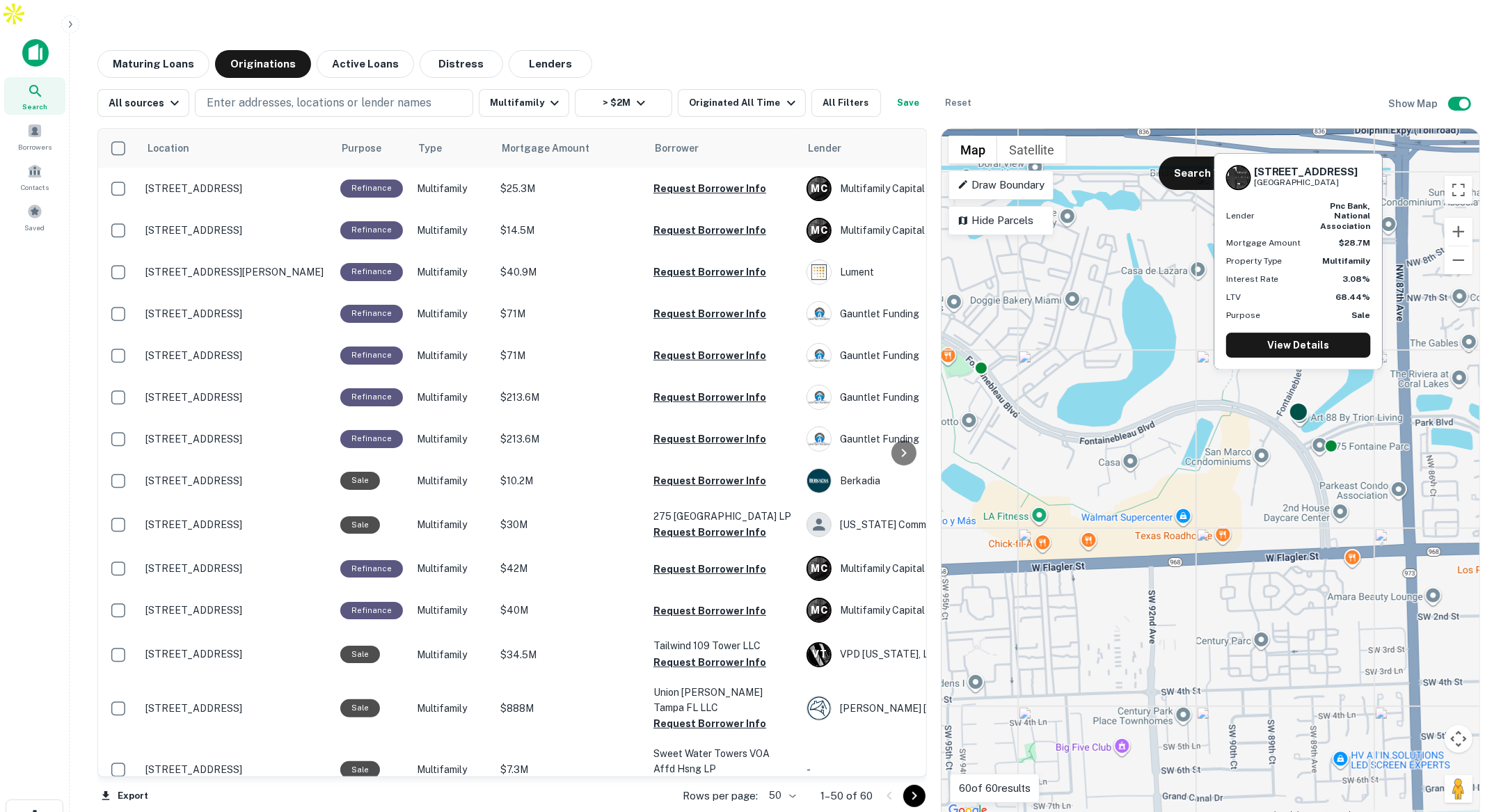
click at [1301, 401] on div at bounding box center [1297, 411] width 20 height 20
click at [1303, 346] on link "View Details" at bounding box center [1297, 345] width 144 height 25
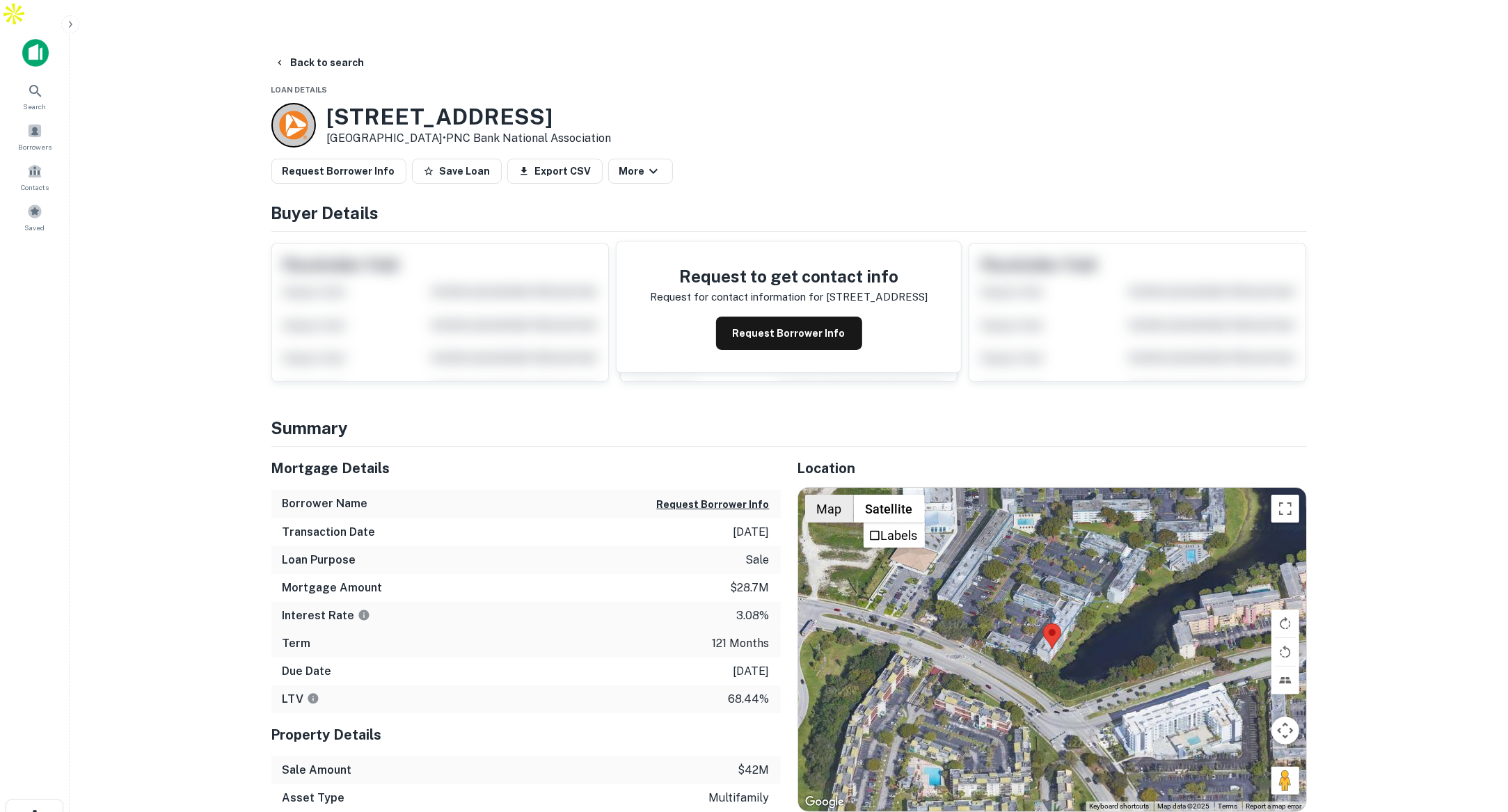
click at [830, 495] on button "Map" at bounding box center [829, 508] width 49 height 27
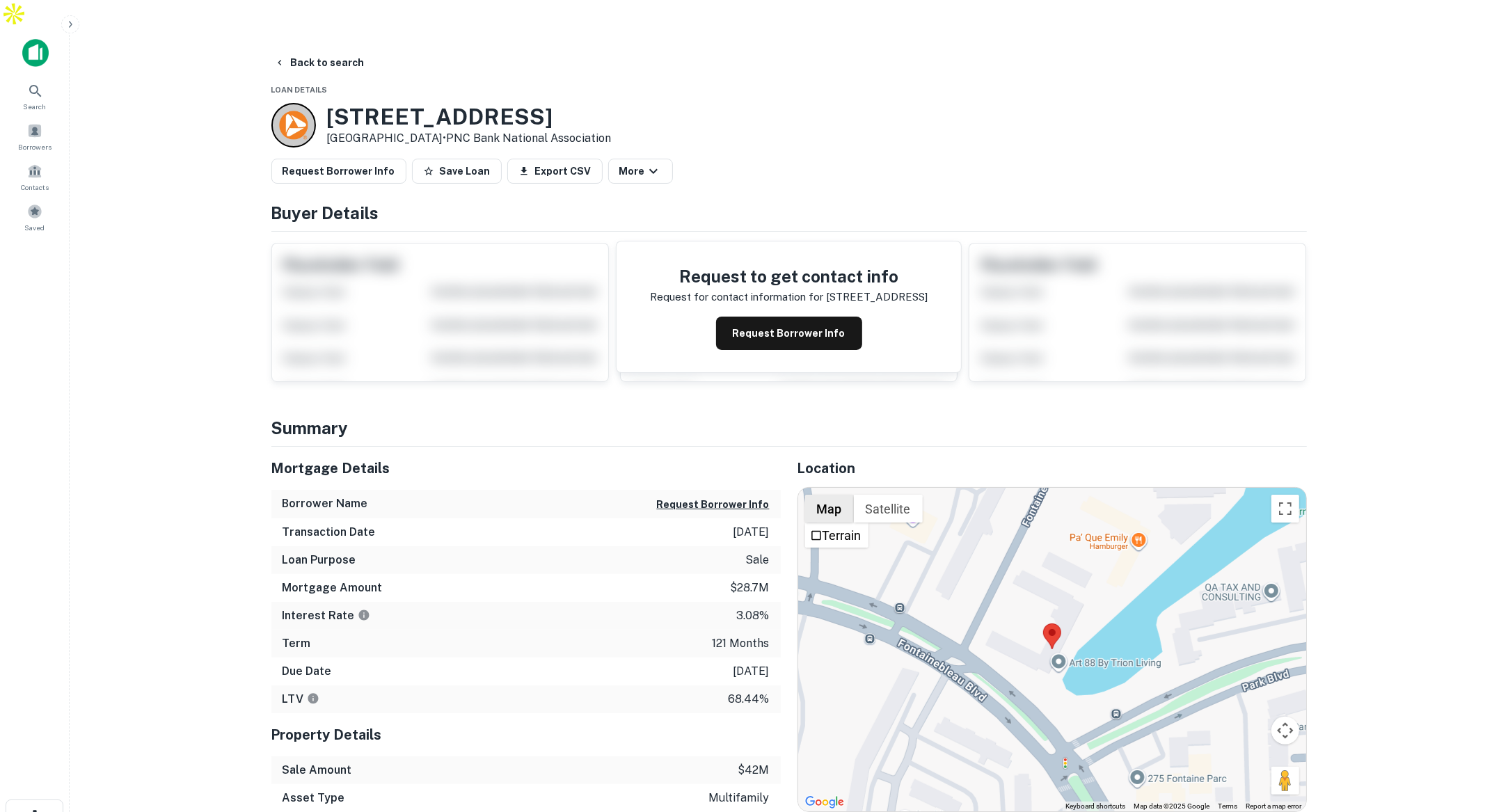
click at [828, 495] on button "Map" at bounding box center [829, 508] width 49 height 27
click at [885, 495] on button "Satellite" at bounding box center [888, 508] width 69 height 27
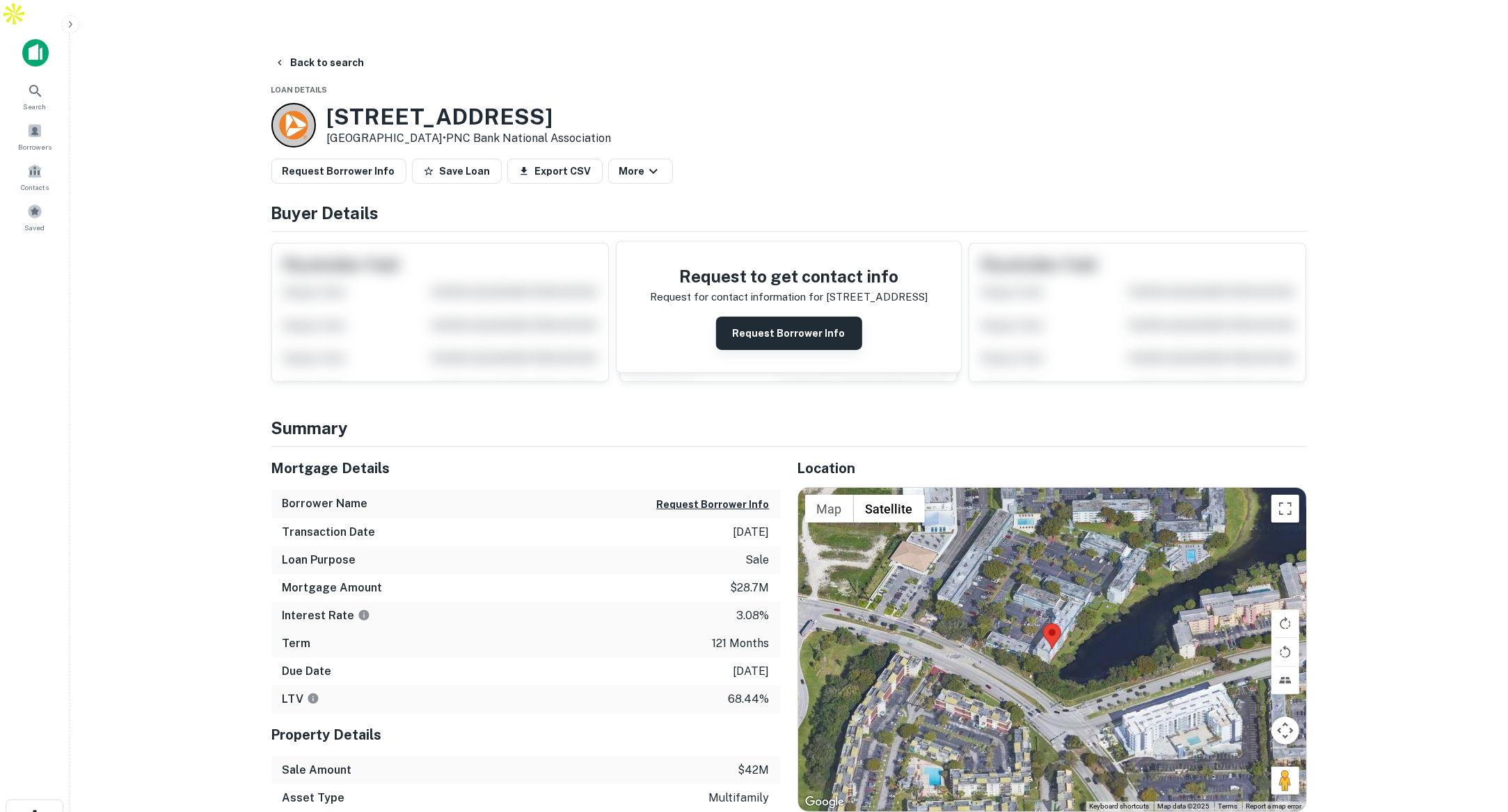
click at [830, 317] on button "Request Borrower Info" at bounding box center [789, 334] width 146 height 34
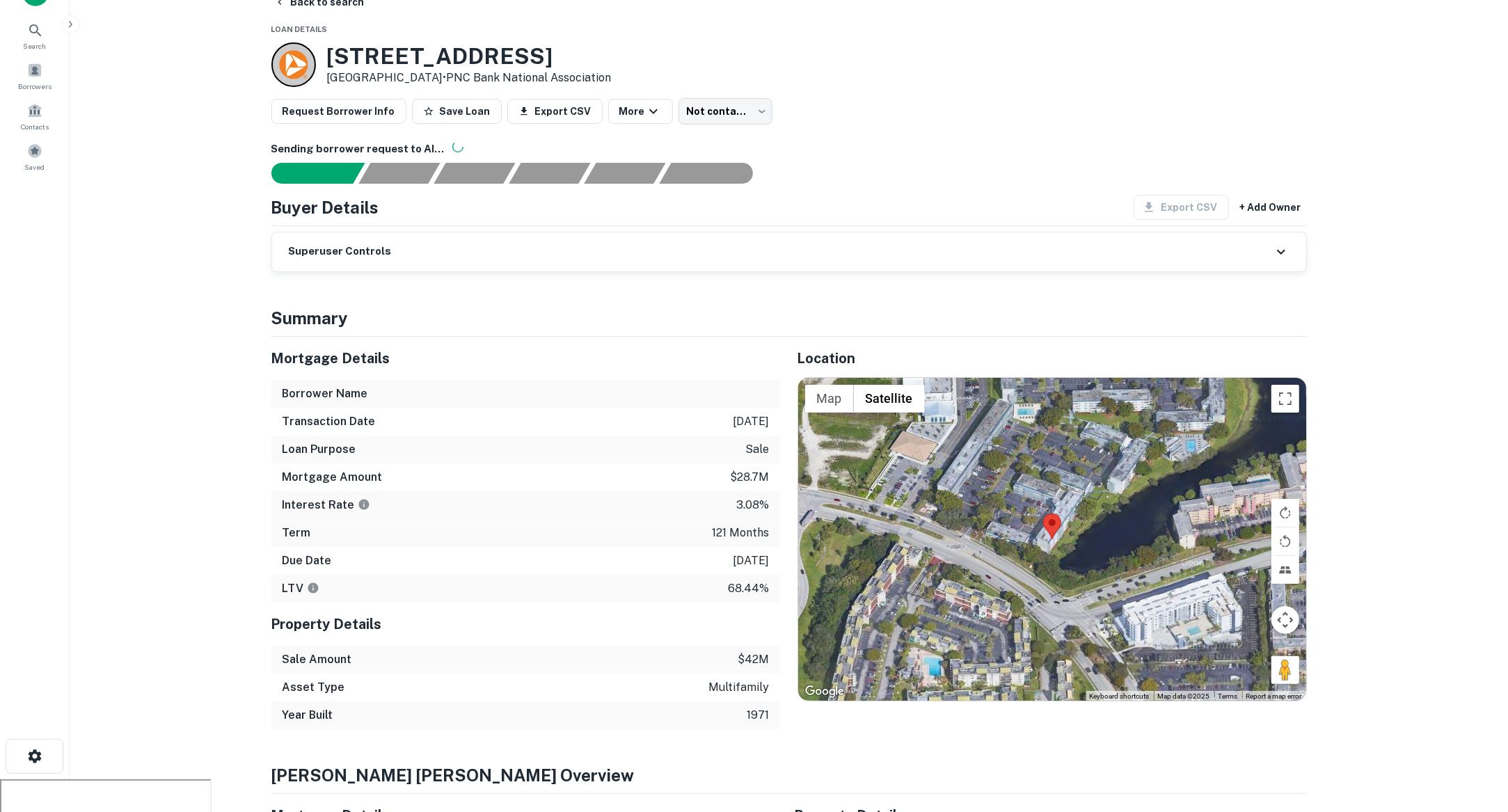
scroll to position [102, 0]
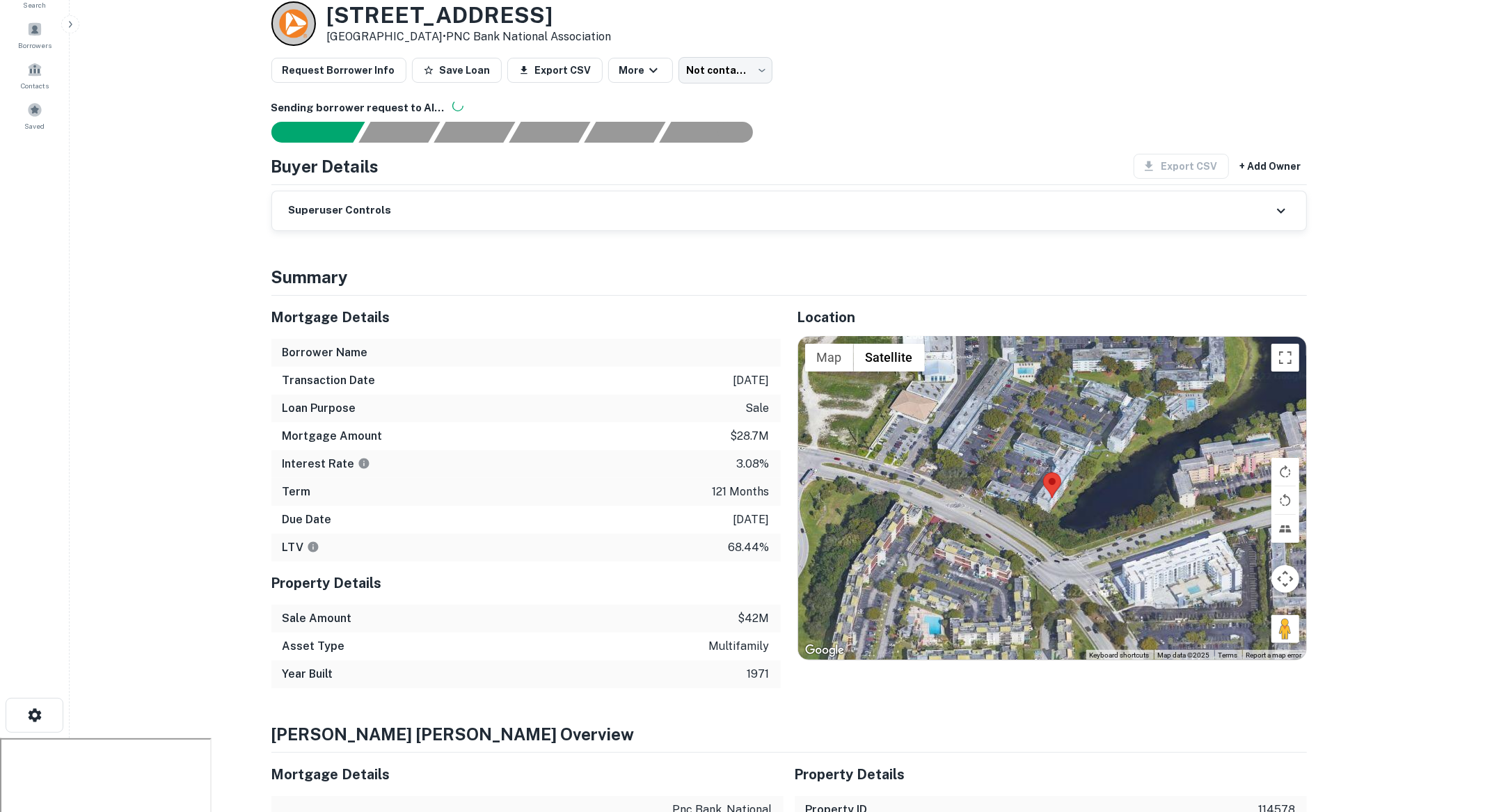
drag, startPoint x: 729, startPoint y: 492, endPoint x: 771, endPoint y: 495, distance: 42.1
click at [771, 506] on div "Due Date 3/31/2027" at bounding box center [525, 519] width 509 height 27
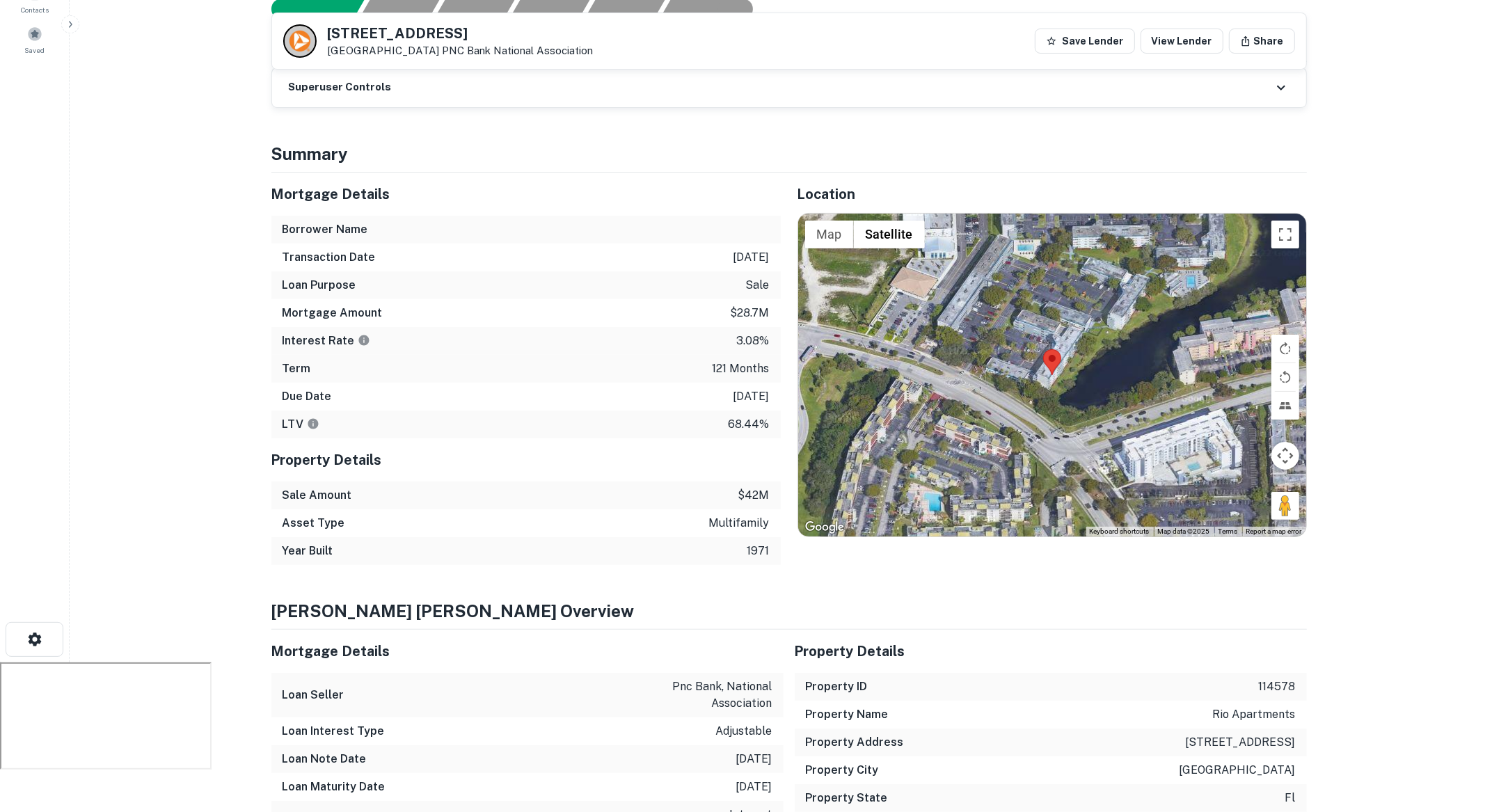
scroll to position [181, 0]
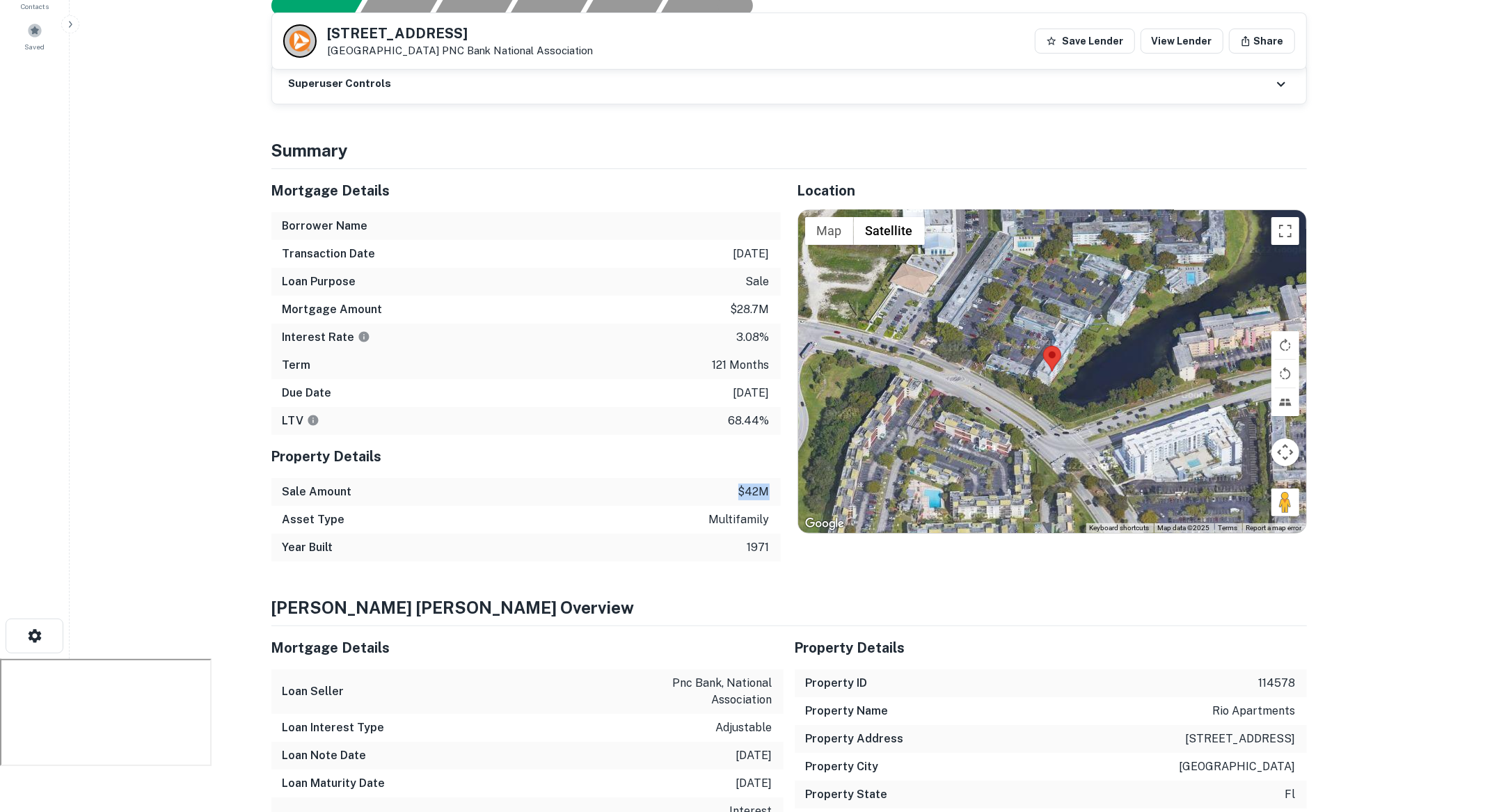
drag, startPoint x: 739, startPoint y: 460, endPoint x: 772, endPoint y: 460, distance: 33.0
click at [772, 478] on div "Sale Amount $42m" at bounding box center [525, 491] width 509 height 27
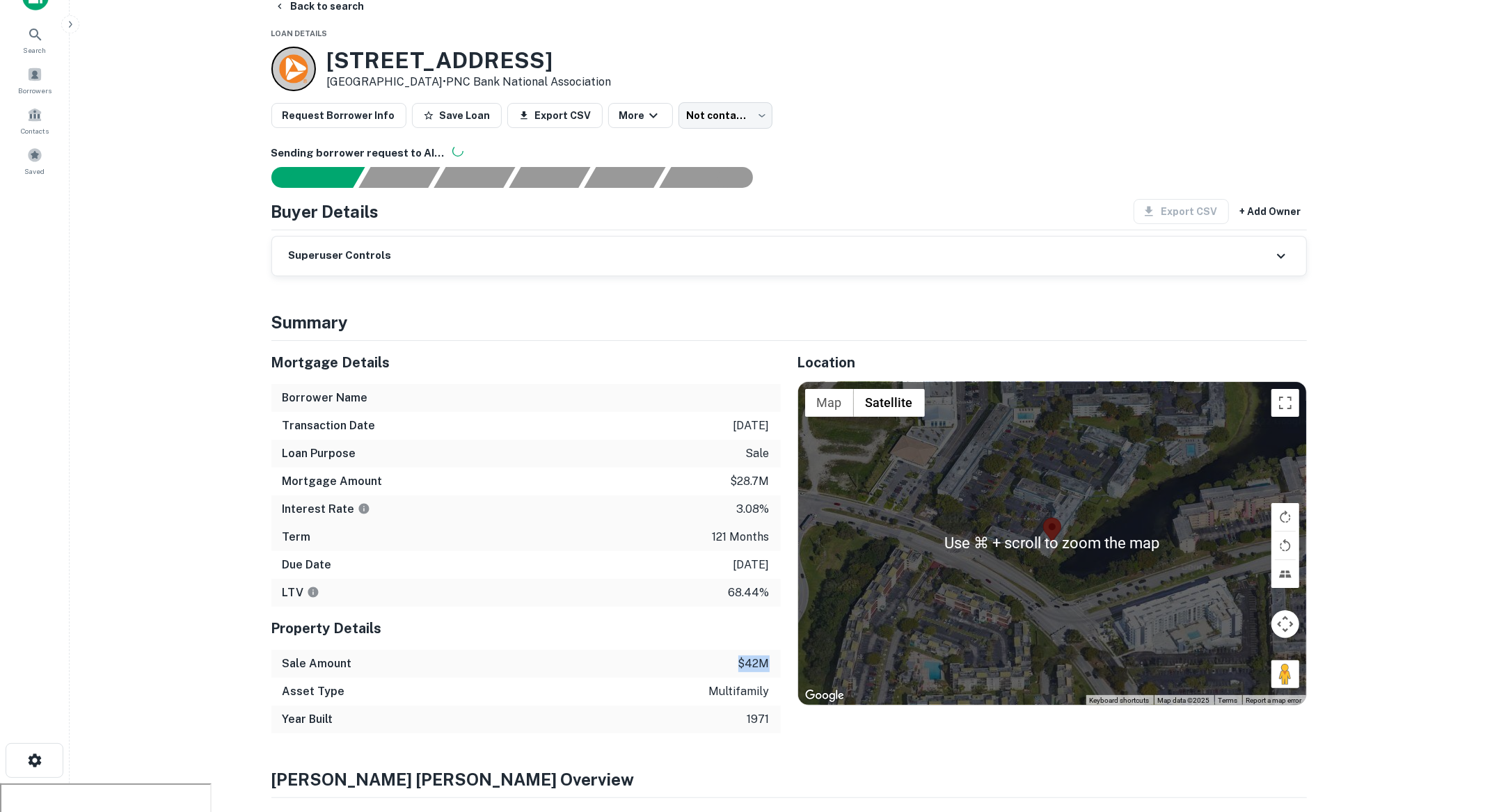
scroll to position [56, 0]
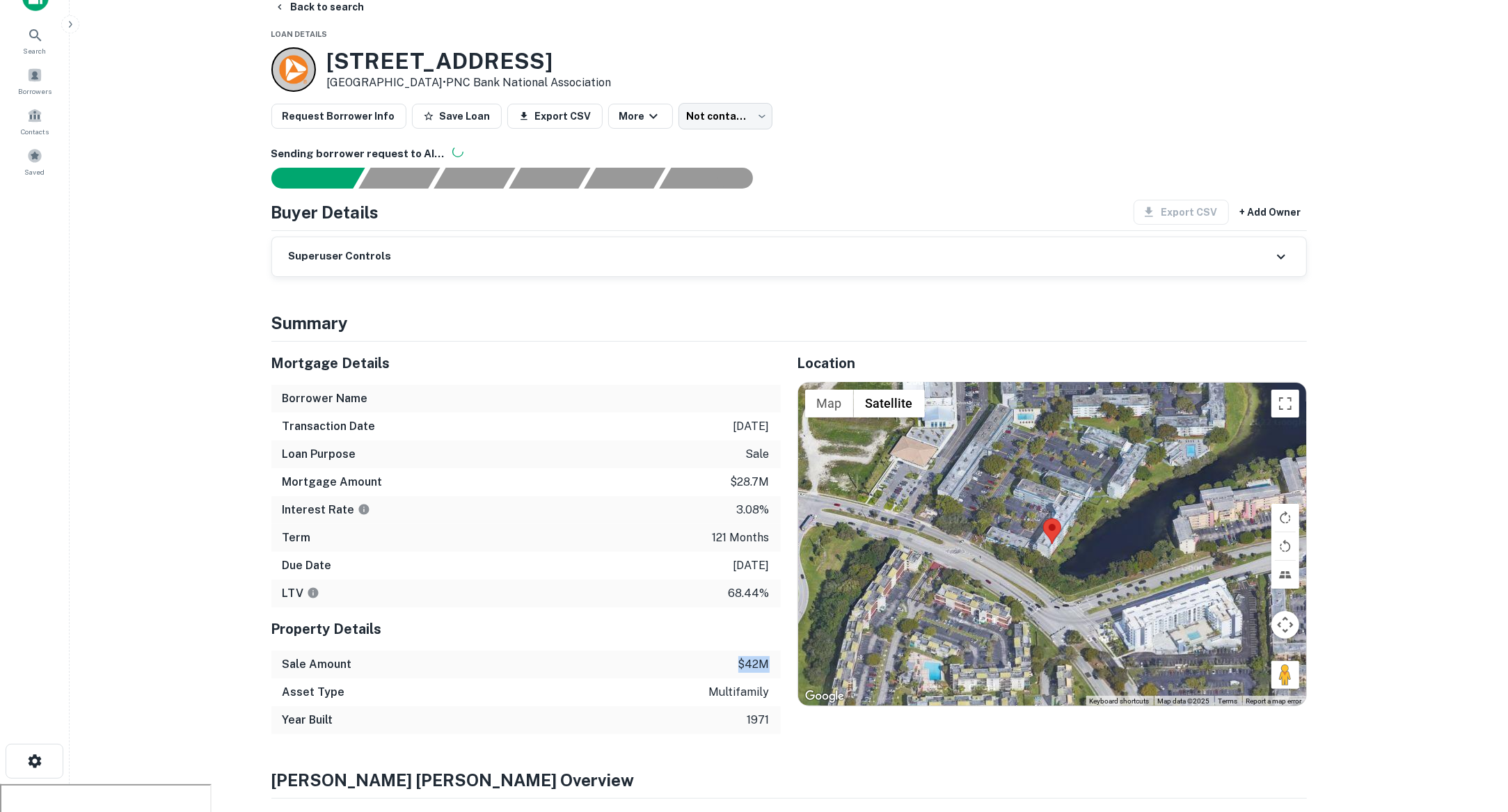
drag, startPoint x: 670, startPoint y: 29, endPoint x: 340, endPoint y: 33, distance: 330.0
click at [328, 47] on div "8801 Fountainebleau Boulevard Rio apartments Miami, FL 33172 • PNC Bank Nationa…" at bounding box center [788, 69] width 1035 height 44
copy h3 "8801 Fountainebleau Boulevard"
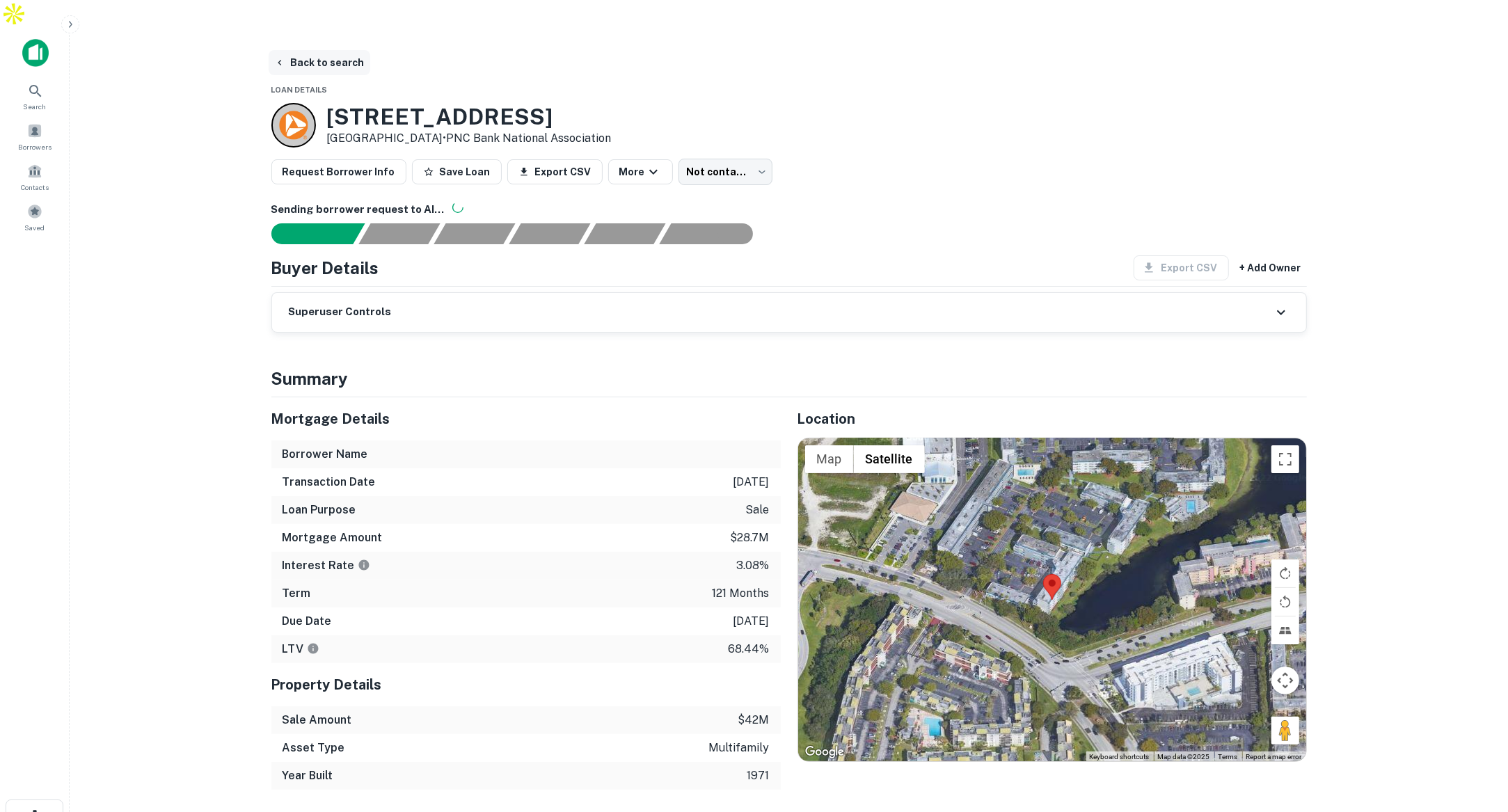
click at [302, 50] on button "Back to search" at bounding box center [319, 63] width 102 height 25
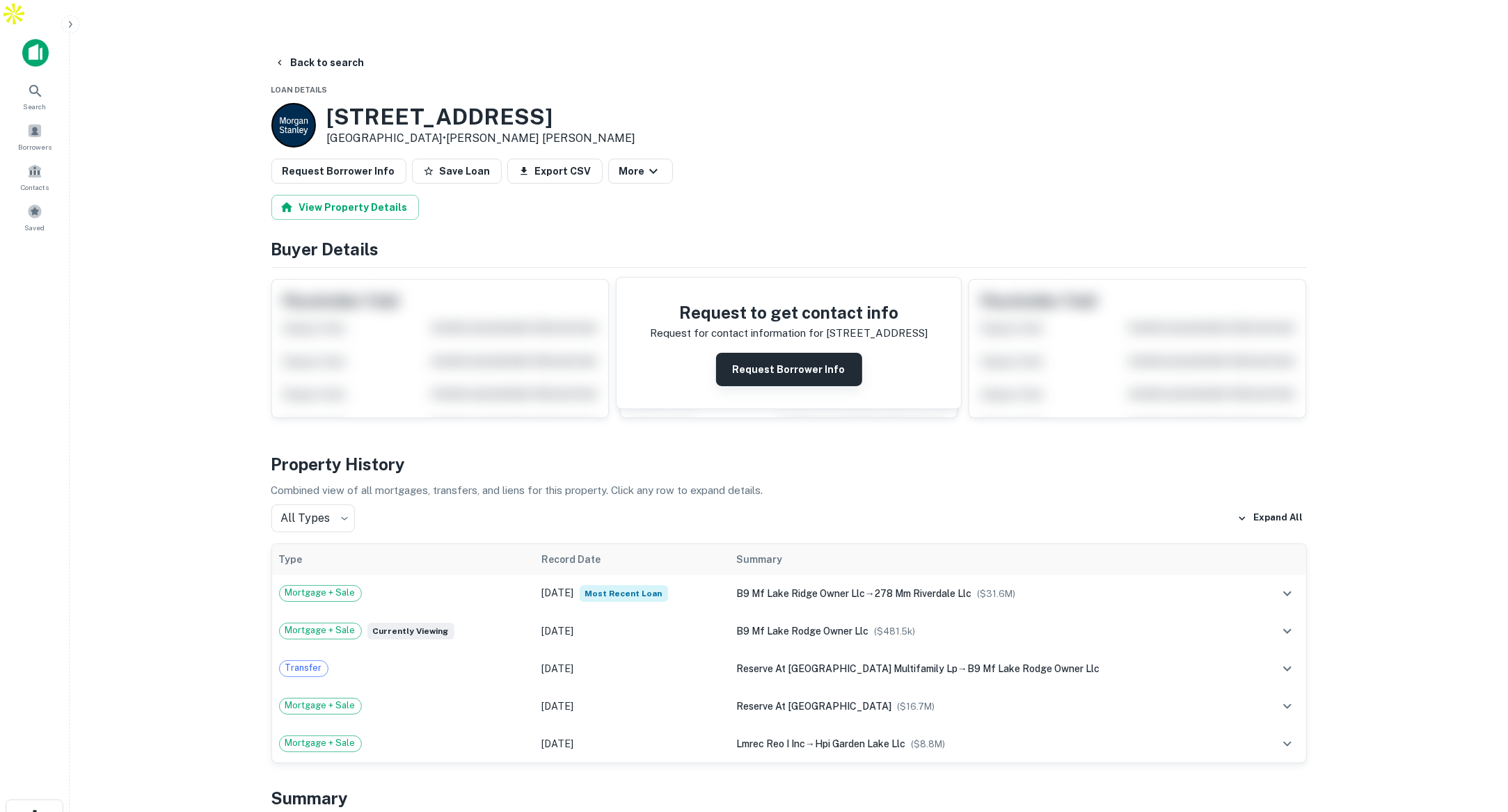
click at [757, 356] on button "Request Borrower Info" at bounding box center [789, 369] width 146 height 34
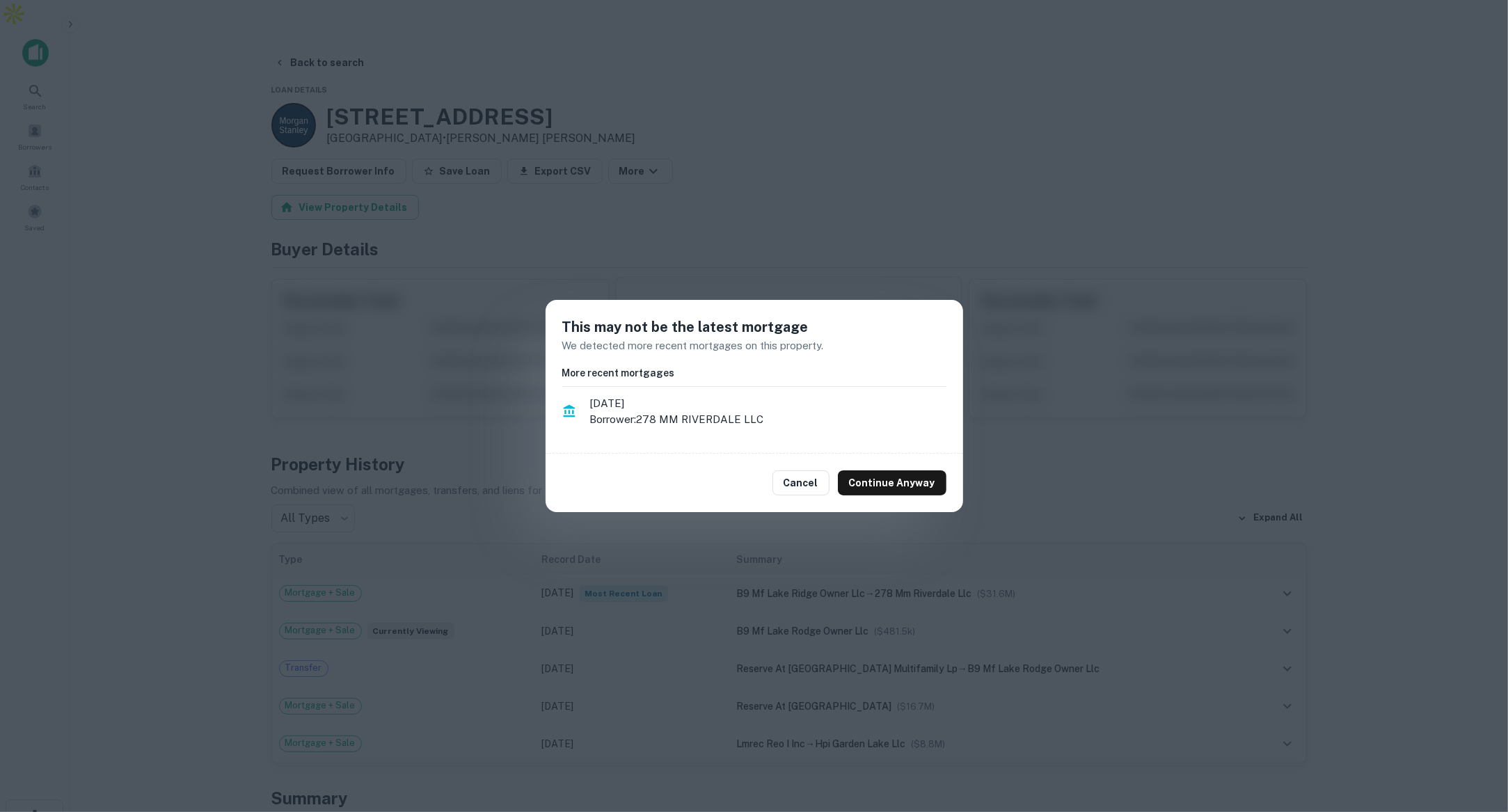
drag, startPoint x: 700, startPoint y: 563, endPoint x: 783, endPoint y: 504, distance: 101.8
click at [713, 553] on div "This may not be the latest mortgage We detected more recent mortgages on this p…" at bounding box center [754, 406] width 1508 height 812
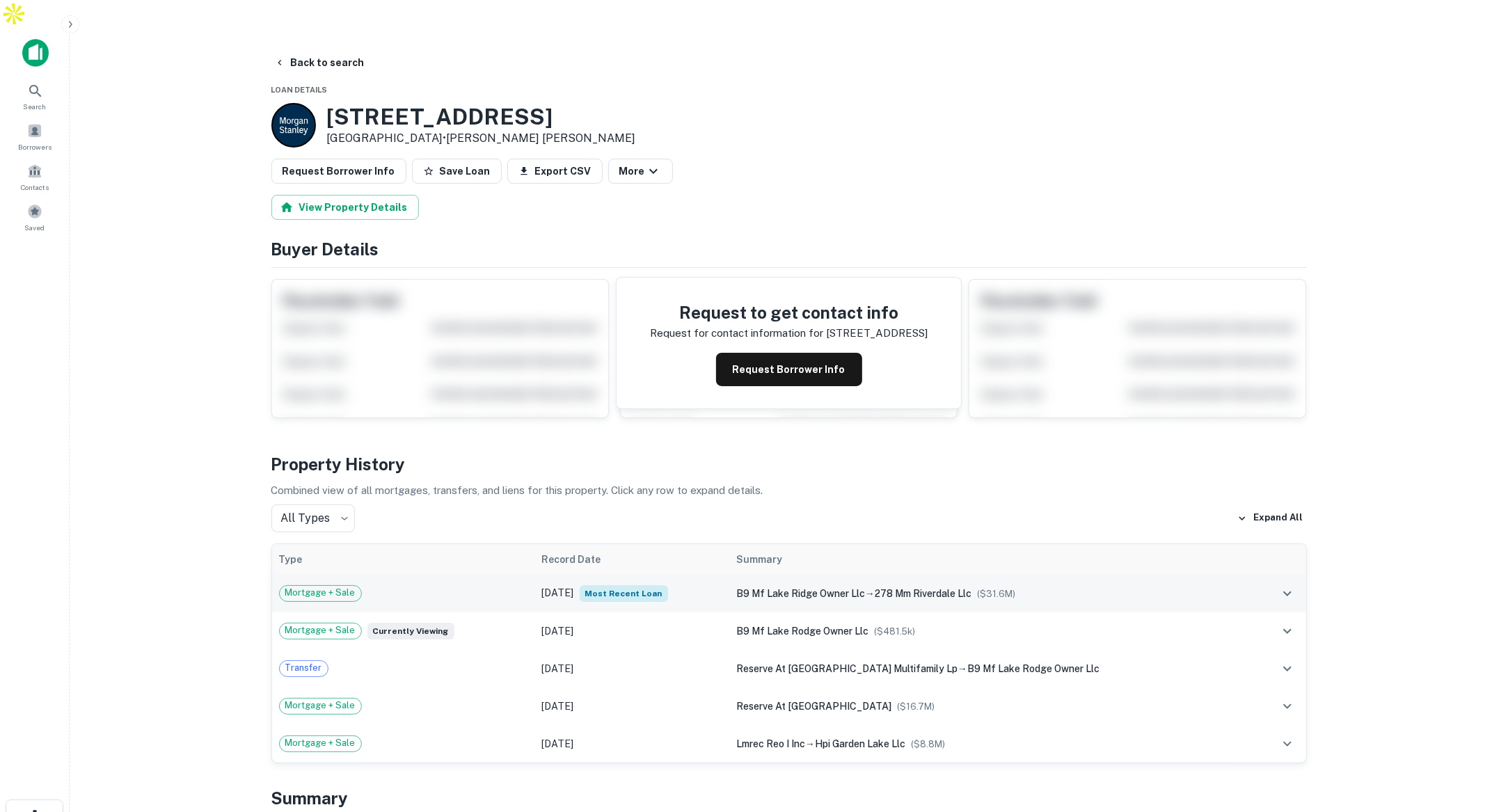
click at [460, 575] on td "Mortgage + Sale" at bounding box center [403, 593] width 263 height 37
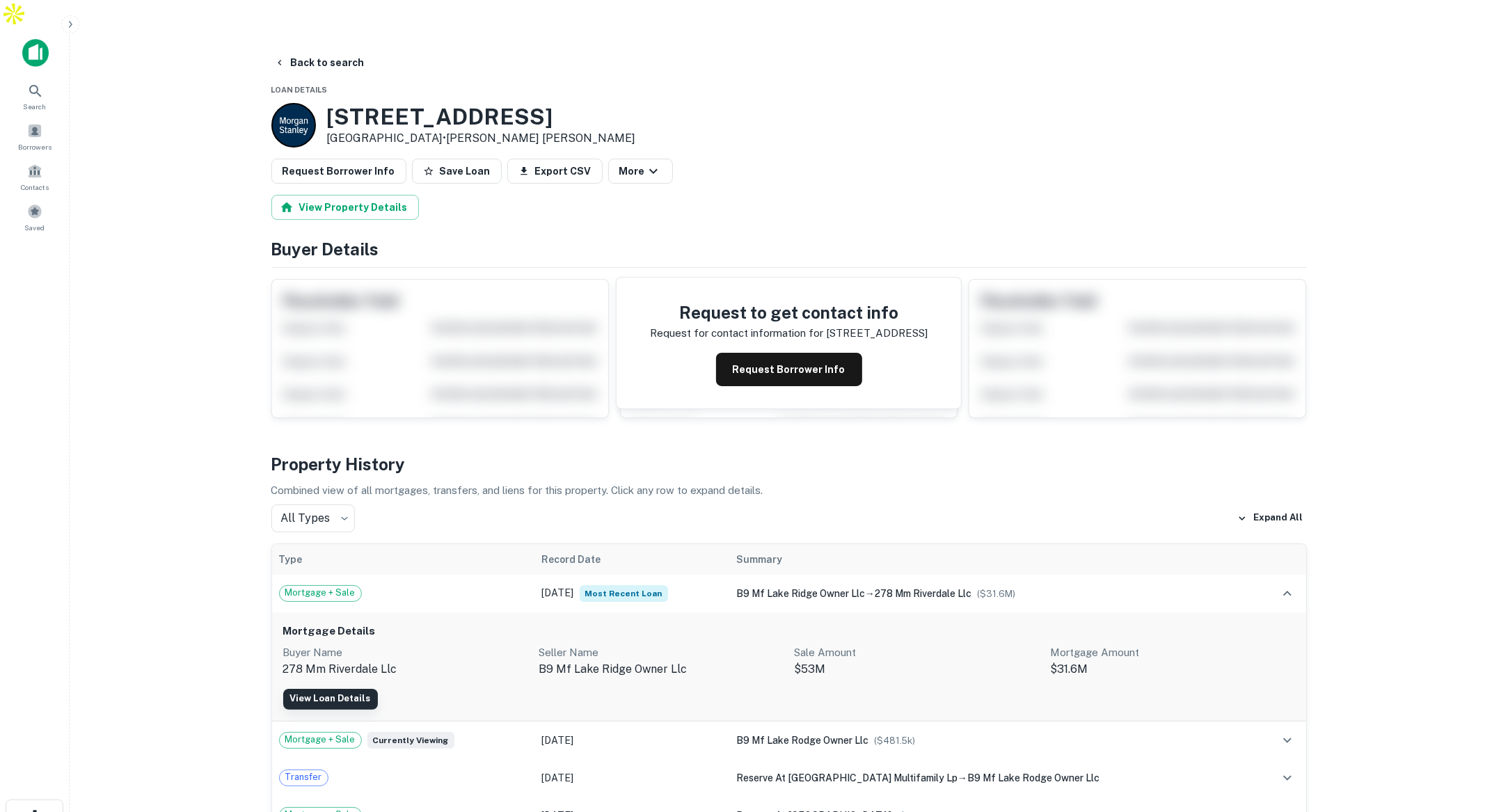
click at [352, 689] on link "View Loan Details" at bounding box center [330, 700] width 95 height 21
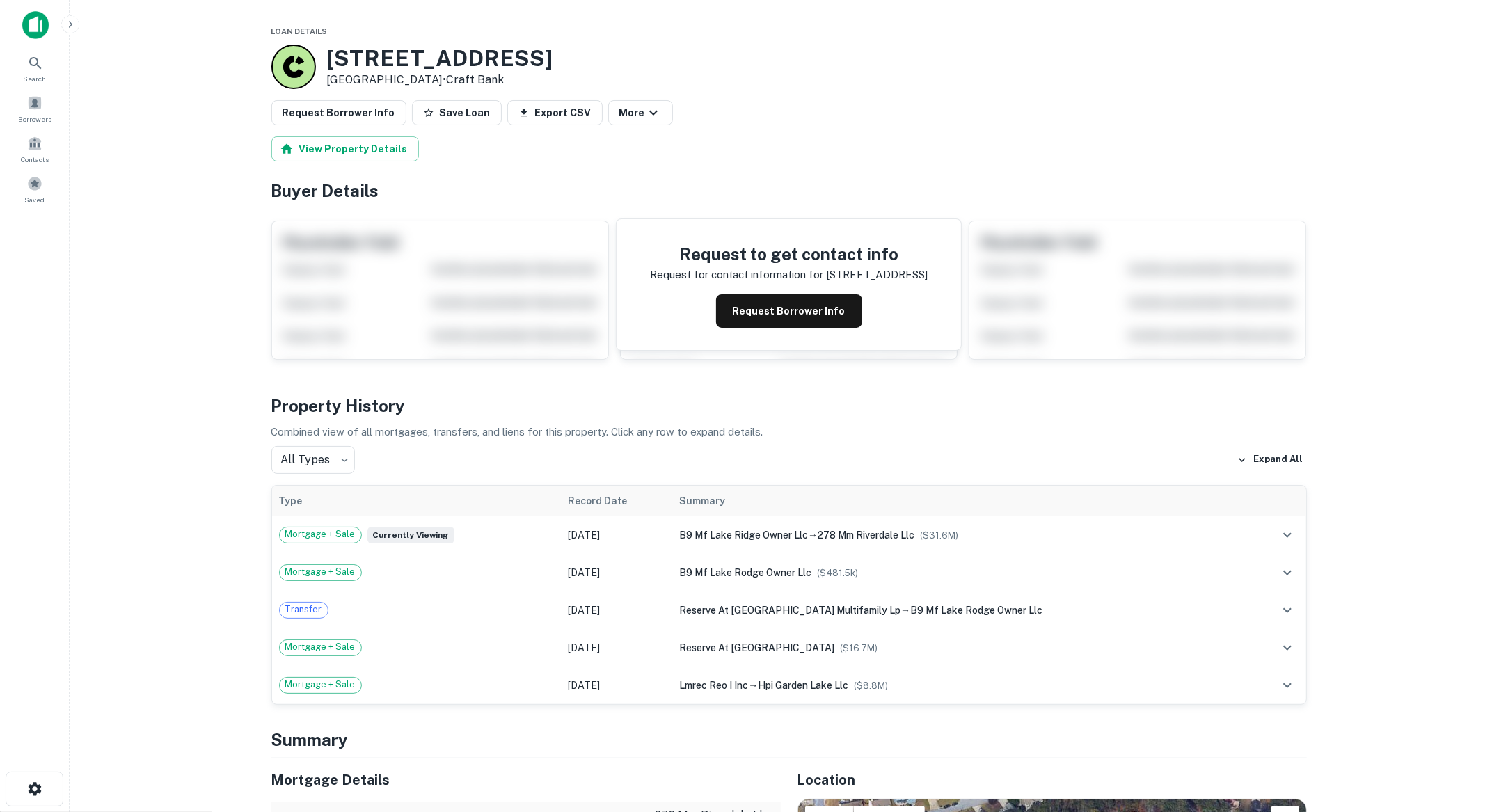
scroll to position [2, 0]
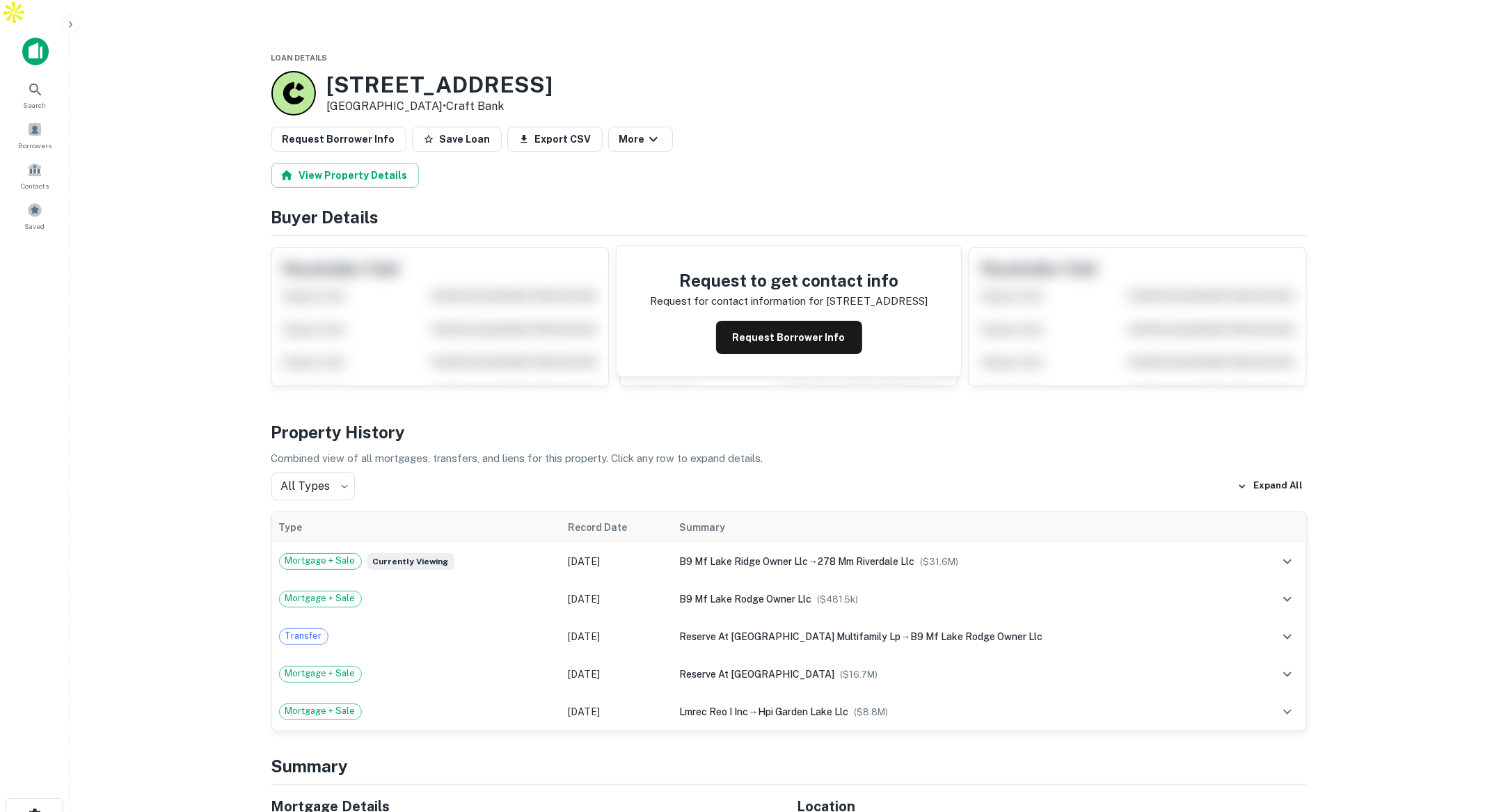
drag, startPoint x: 502, startPoint y: 76, endPoint x: 427, endPoint y: 76, distance: 75.0
click at [427, 98] on p "[GEOGRAPHIC_DATA] • Craft Bank" at bounding box center [439, 106] width 226 height 17
click at [768, 127] on div "Request Borrower Info Save Loan Export CSV More" at bounding box center [788, 139] width 1035 height 25
click at [811, 321] on button "Request Borrower Info" at bounding box center [789, 337] width 146 height 34
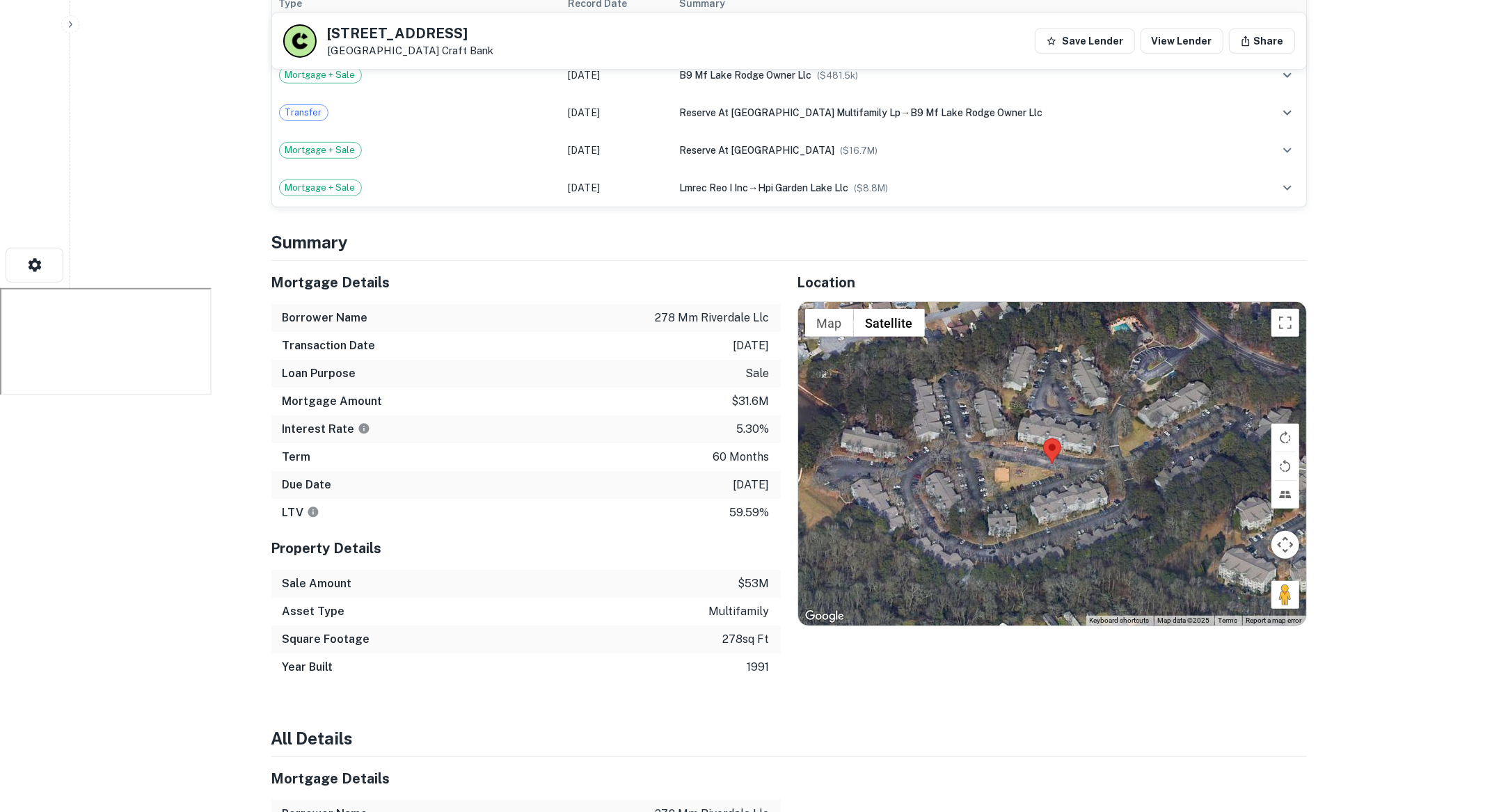
scroll to position [456, 0]
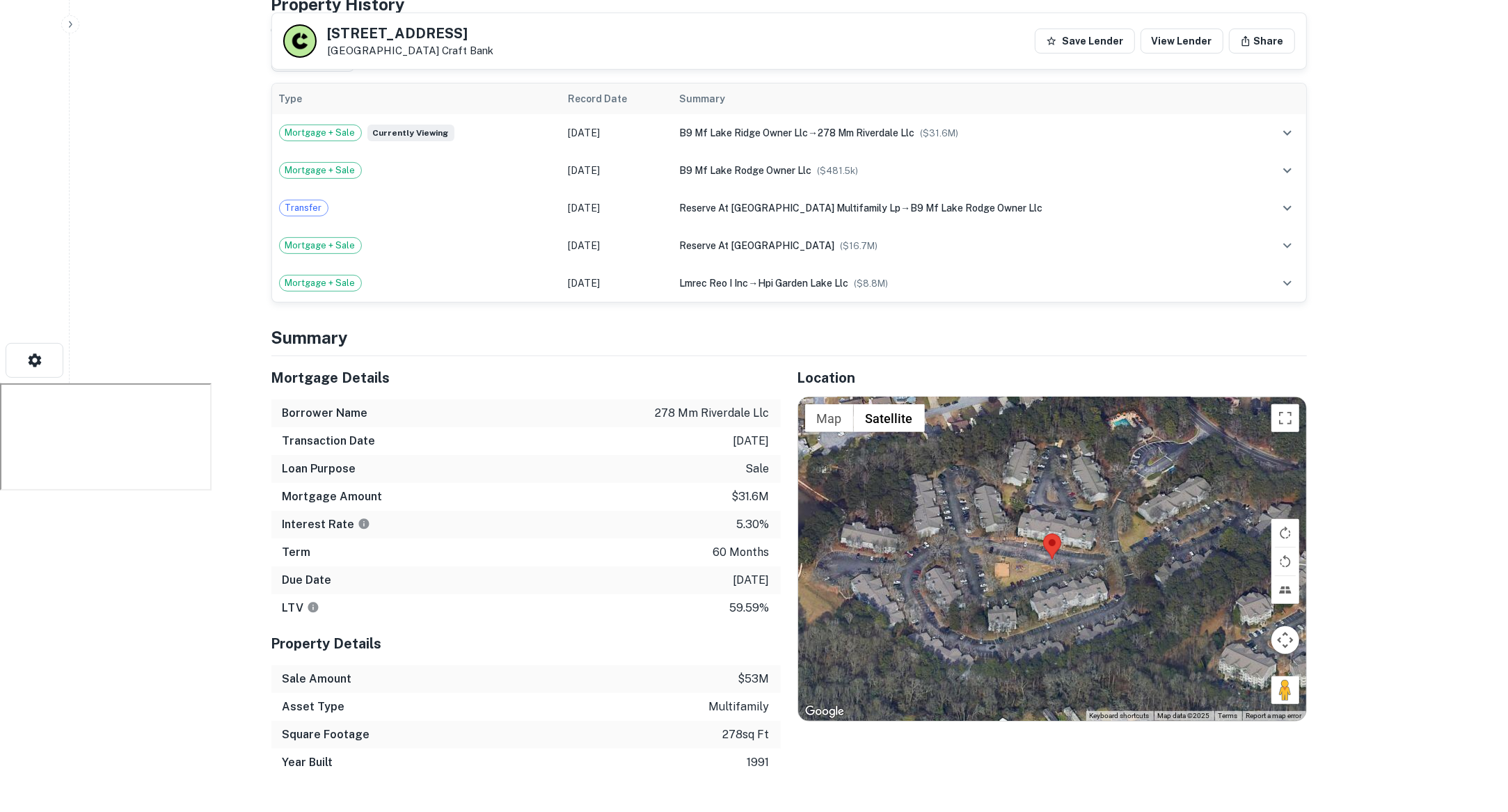
drag, startPoint x: 717, startPoint y: 549, endPoint x: 776, endPoint y: 549, distance: 59.0
click at [776, 567] on div "Due Date 7/31/2027" at bounding box center [525, 580] width 509 height 27
drag, startPoint x: 345, startPoint y: 552, endPoint x: 289, endPoint y: 549, distance: 56.1
click at [289, 567] on div "Due Date 7/31/2027" at bounding box center [525, 580] width 509 height 27
drag, startPoint x: 733, startPoint y: 497, endPoint x: 773, endPoint y: 497, distance: 40.0
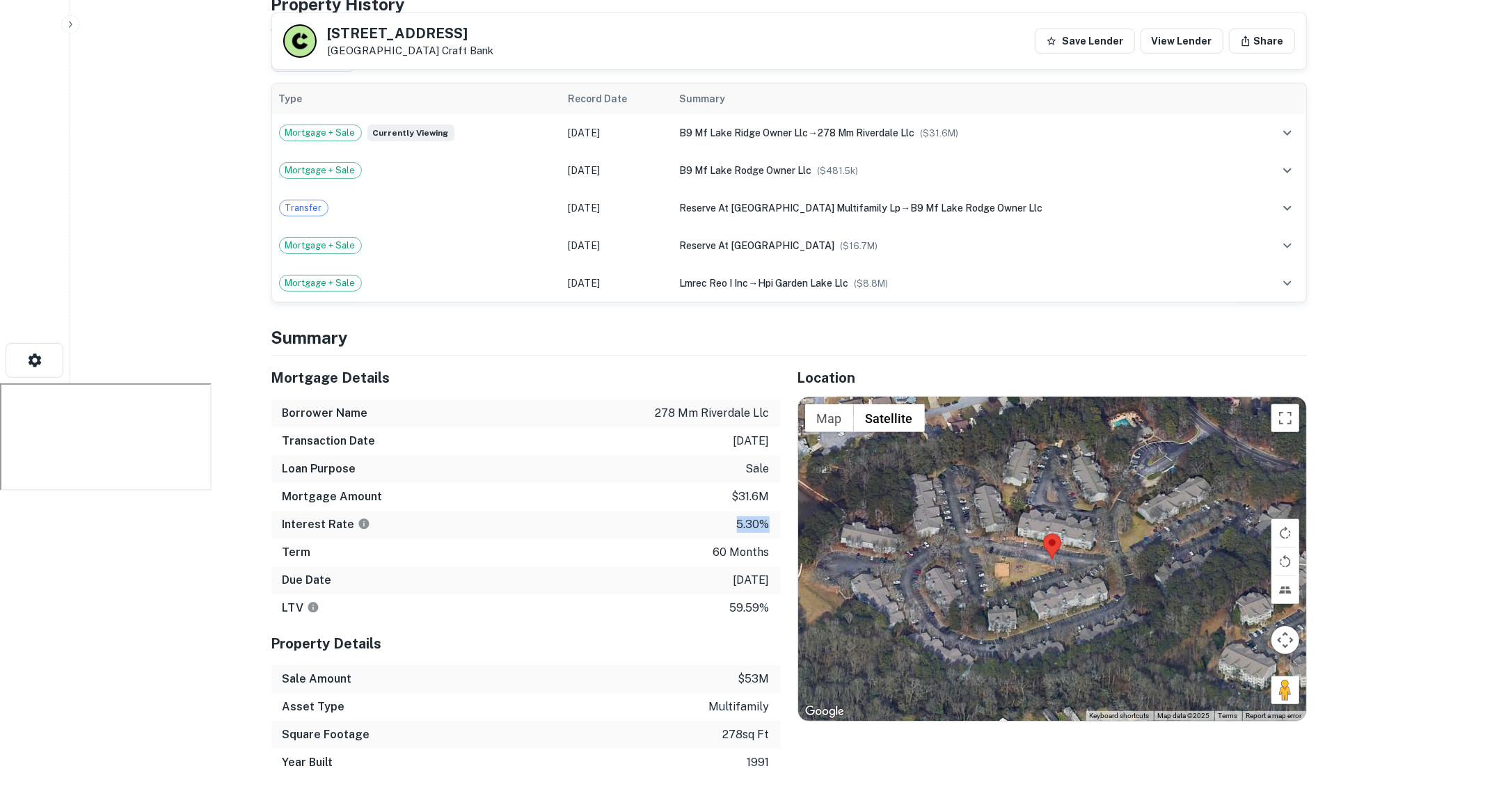
click at [773, 511] on div "Interest Rate 5.30%" at bounding box center [525, 524] width 509 height 27
click at [344, 567] on div "Due Date 7/31/2027" at bounding box center [525, 580] width 509 height 27
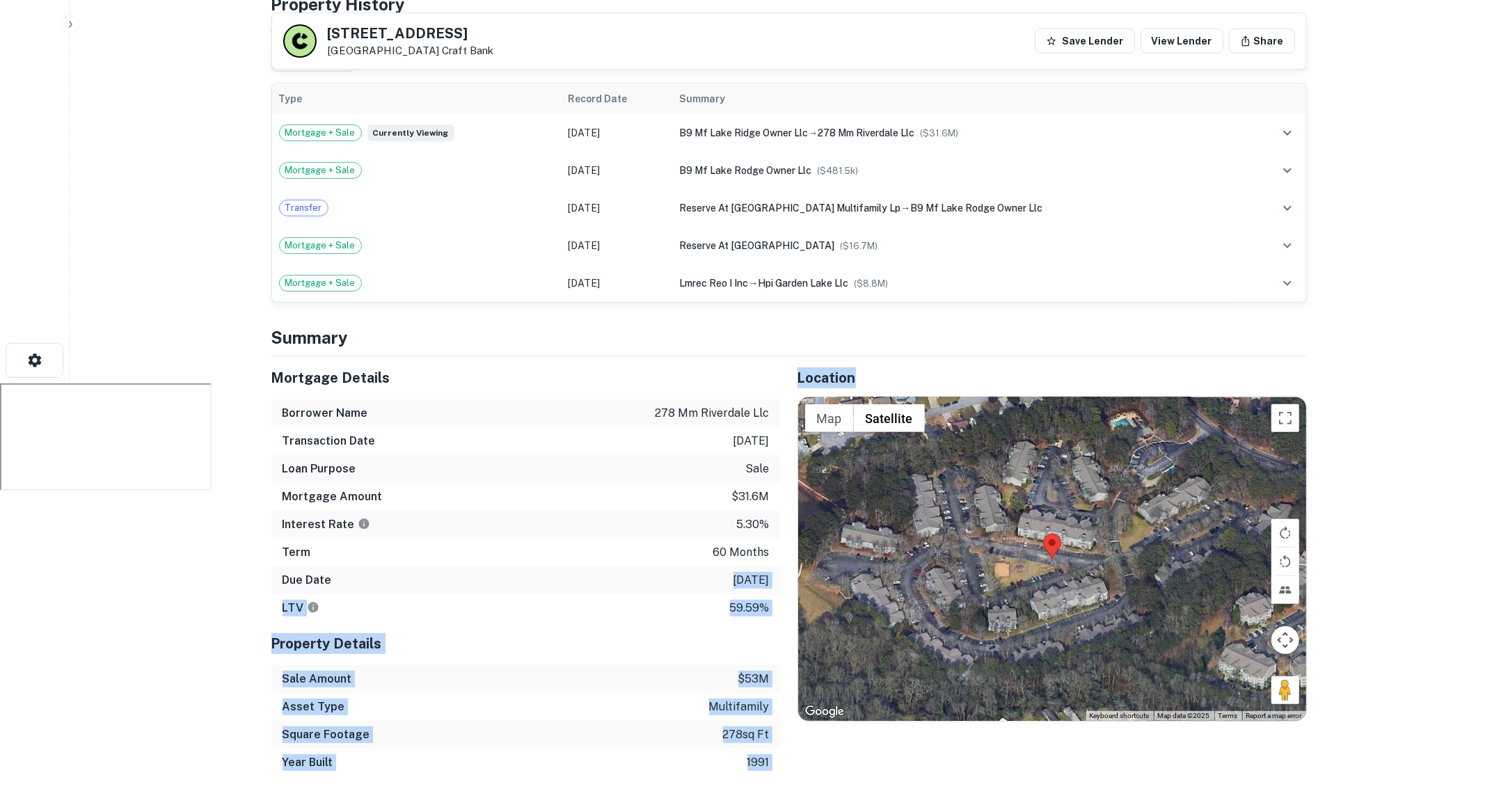
scroll to position [455, 0]
drag, startPoint x: 717, startPoint y: 551, endPoint x: 793, endPoint y: 559, distance: 76.4
click at [793, 559] on div "Mortgage Details Borrower Name 278 mm riverdale llc Transaction Date 8/7/2022 L…" at bounding box center [781, 567] width 1052 height 421
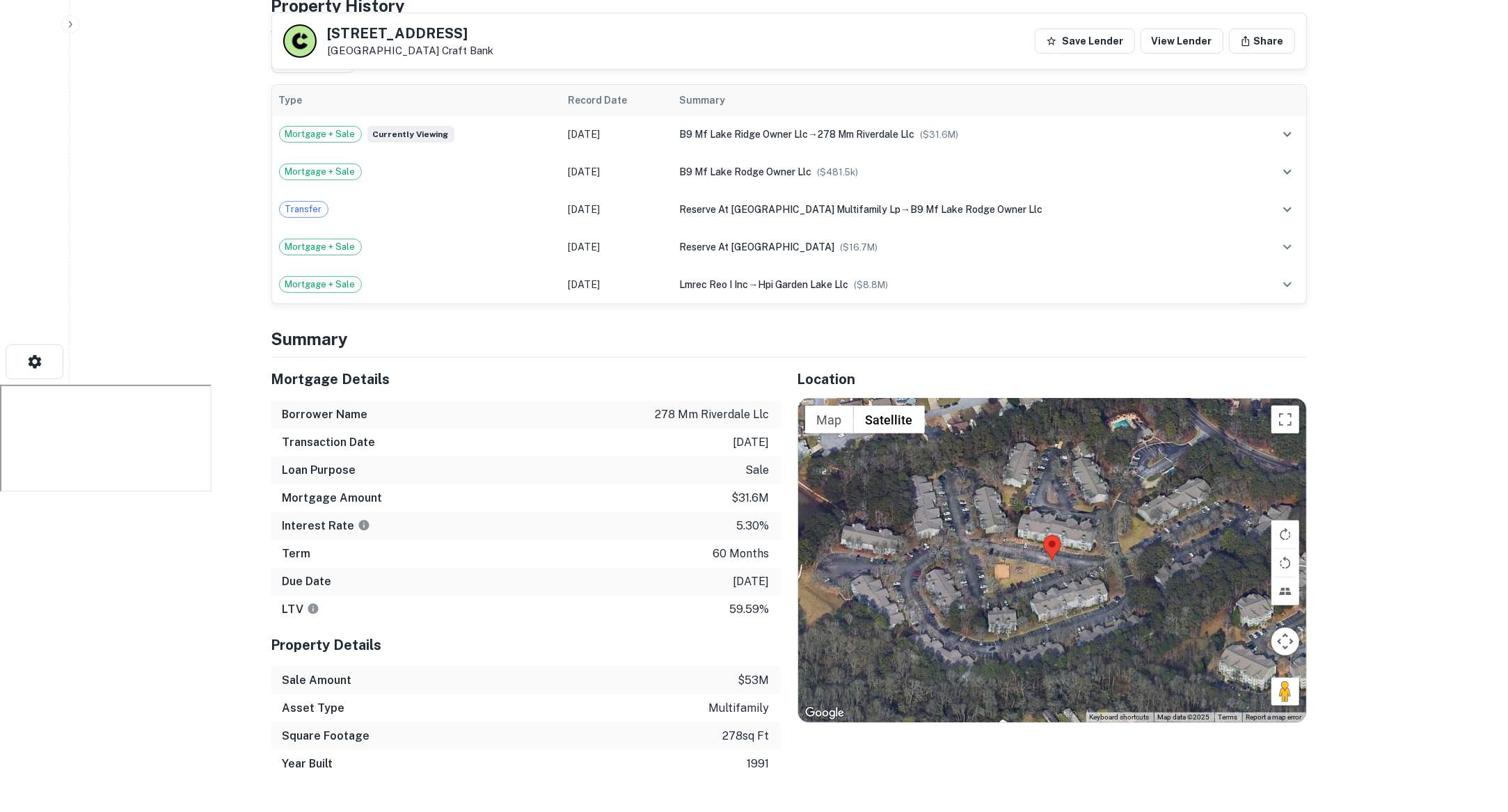
click at [624, 540] on div "Term 60 months" at bounding box center [525, 553] width 509 height 27
drag, startPoint x: 717, startPoint y: 553, endPoint x: 762, endPoint y: 552, distance: 45.0
click at [762, 574] on p "[DATE]" at bounding box center [751, 582] width 36 height 17
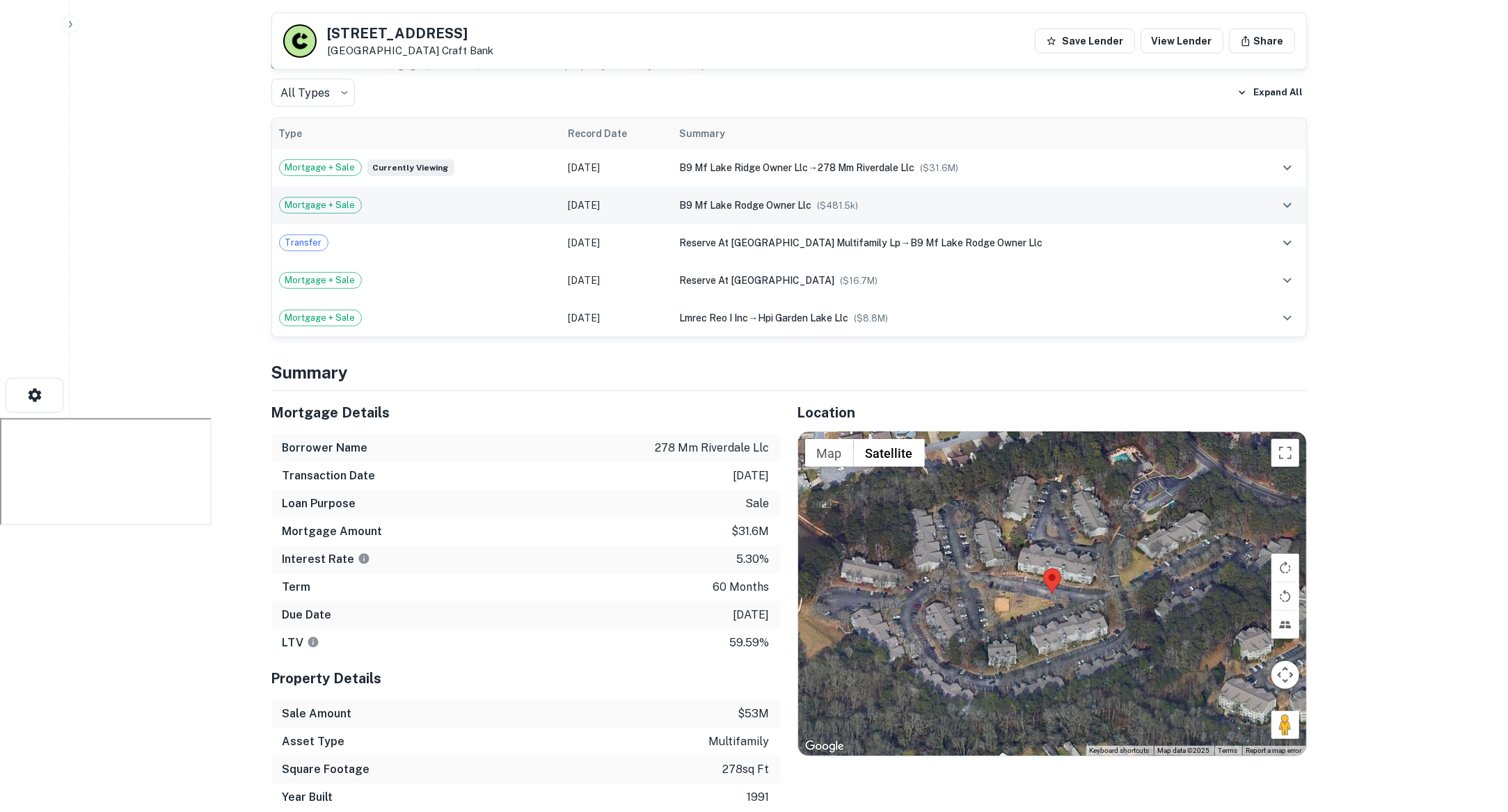
scroll to position [422, 0]
click at [531, 197] on div "Mortgage + Sale" at bounding box center [416, 205] width 275 height 17
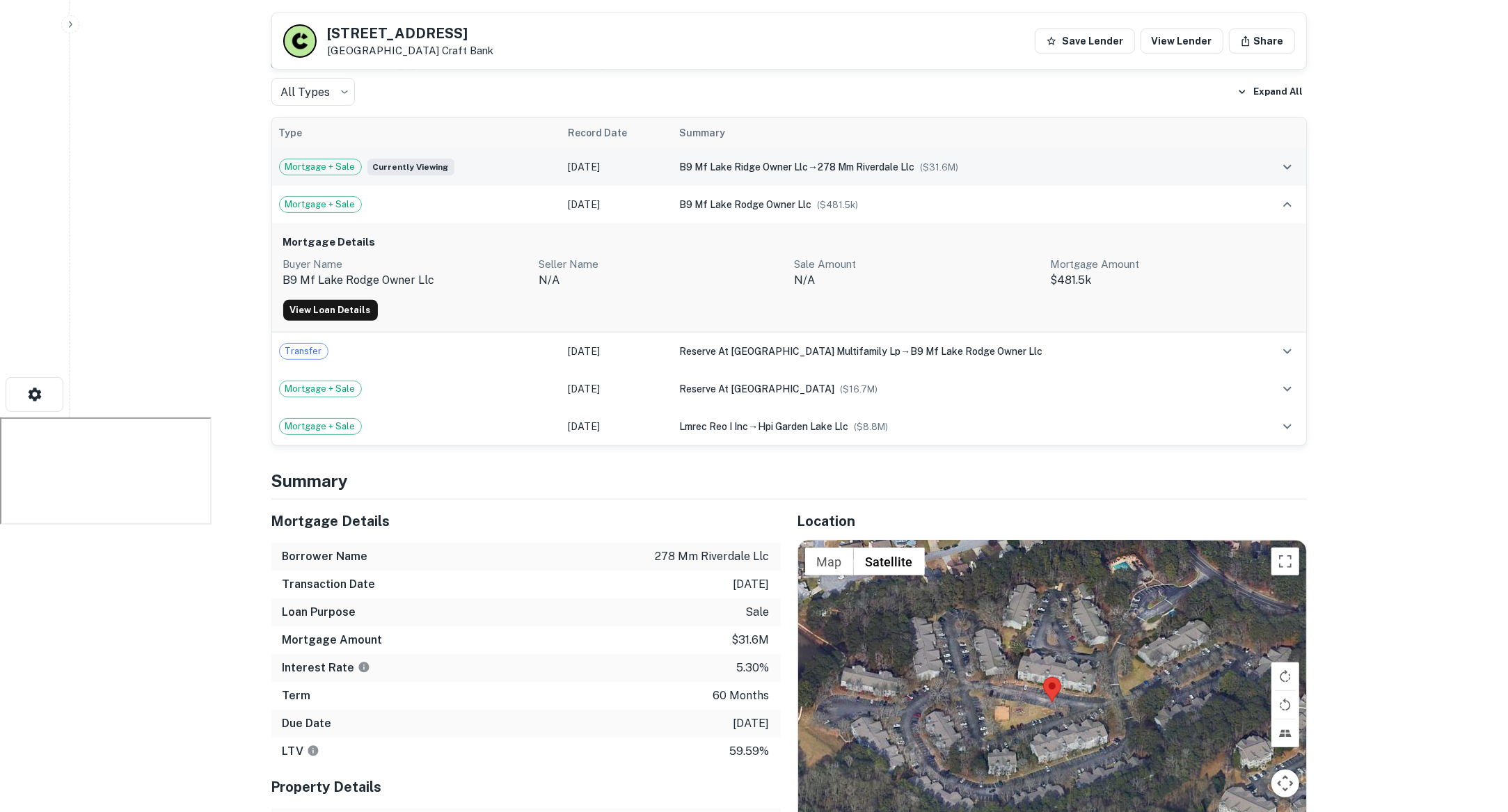
click at [512, 159] on div "Mortgage + Sale Currently viewing" at bounding box center [416, 166] width 275 height 17
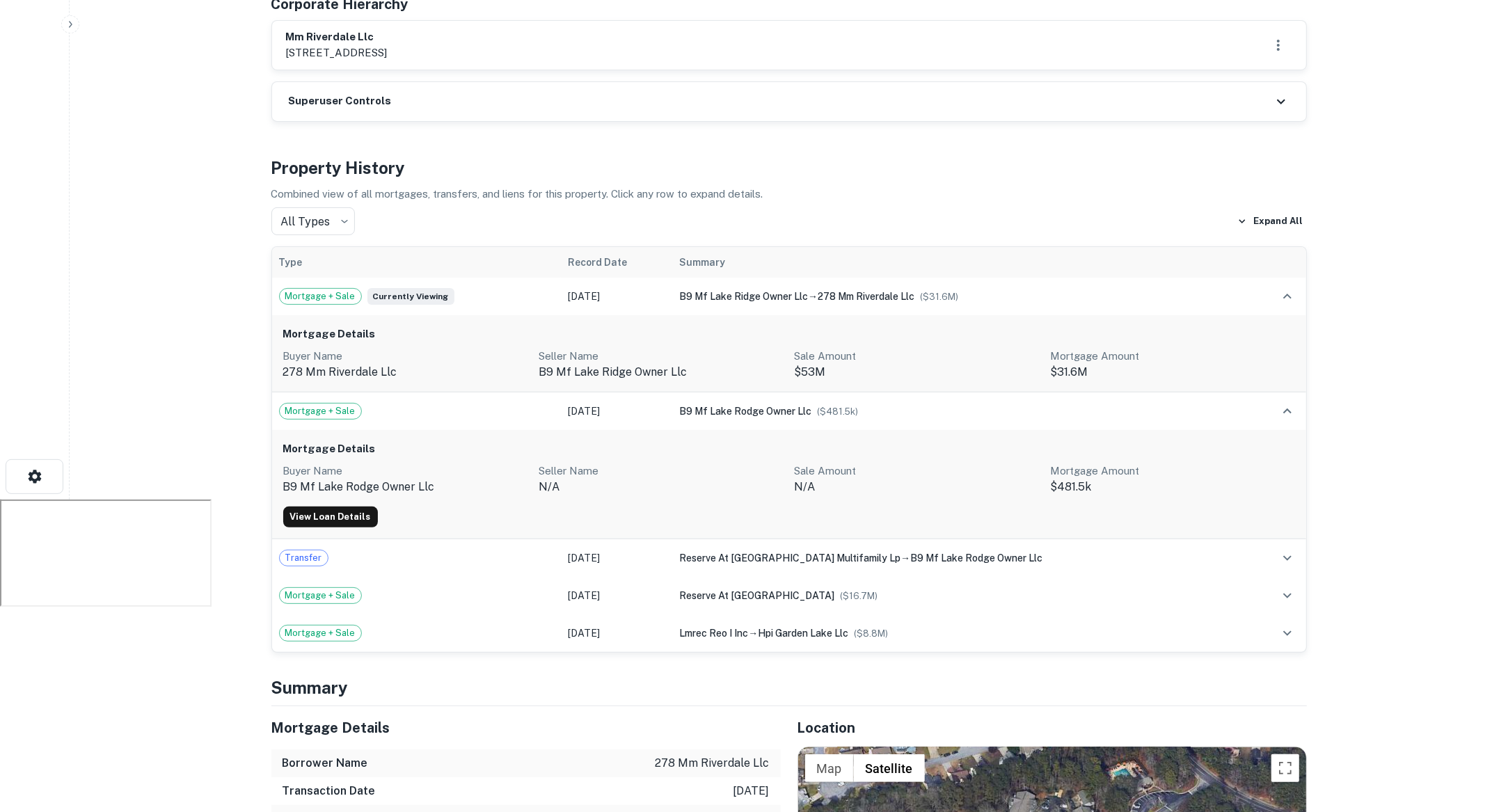
scroll to position [0, 0]
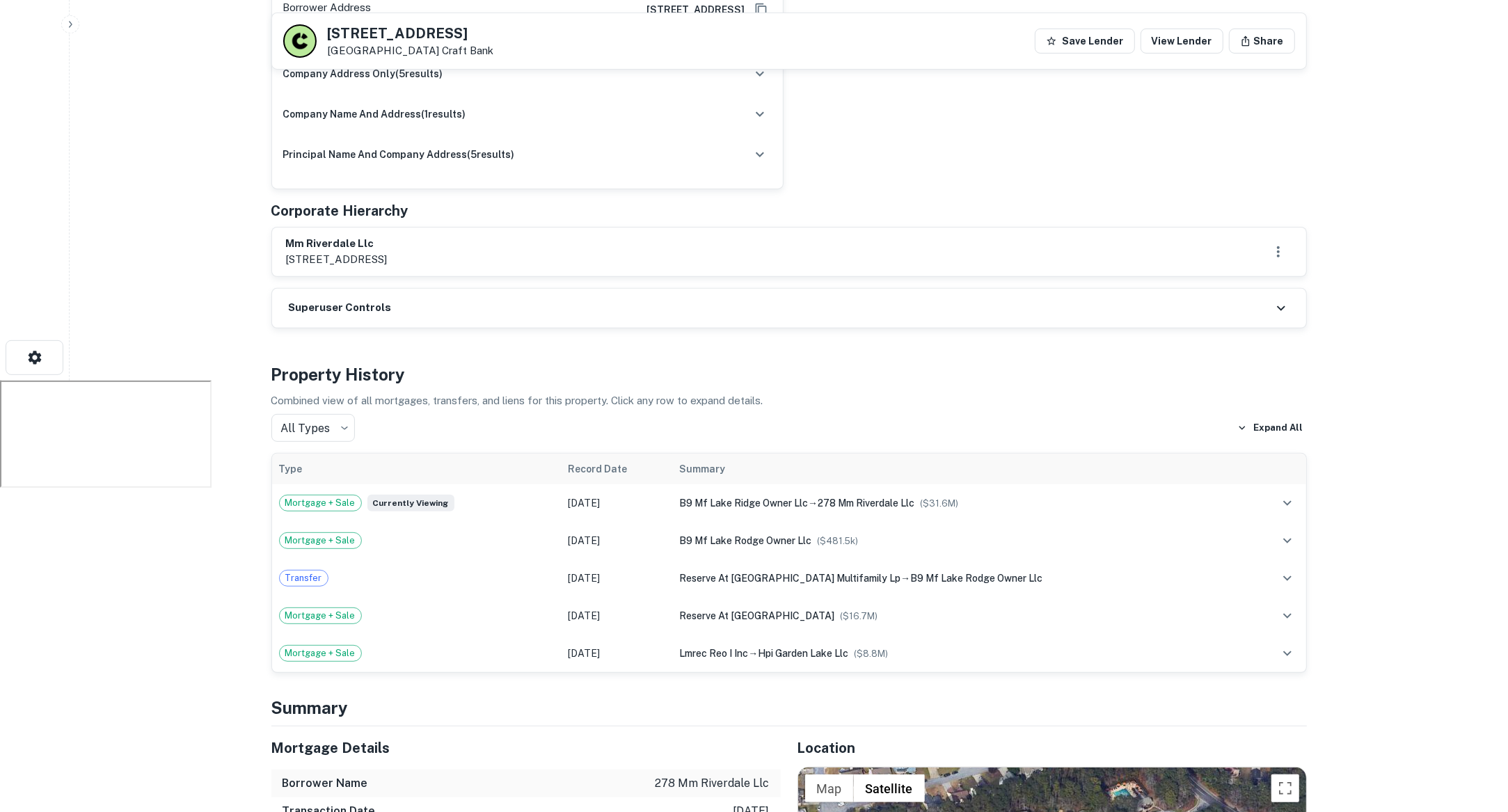
scroll to position [467, 0]
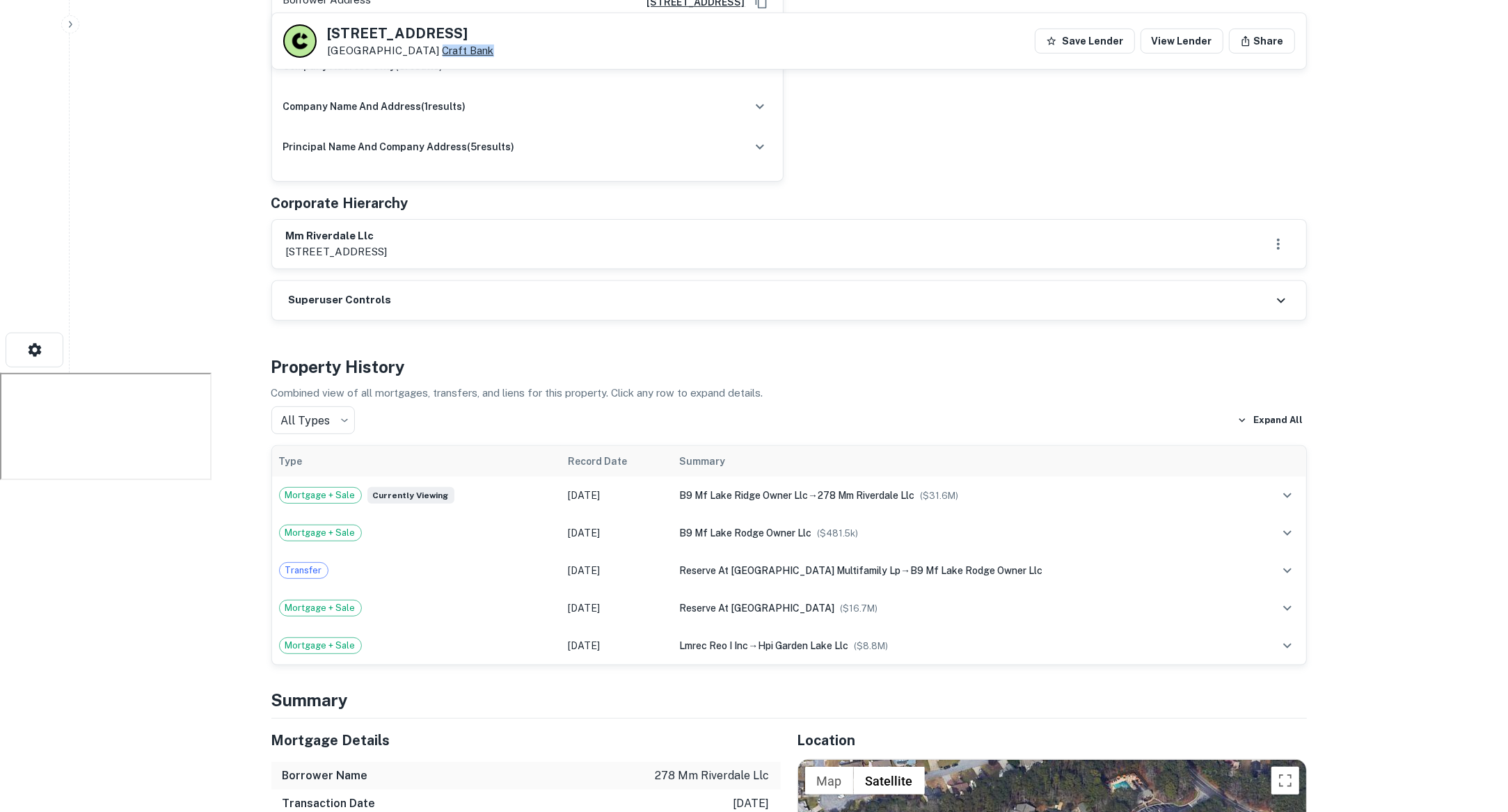
drag, startPoint x: 502, startPoint y: 53, endPoint x: 430, endPoint y: 53, distance: 72.0
click at [430, 53] on div "[STREET_ADDRESS] Craft Bank Save Lender View Lender Share" at bounding box center [789, 41] width 1034 height 56
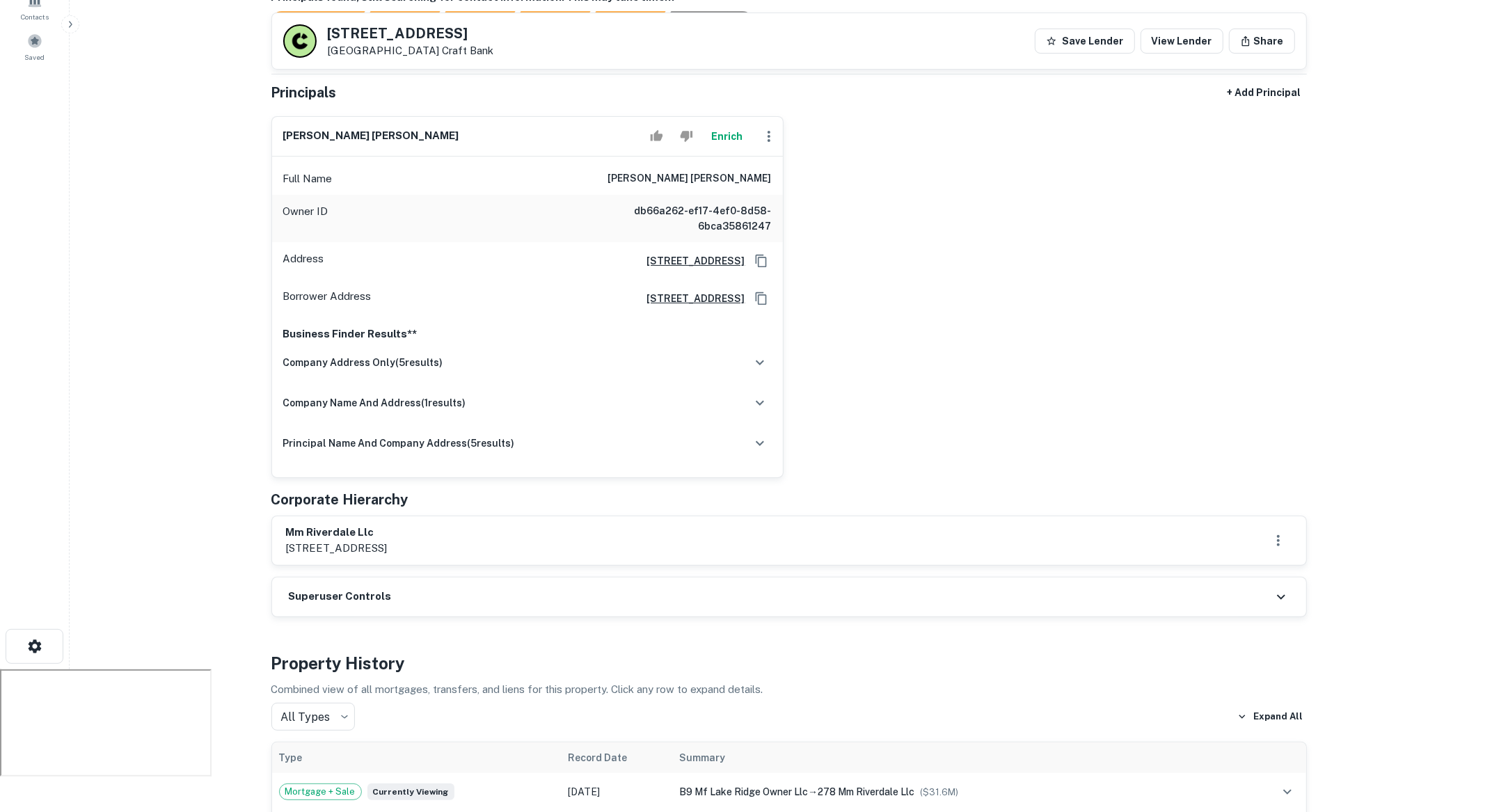
scroll to position [55, 0]
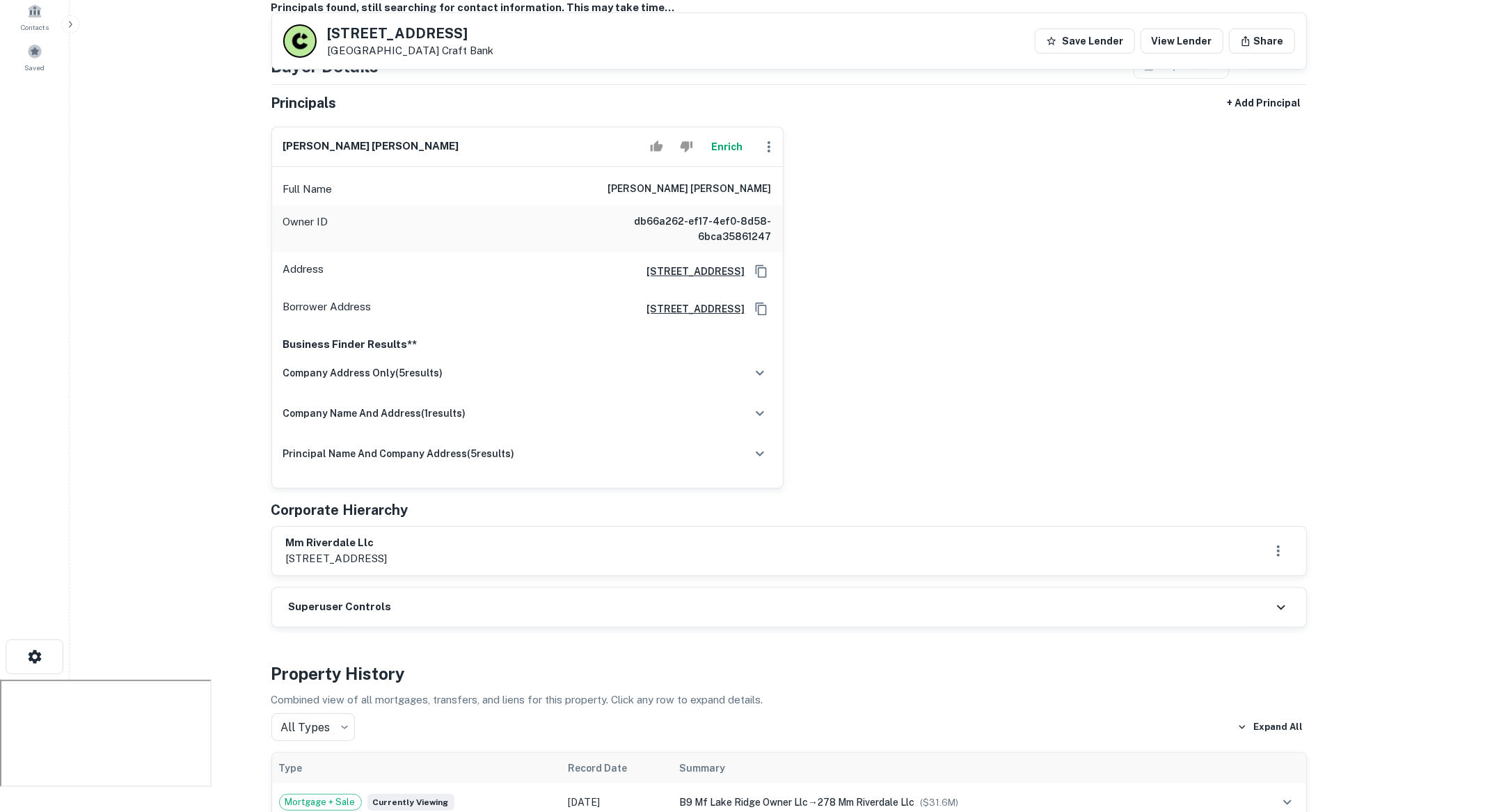
scroll to position [138, 0]
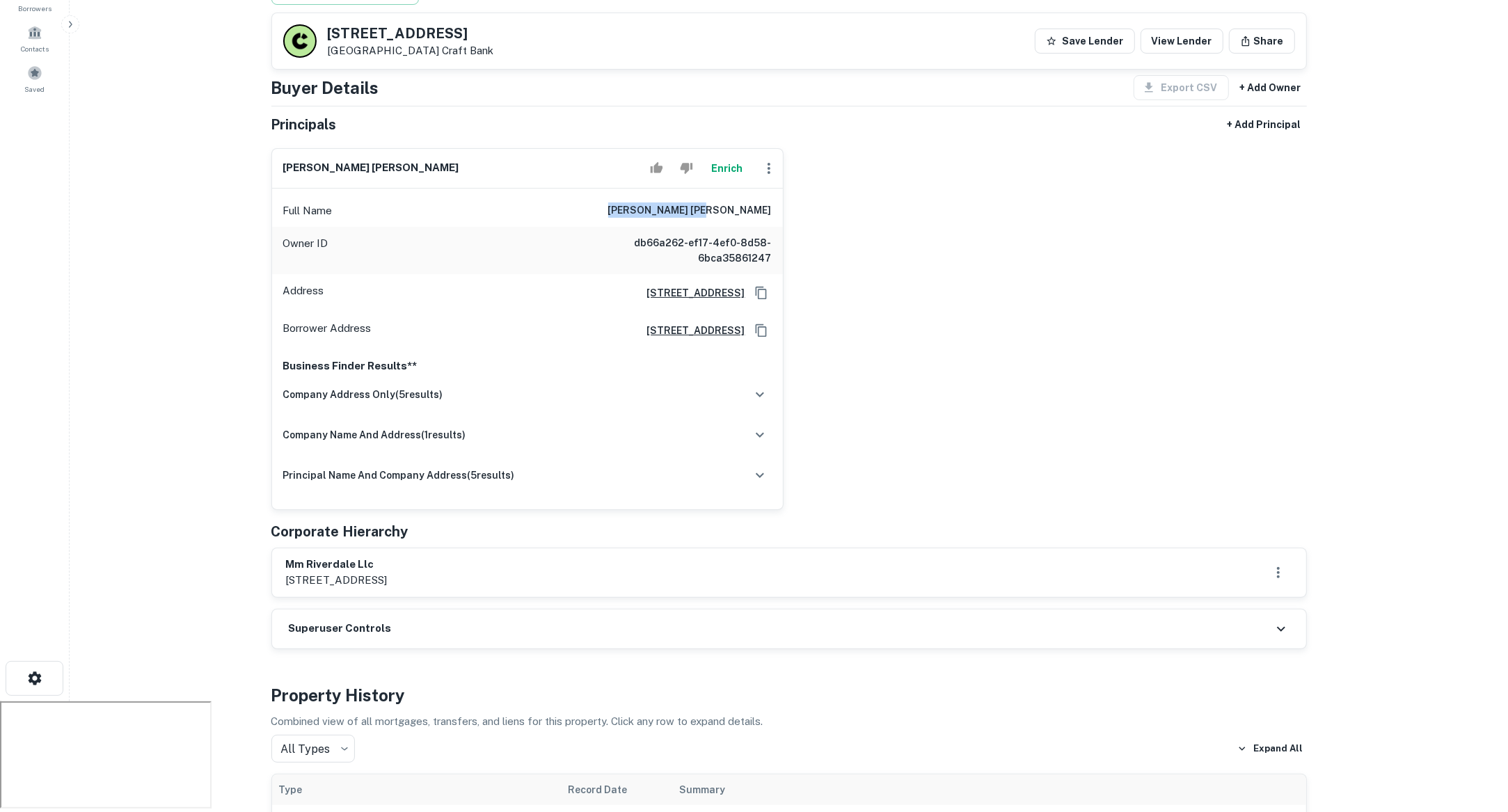
drag, startPoint x: 676, startPoint y: 178, endPoint x: 797, endPoint y: 181, distance: 121.0
click at [797, 181] on div "[PERSON_NAME] [PERSON_NAME] Enrich Full Name [PERSON_NAME] [PERSON_NAME] Owner …" at bounding box center [784, 323] width 1047 height 373
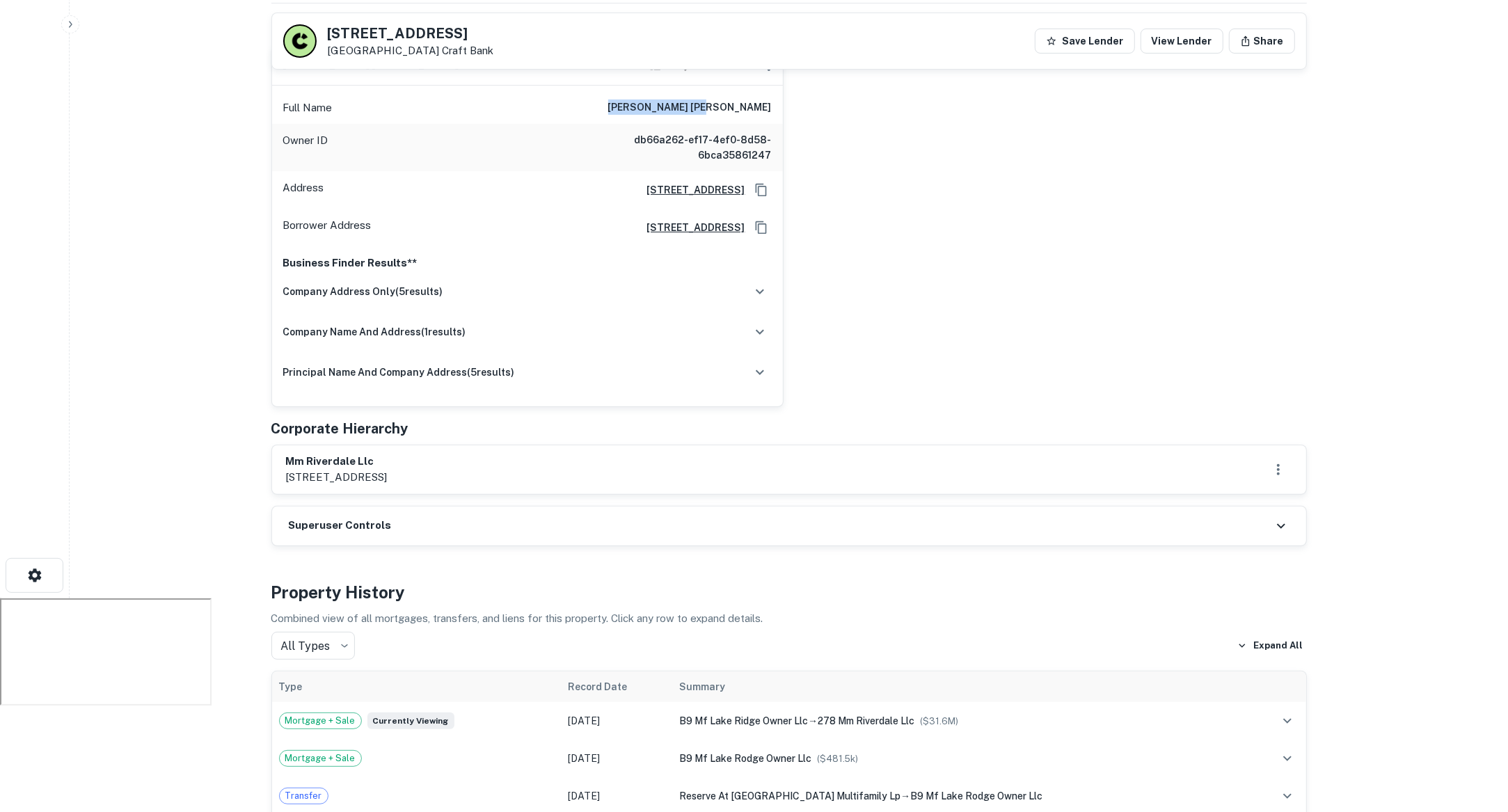
scroll to position [375, 0]
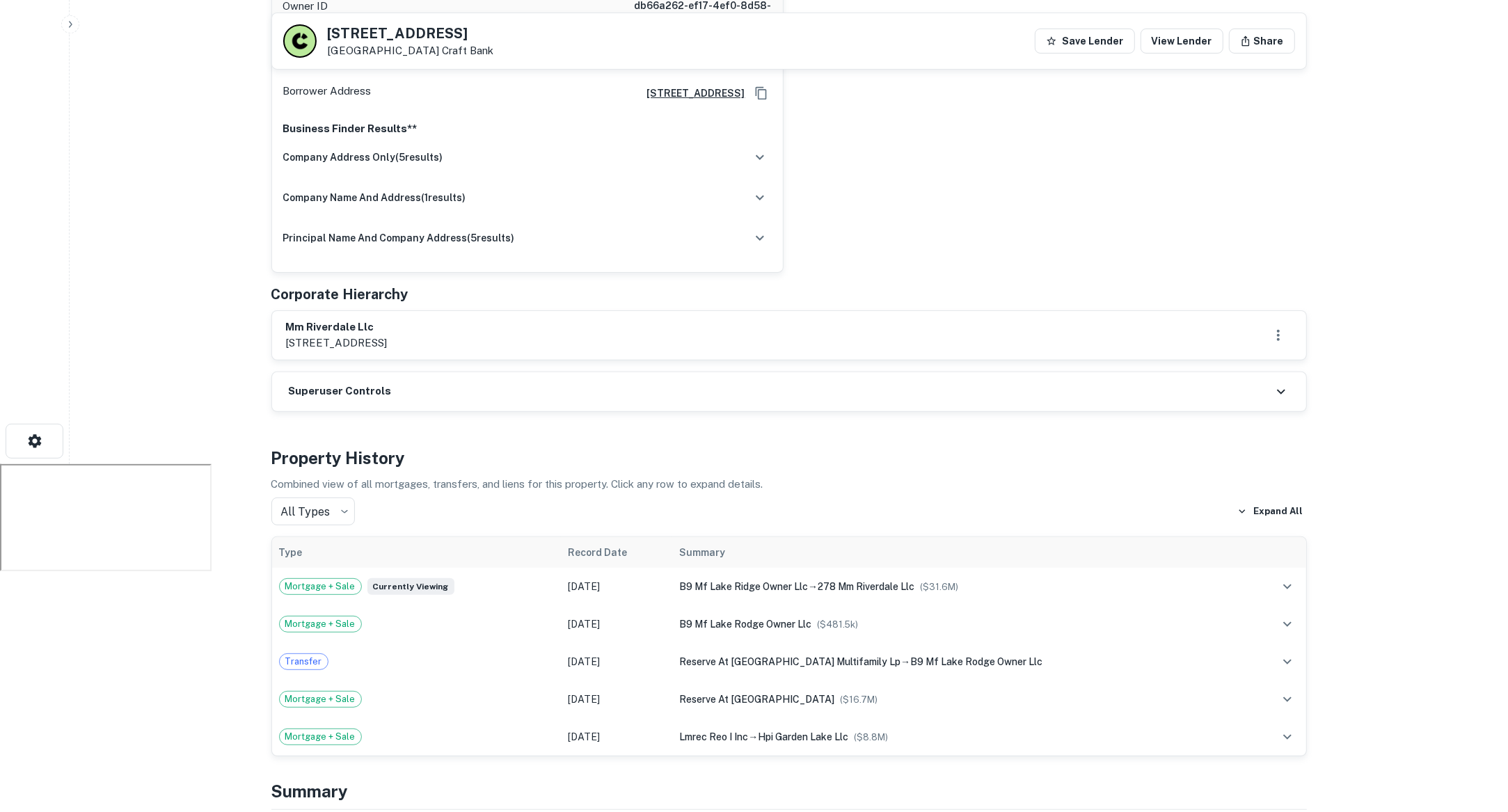
click at [1196, 372] on div "Superuser Controls" at bounding box center [789, 391] width 1034 height 39
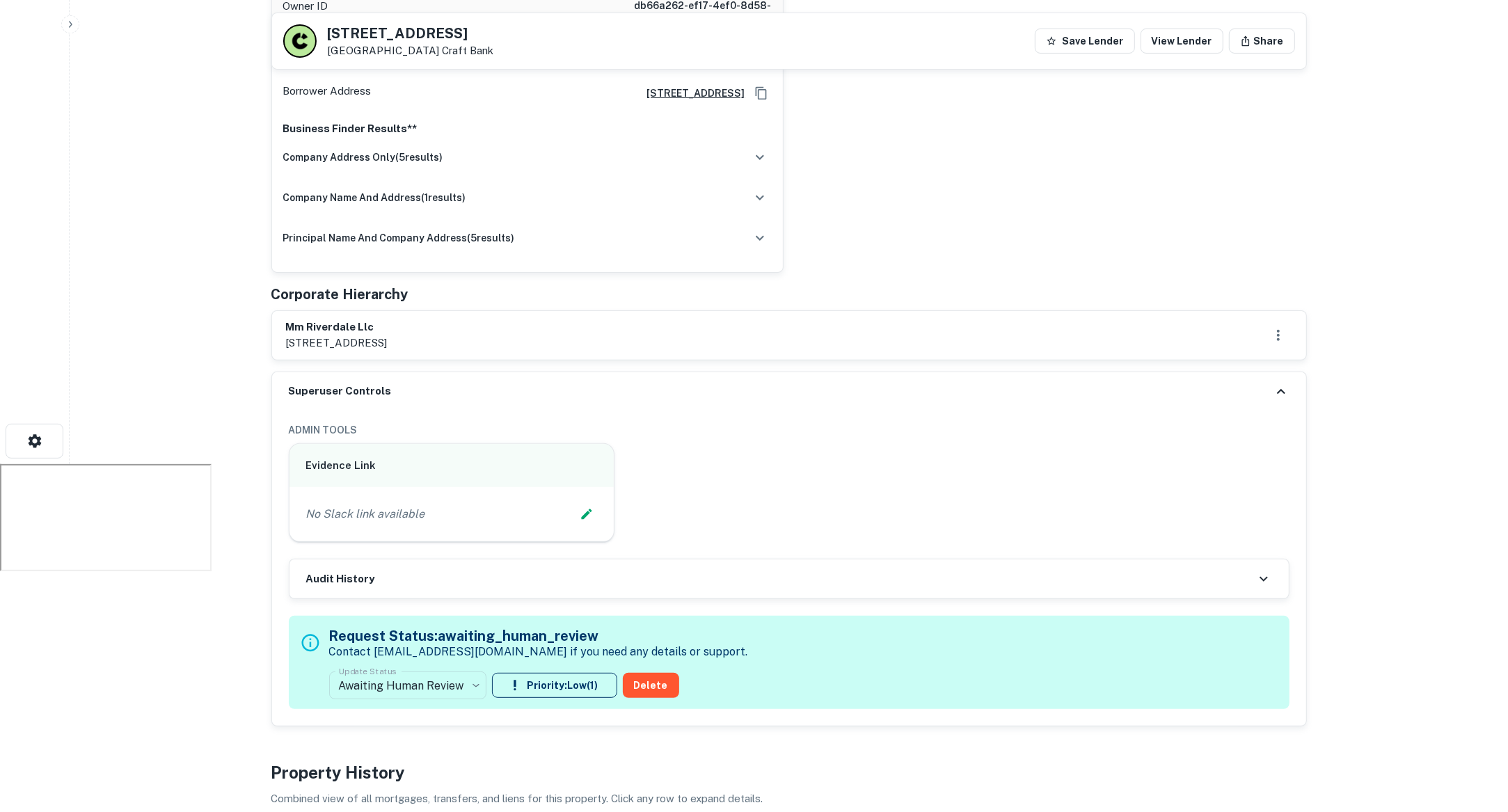
click at [1256, 372] on div "Superuser Controls" at bounding box center [789, 391] width 1034 height 39
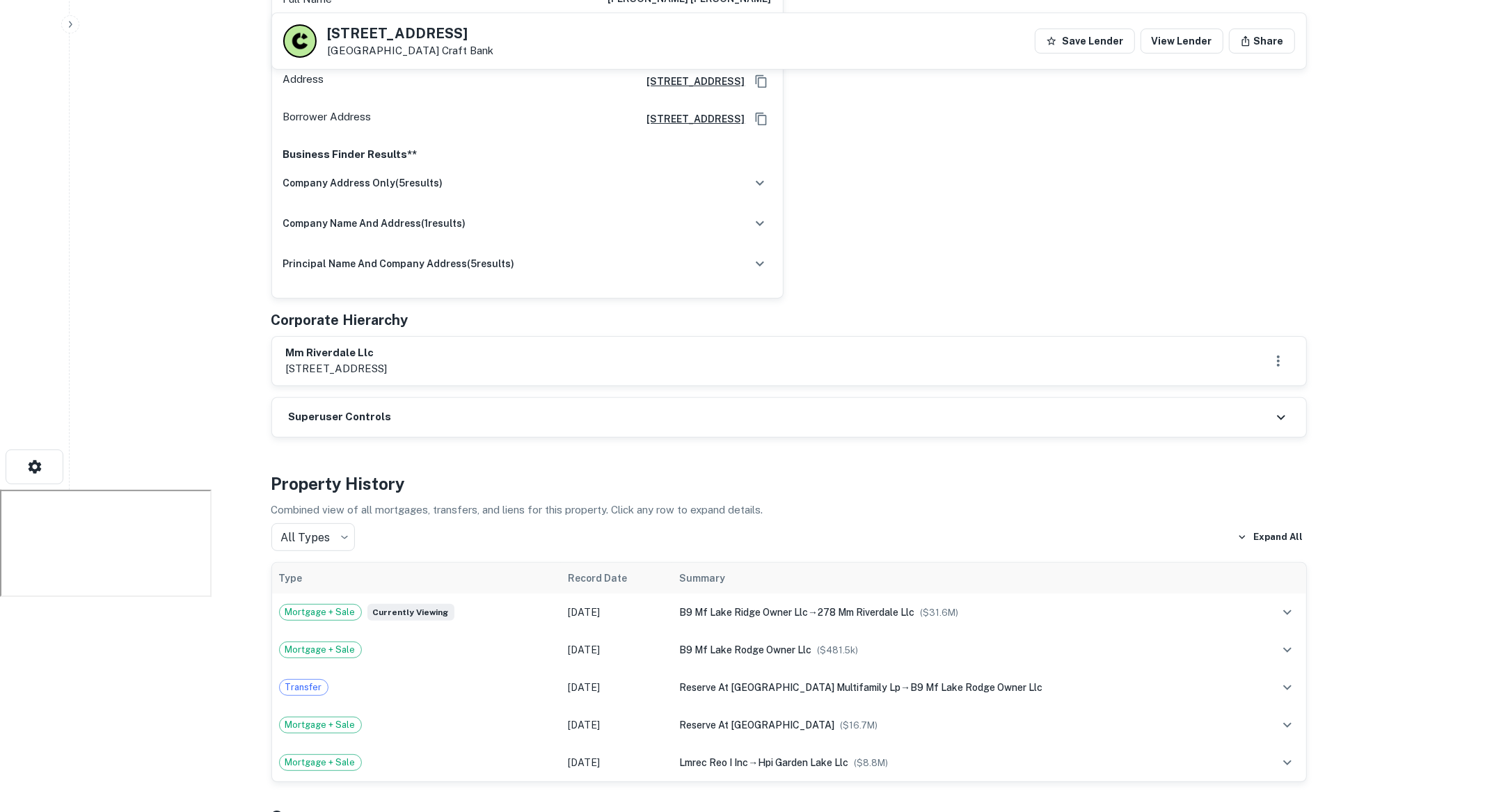
scroll to position [391, 0]
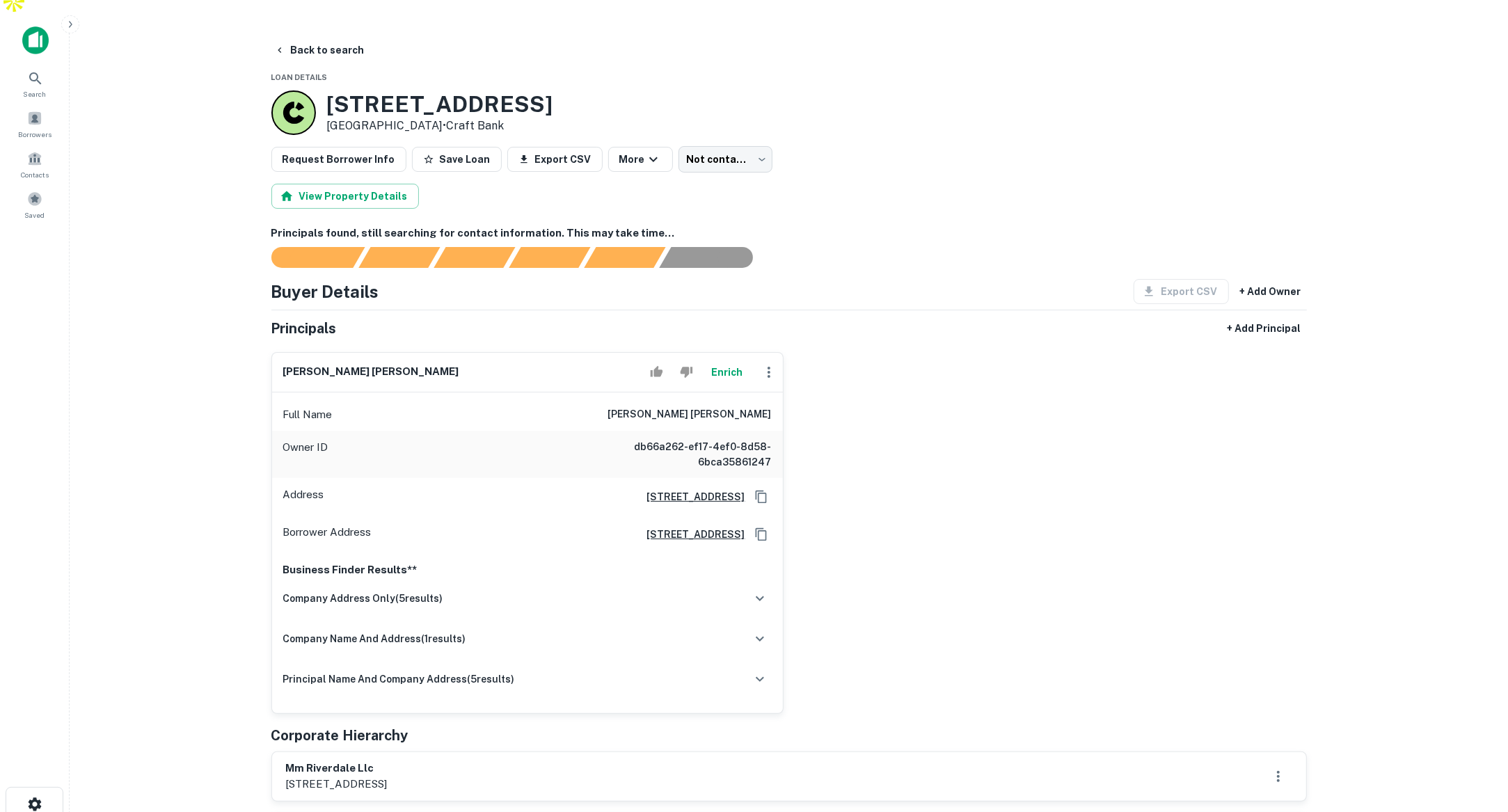
scroll to position [21, 0]
